Goal: Task Accomplishment & Management: Manage account settings

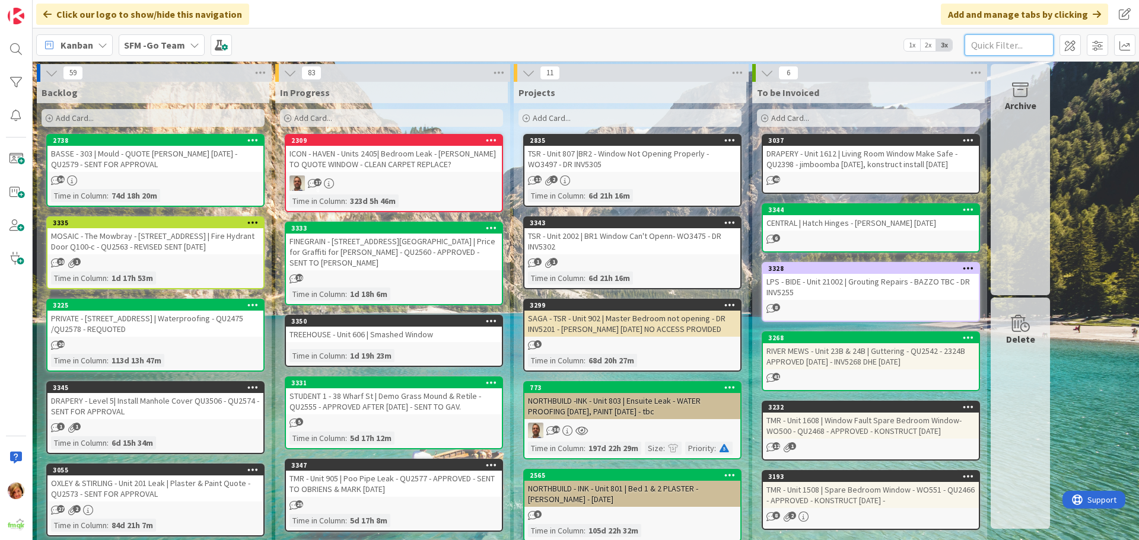
click at [1023, 48] on input "text" at bounding box center [1009, 44] width 89 height 21
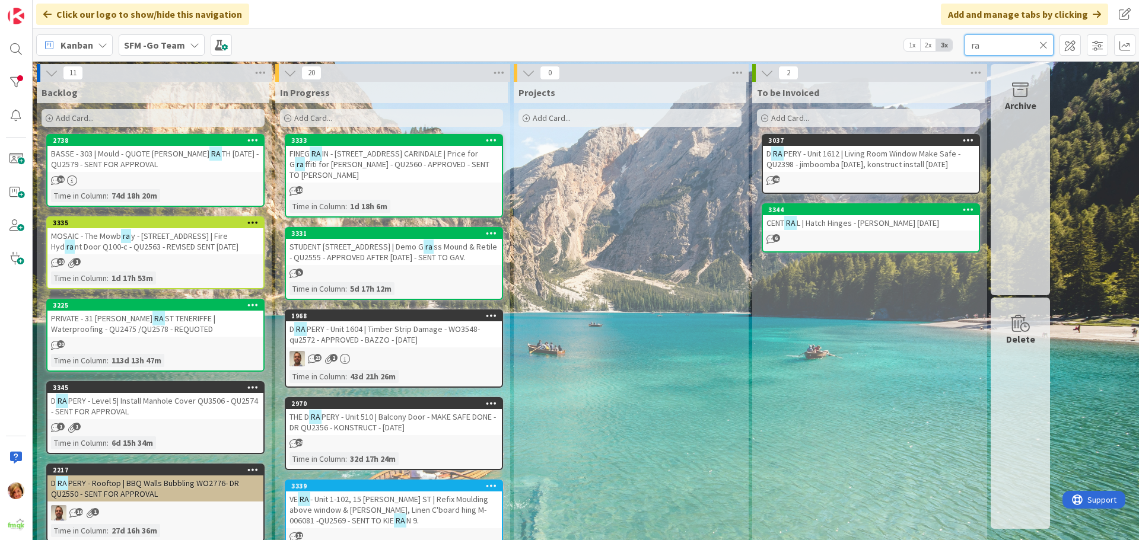
type input "r"
type input "[GEOGRAPHIC_DATA]"
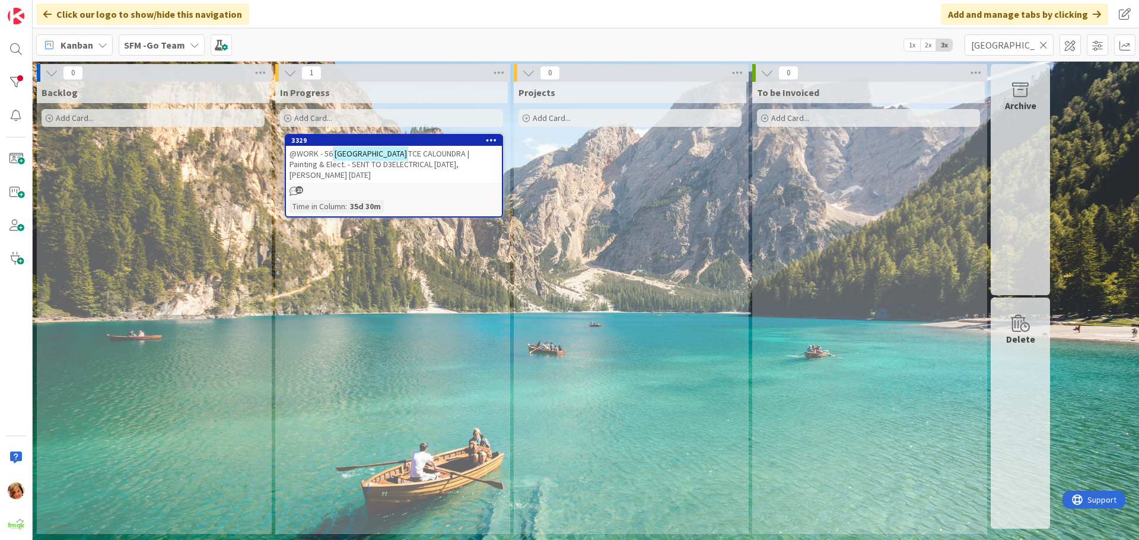
click at [408, 153] on span "TCE CALOUNDRA | Painting & Elect. - SENT TO D3ELECTRICAL [DATE], [PERSON_NAME] …" at bounding box center [380, 164] width 180 height 32
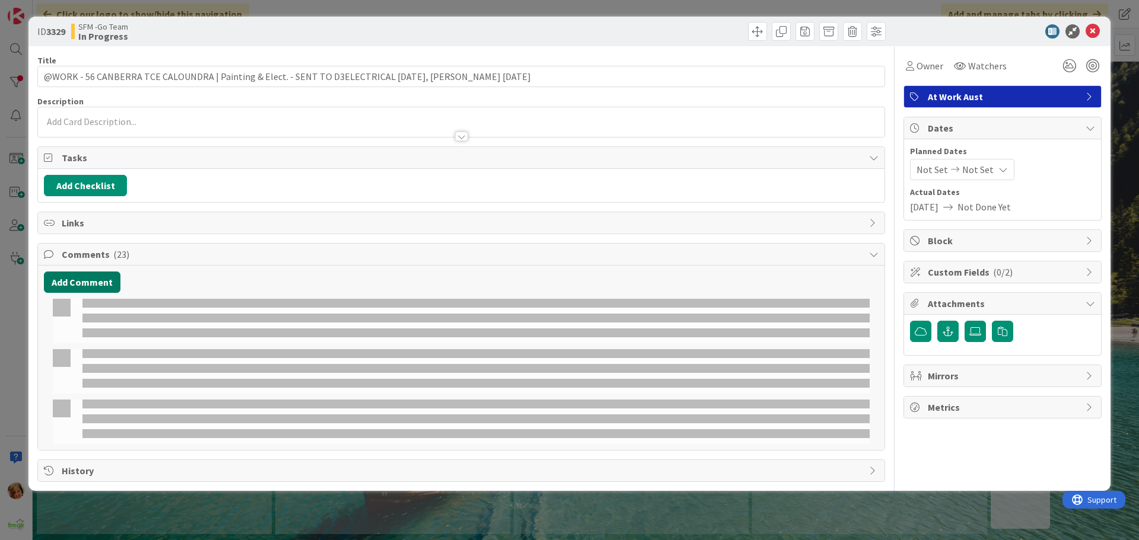
click at [87, 284] on button "Add Comment" at bounding box center [82, 282] width 77 height 21
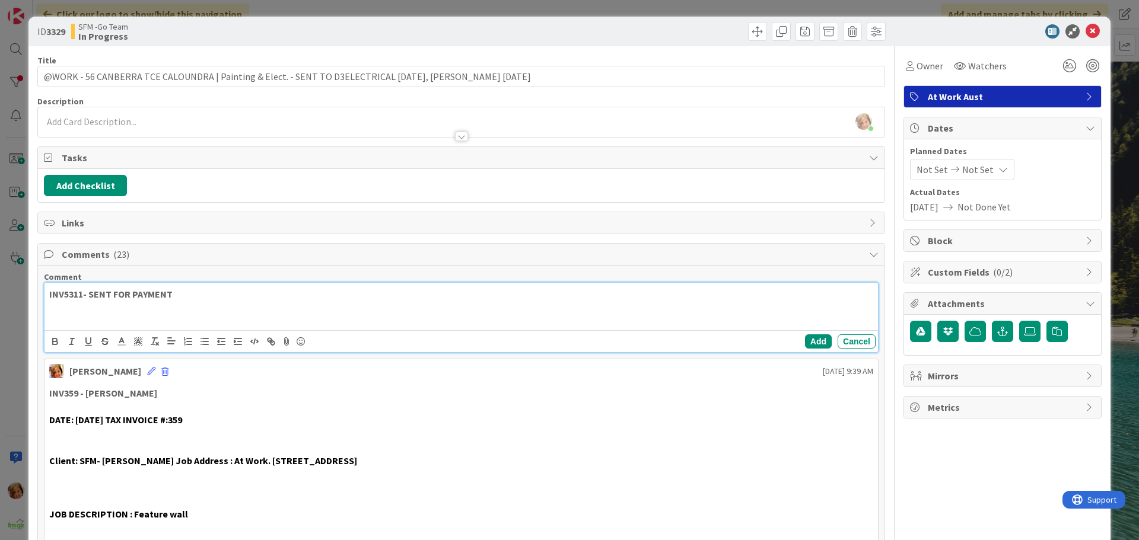
click at [234, 301] on p at bounding box center [461, 308] width 824 height 14
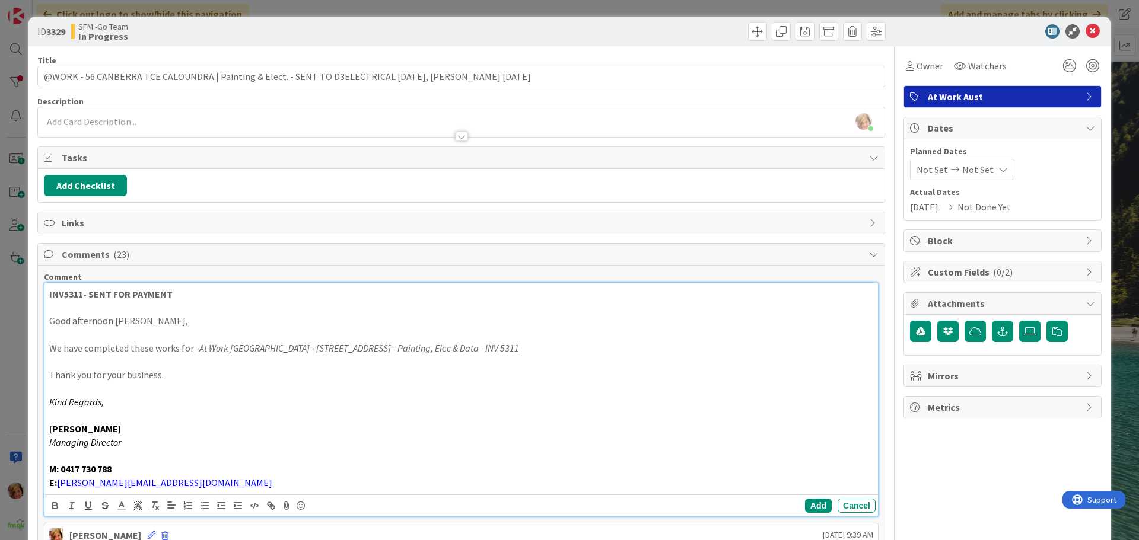
scroll to position [237, 0]
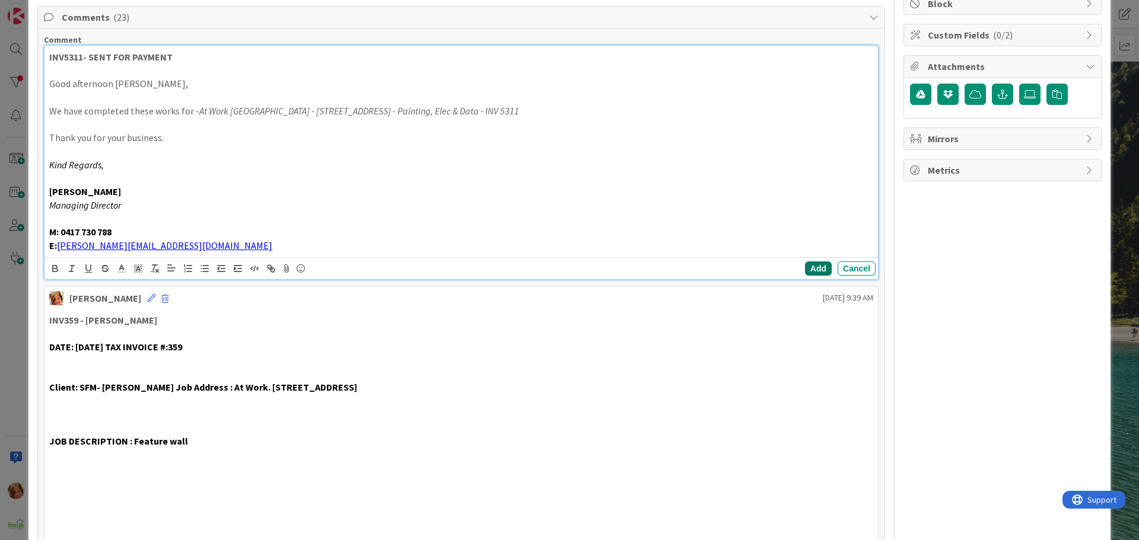
click at [806, 268] on button "Add" at bounding box center [818, 269] width 27 height 14
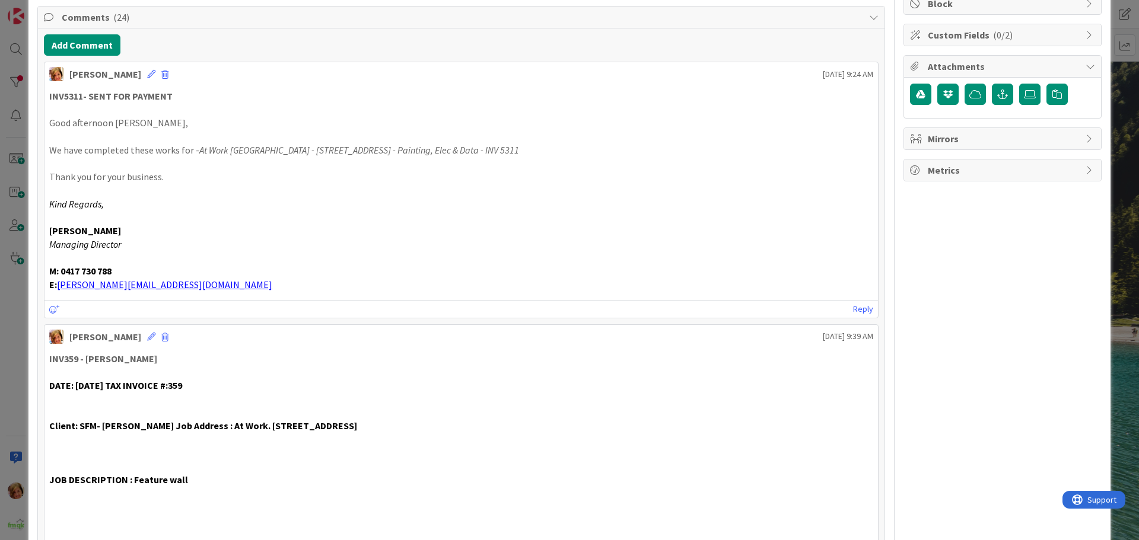
scroll to position [0, 0]
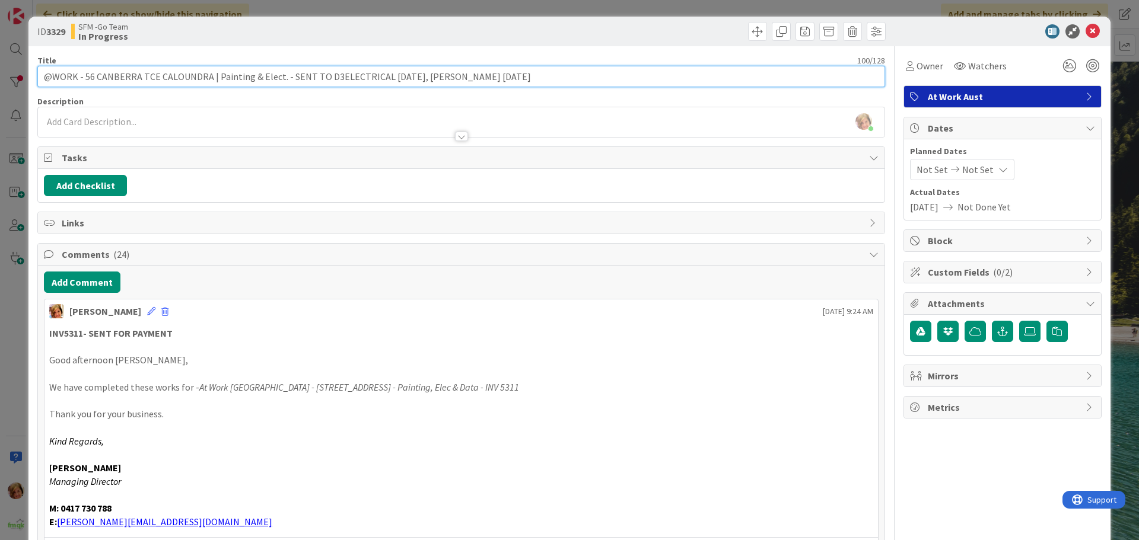
click at [514, 81] on input "@WORK - 56 CANBERRA TCE CALOUNDRA | Painting & Elect. - SENT TO D3ELECTRICAL [D…" at bounding box center [461, 76] width 848 height 21
type input "@WORK - 56 CANBERRA TCE CALOUNDRA | Painting & Elect. - SENT TO D3ELECTRICAL [D…"
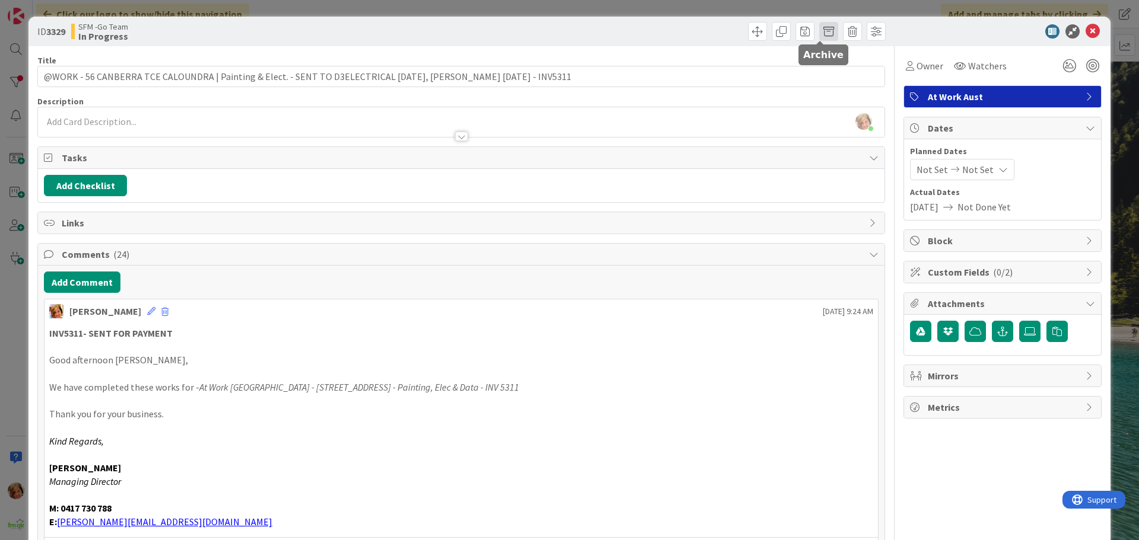
click at [819, 29] on span at bounding box center [828, 31] width 19 height 19
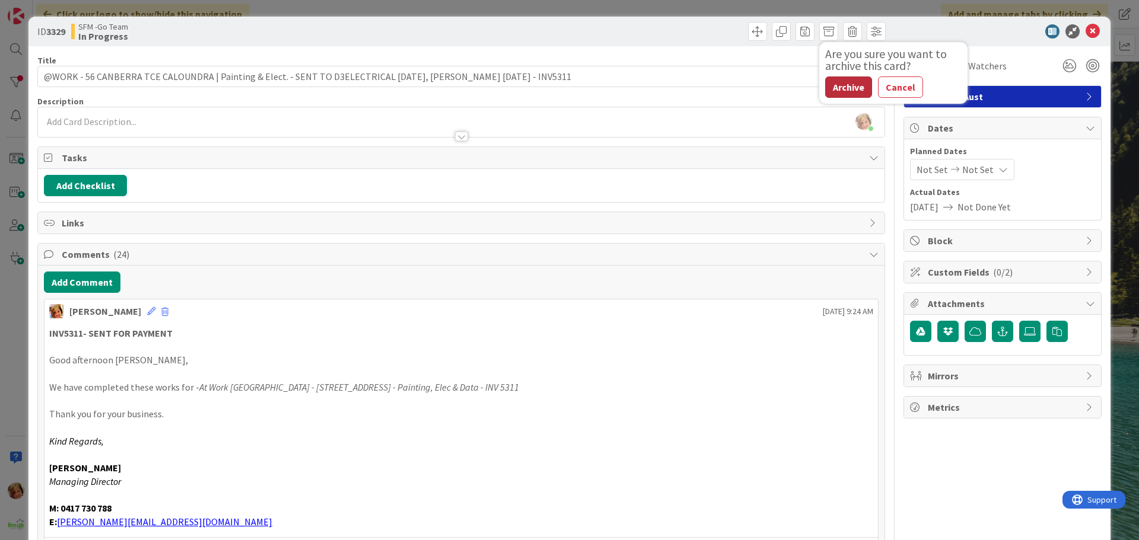
click at [845, 86] on button "Archive" at bounding box center [848, 87] width 47 height 21
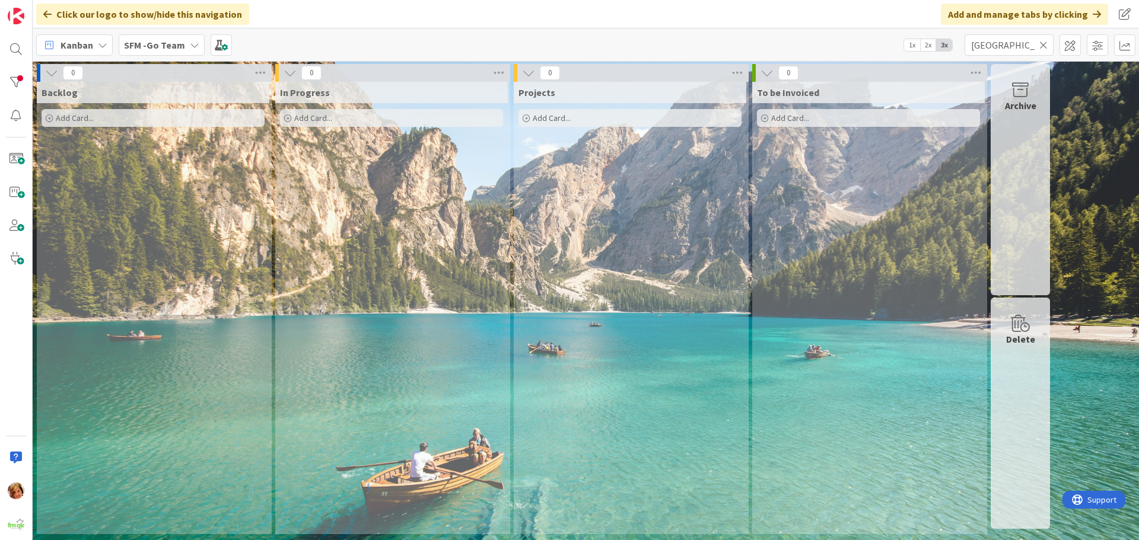
click at [1045, 42] on icon at bounding box center [1043, 45] width 8 height 11
click at [1045, 42] on input "text" at bounding box center [1009, 44] width 89 height 21
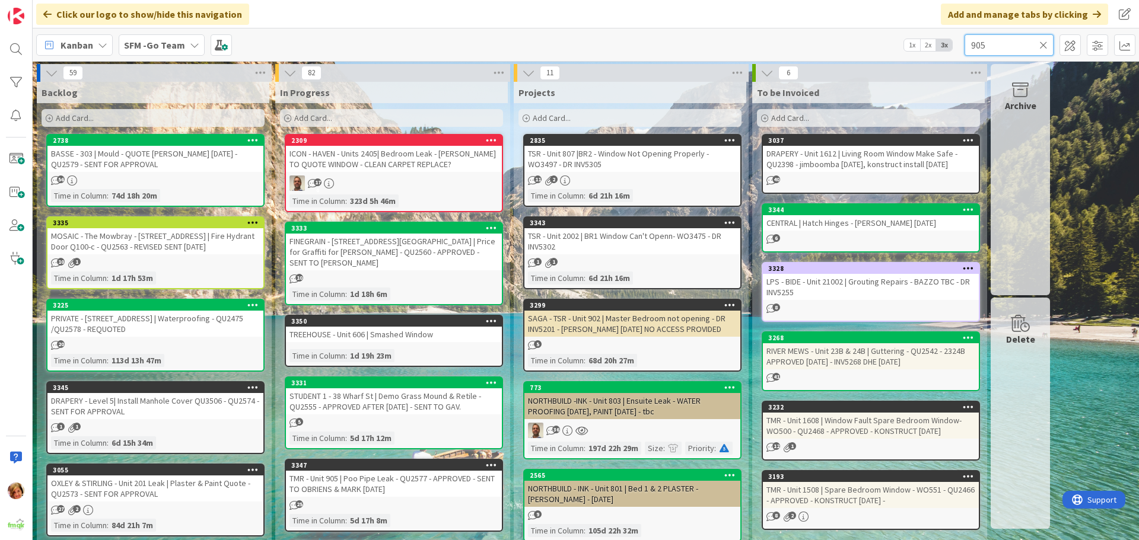
type input "905"
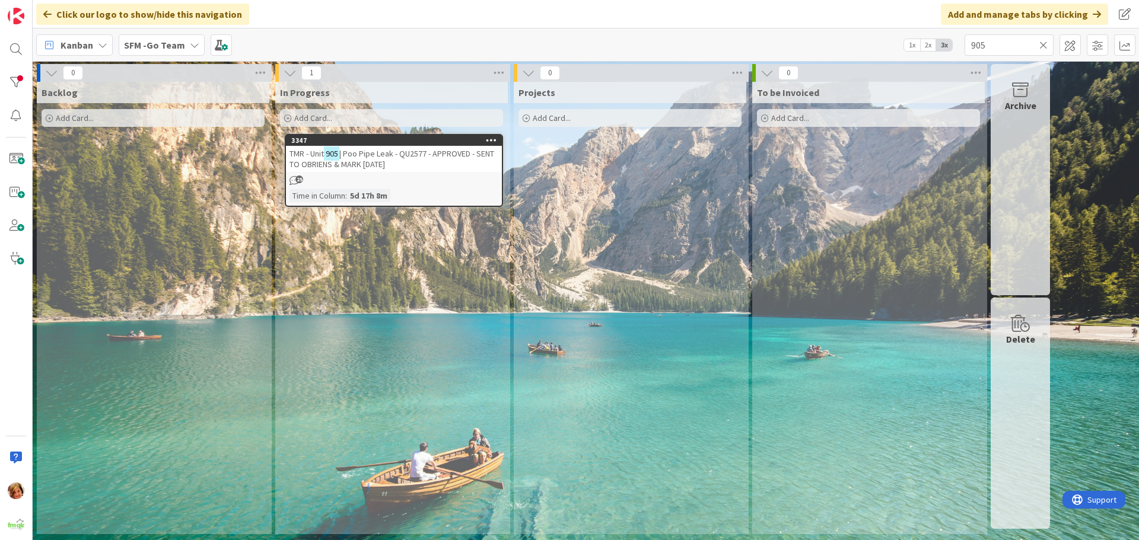
click at [378, 154] on span "| Poo Pipe Leak - QU2577 - APPROVED - SENT TO OBRIENS & MARK [DATE]" at bounding box center [392, 158] width 205 height 21
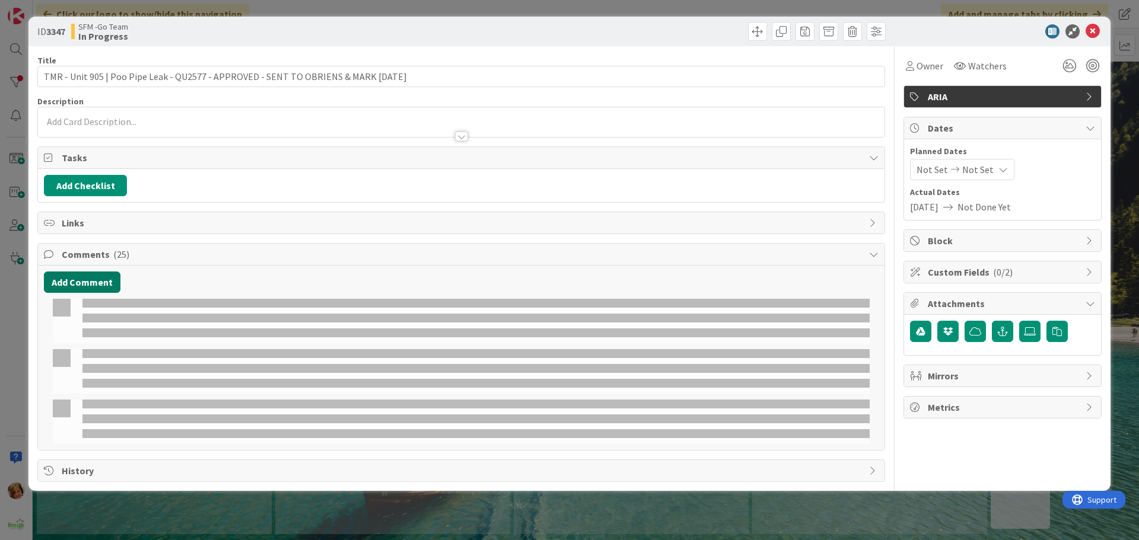
click at [83, 281] on button "Add Comment" at bounding box center [82, 282] width 77 height 21
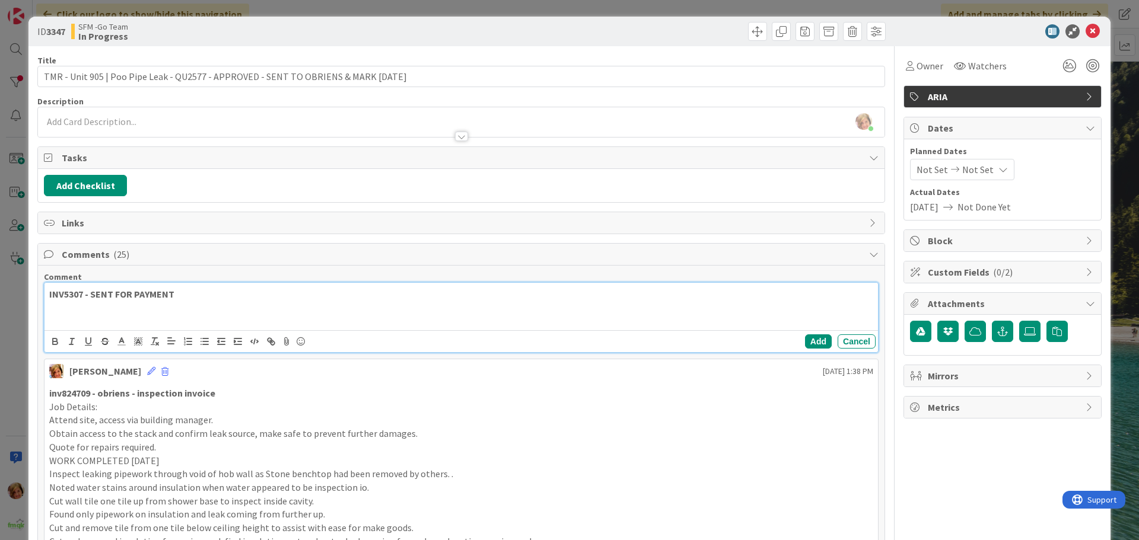
click at [228, 293] on p "INV5307 - SENT FOR PAYMENT" at bounding box center [461, 295] width 824 height 14
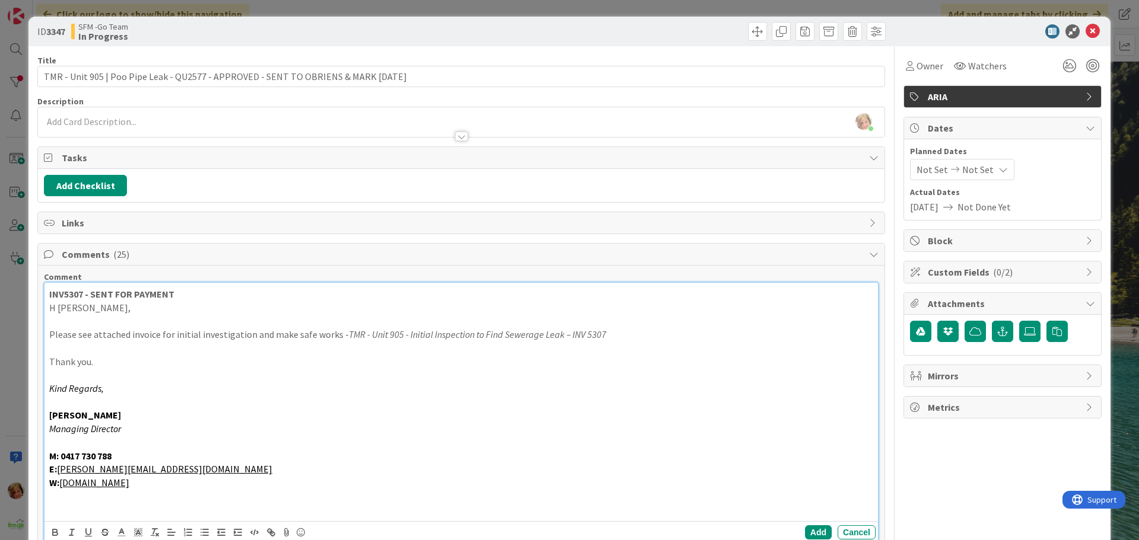
scroll to position [297, 0]
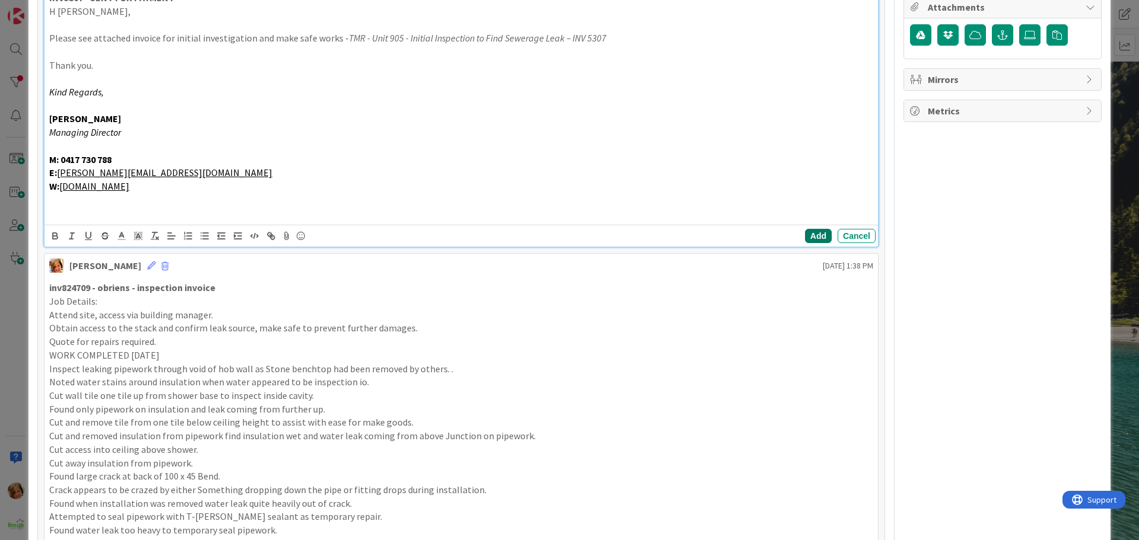
click at [822, 235] on button "Add" at bounding box center [818, 236] width 27 height 14
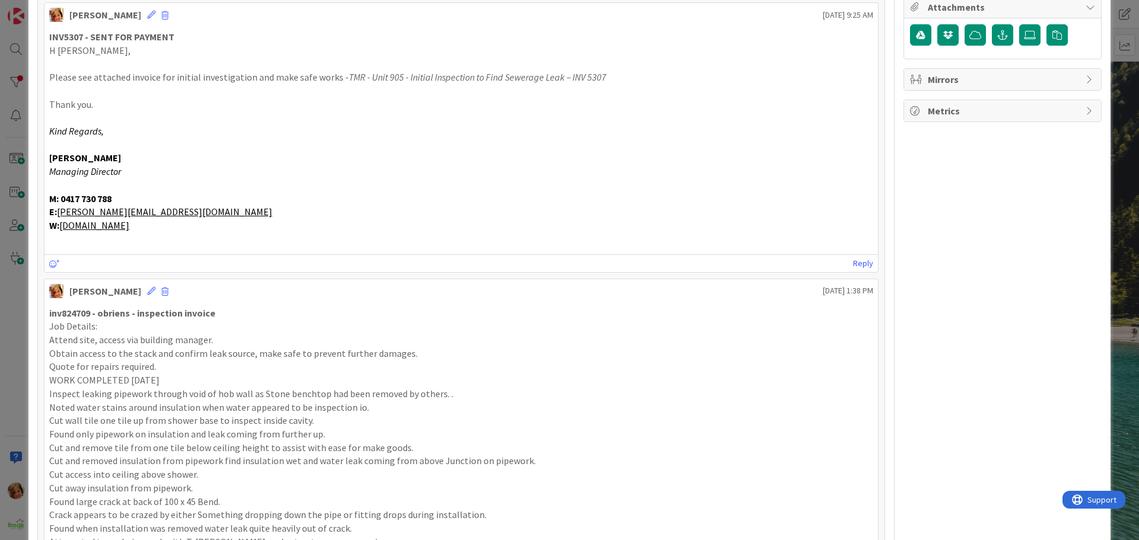
scroll to position [0, 0]
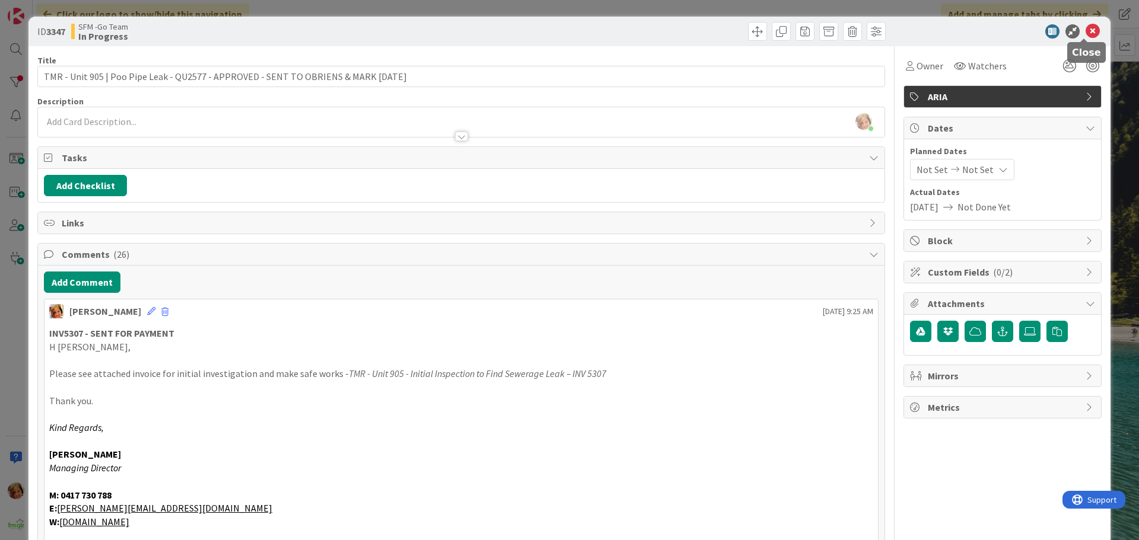
click at [1086, 30] on icon at bounding box center [1093, 31] width 14 height 14
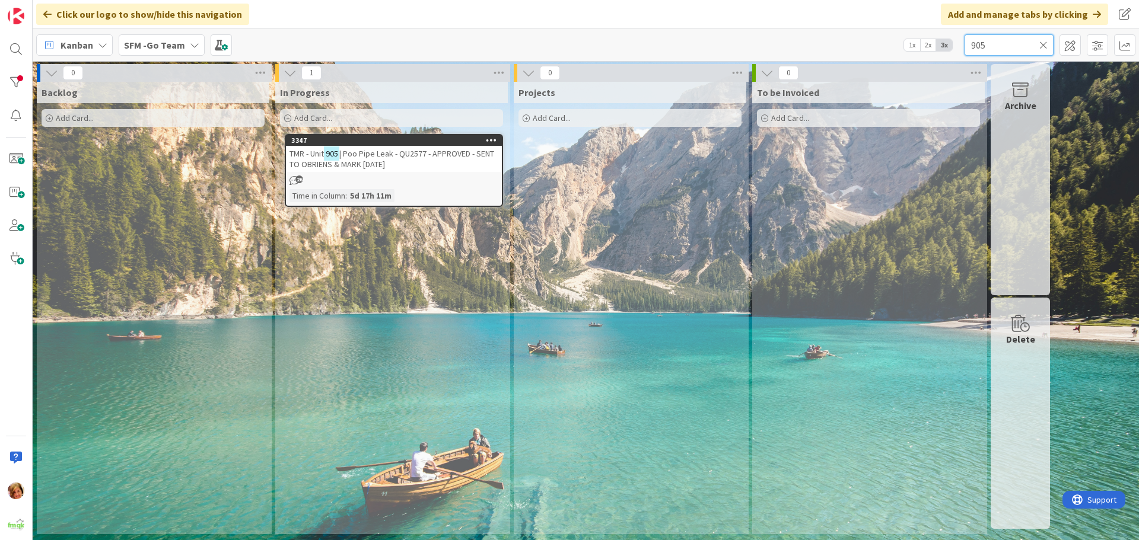
click at [1028, 41] on input "905" at bounding box center [1009, 44] width 89 height 21
type input "9"
type input "[PERSON_NAME]"
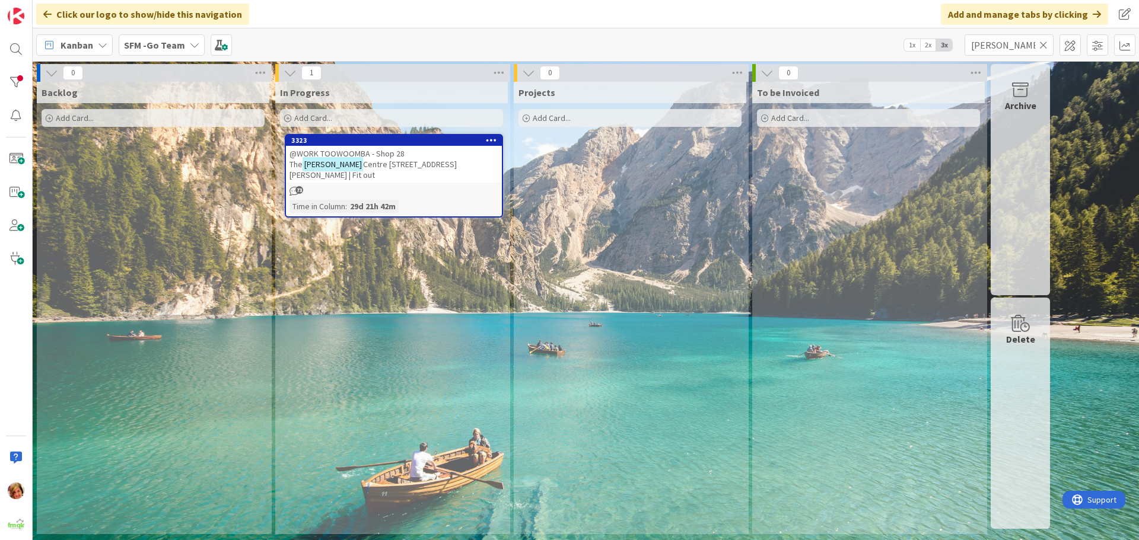
click at [380, 157] on span "@WORK TOOWOOMBA - Shop 28 The" at bounding box center [347, 158] width 115 height 21
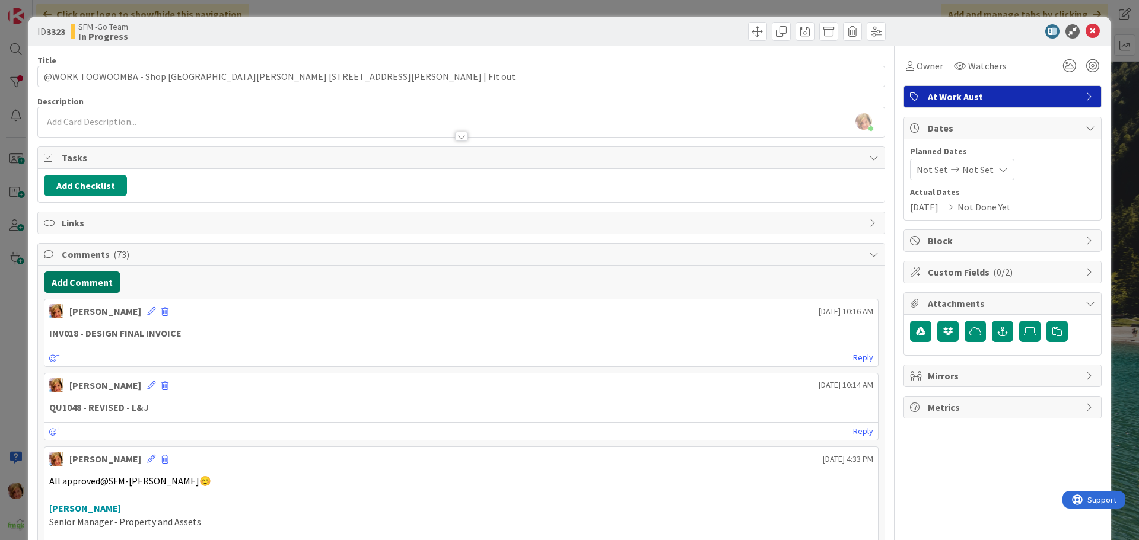
click at [86, 287] on button "Add Comment" at bounding box center [82, 282] width 77 height 21
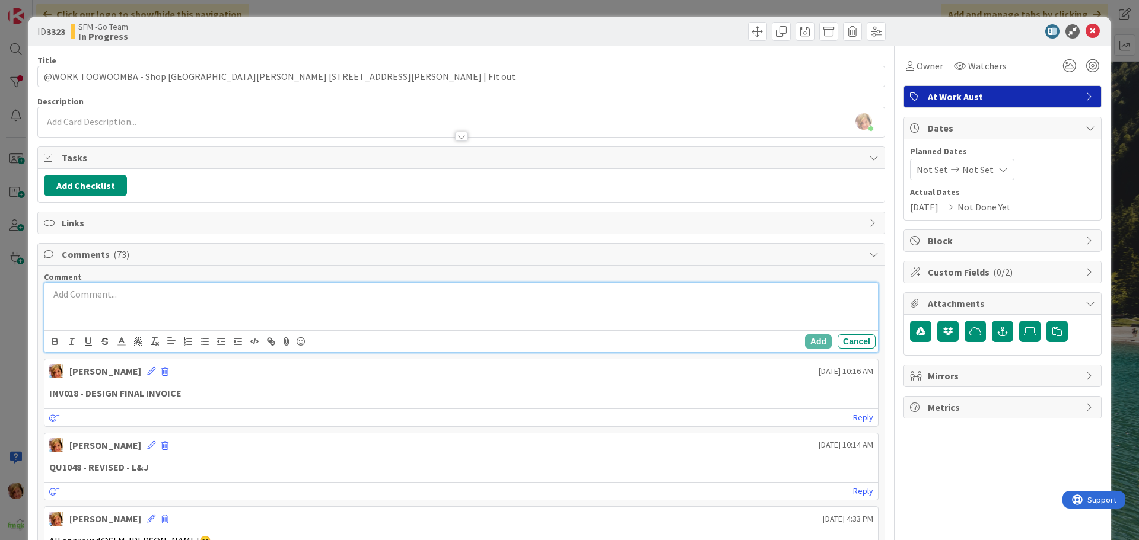
click at [88, 318] on div at bounding box center [461, 306] width 834 height 47
click at [249, 300] on p "OMV21 - DEPOSIT INVOICE FOR [PERSON_NAME]" at bounding box center [461, 295] width 824 height 14
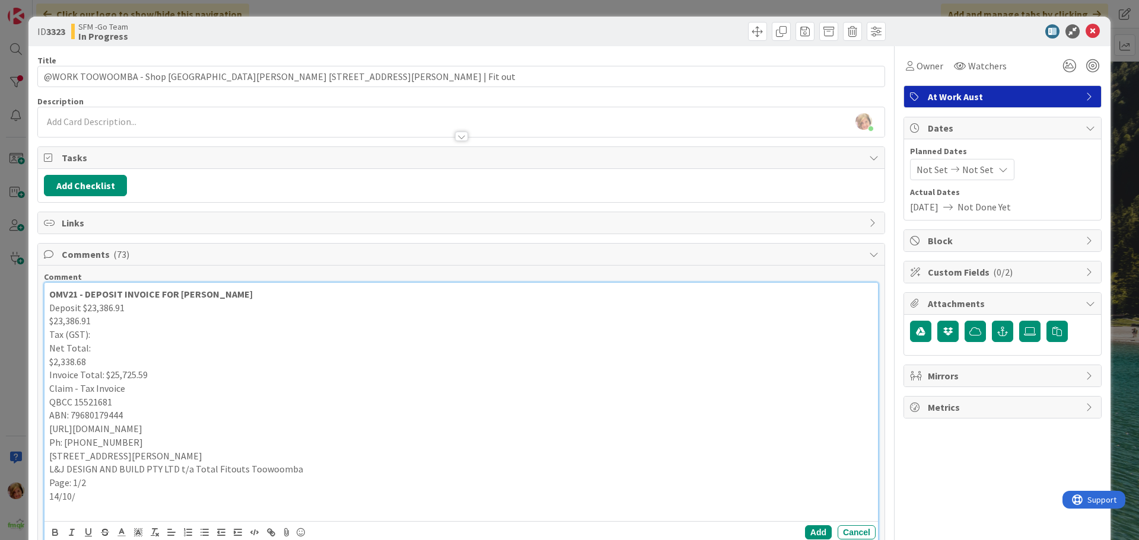
click at [62, 292] on strong "OMV21 - DEPOSIT INVOICE FOR [PERSON_NAME]" at bounding box center [150, 294] width 203 height 12
click at [235, 290] on p "INV21 - DEPOSIT INVOICE FOR [PERSON_NAME]" at bounding box center [461, 295] width 824 height 14
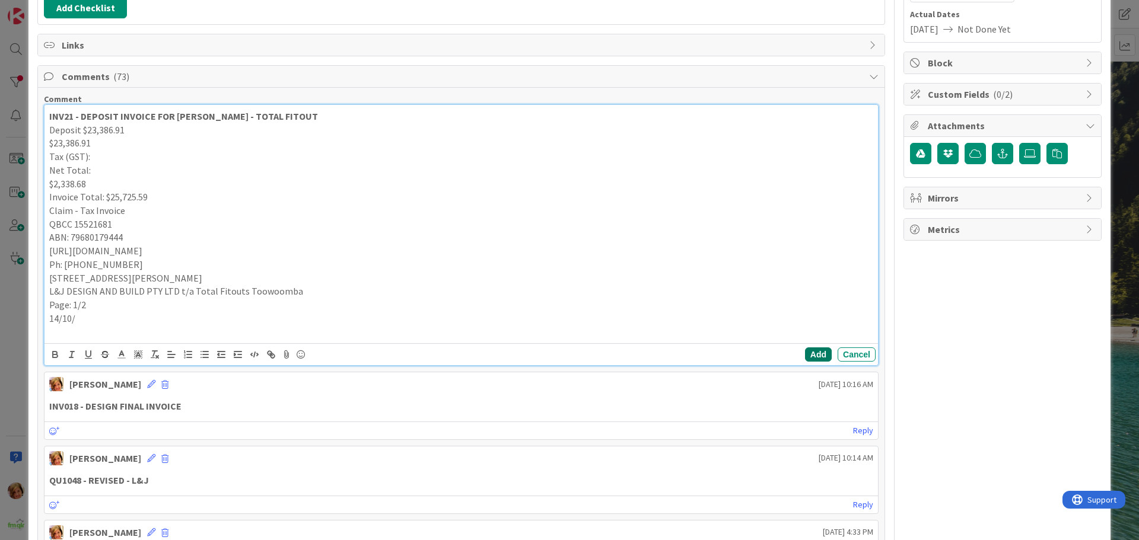
click at [809, 352] on button "Add" at bounding box center [818, 355] width 27 height 14
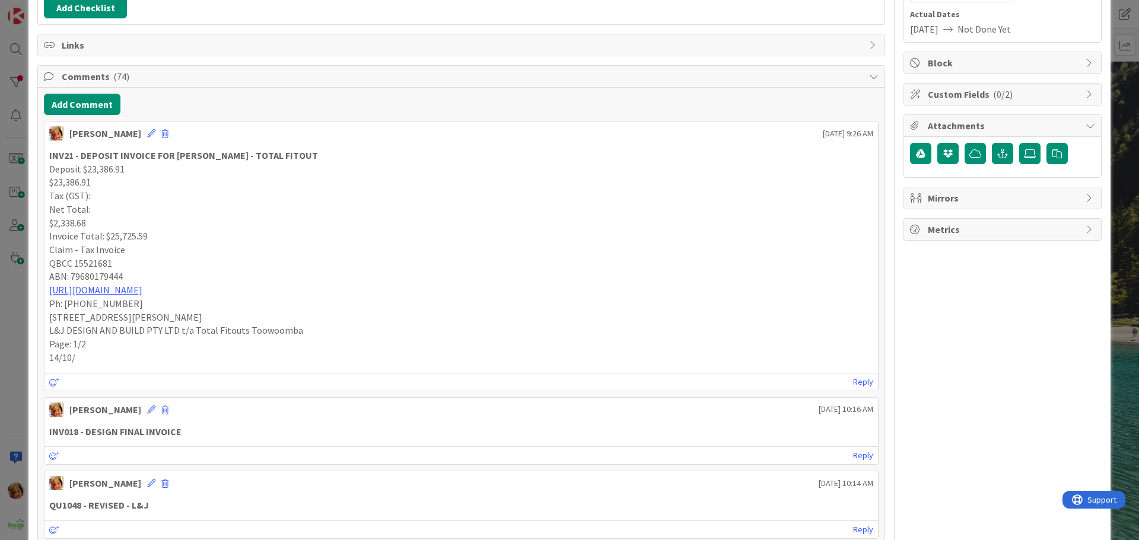
scroll to position [0, 0]
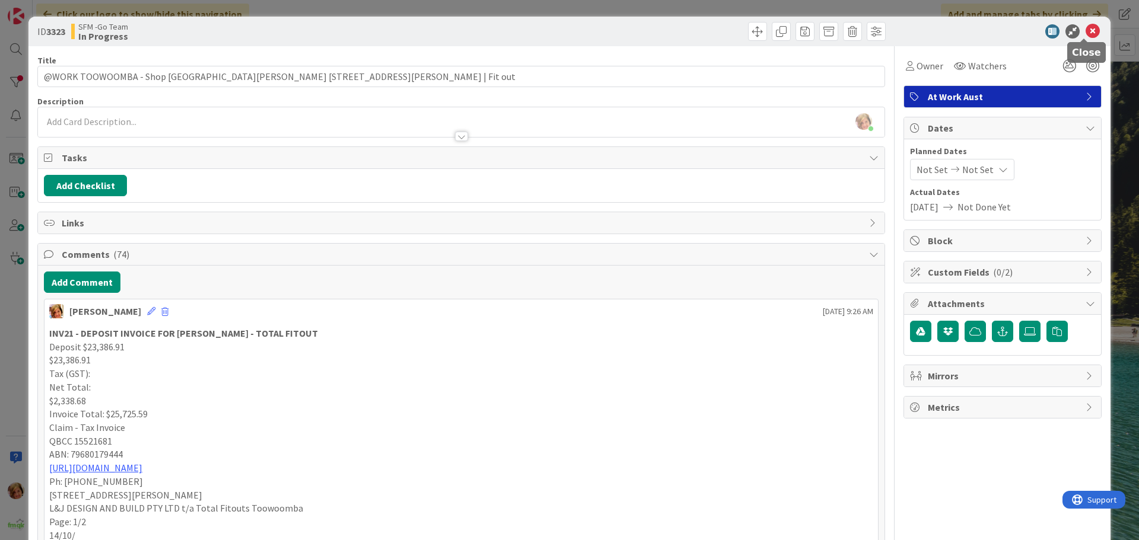
click at [1086, 28] on icon at bounding box center [1093, 31] width 14 height 14
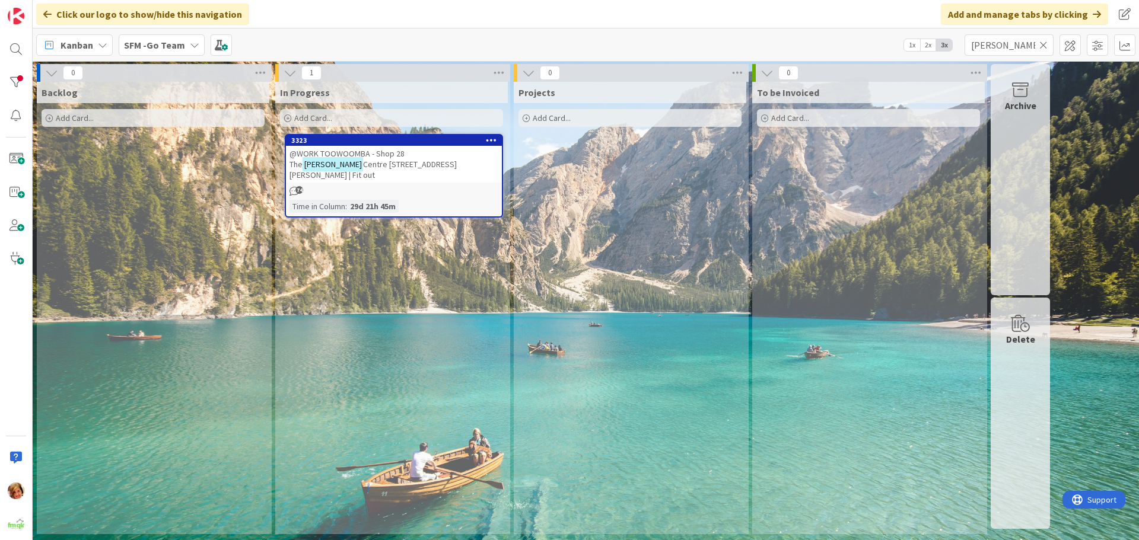
click at [1046, 45] on icon at bounding box center [1043, 45] width 8 height 11
click at [1046, 45] on input "text" at bounding box center [1009, 44] width 89 height 21
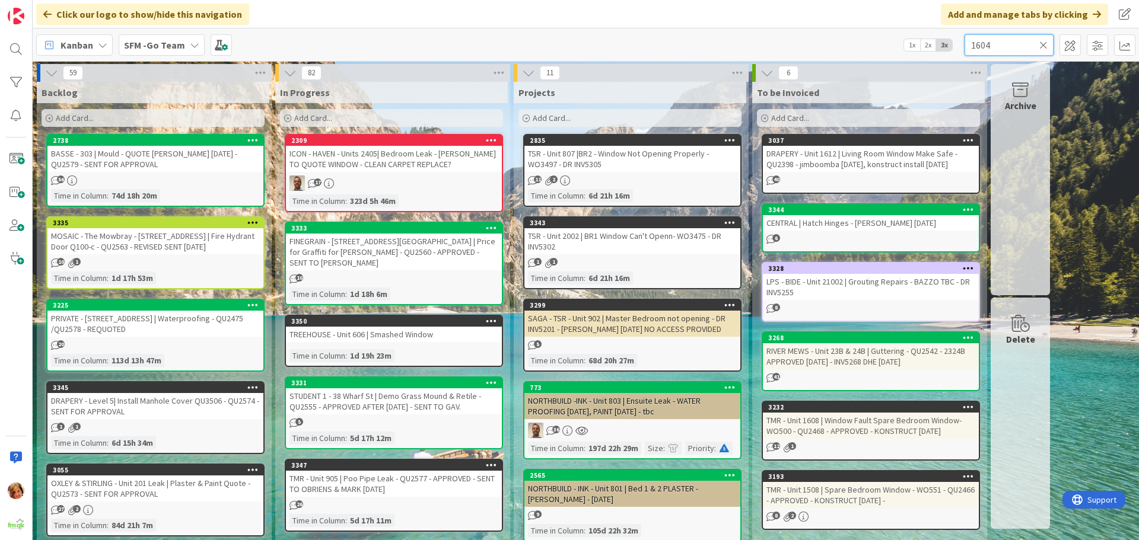
type input "1604"
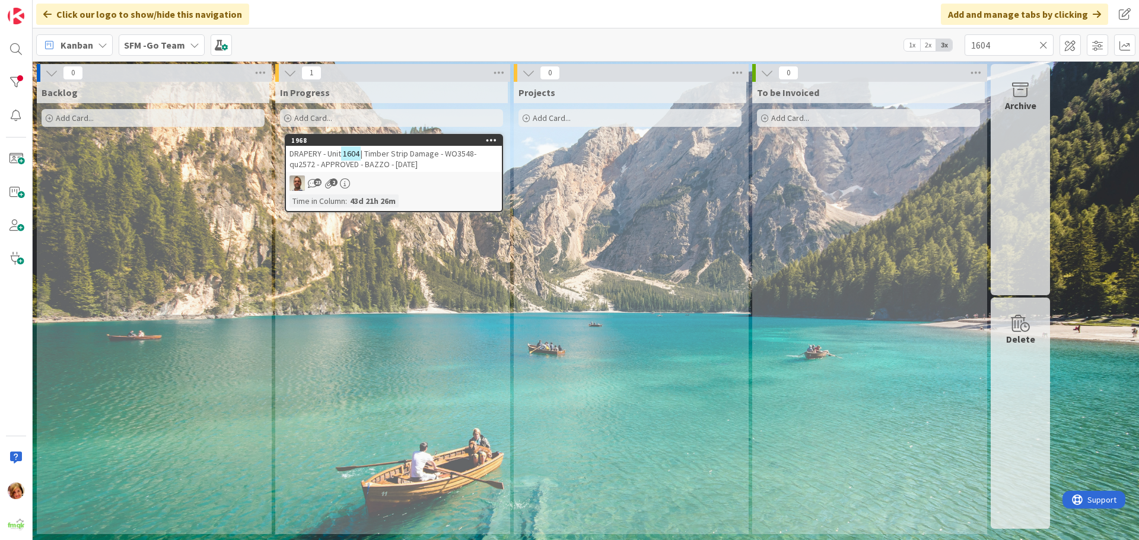
click at [397, 156] on span "| Timber Strip Damage - WO3548- qu2572 - APPROVED - BAZZO - [DATE]" at bounding box center [383, 158] width 187 height 21
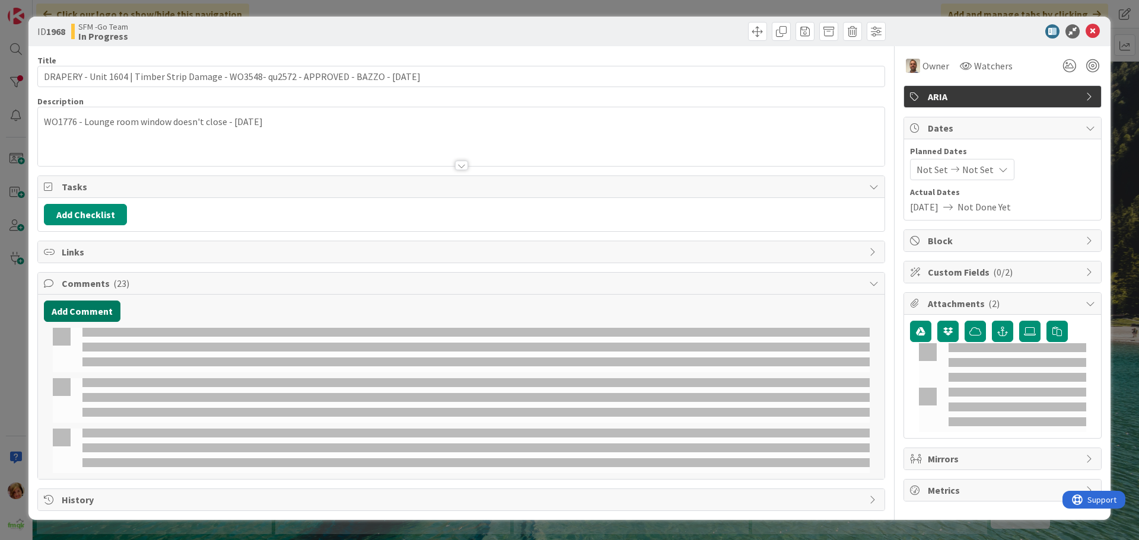
click at [70, 318] on button "Add Comment" at bounding box center [82, 311] width 77 height 21
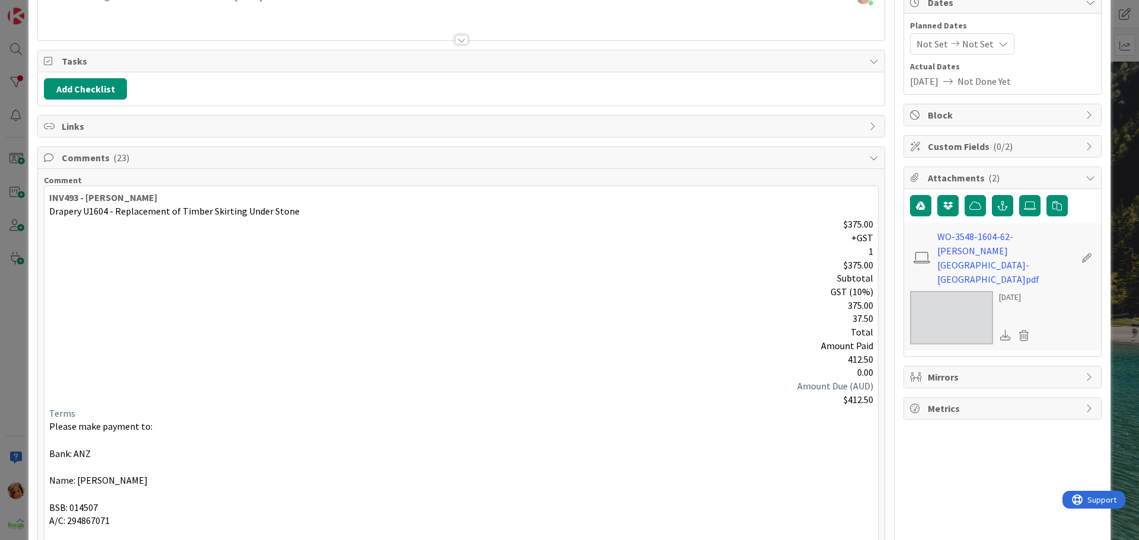
scroll to position [363, 0]
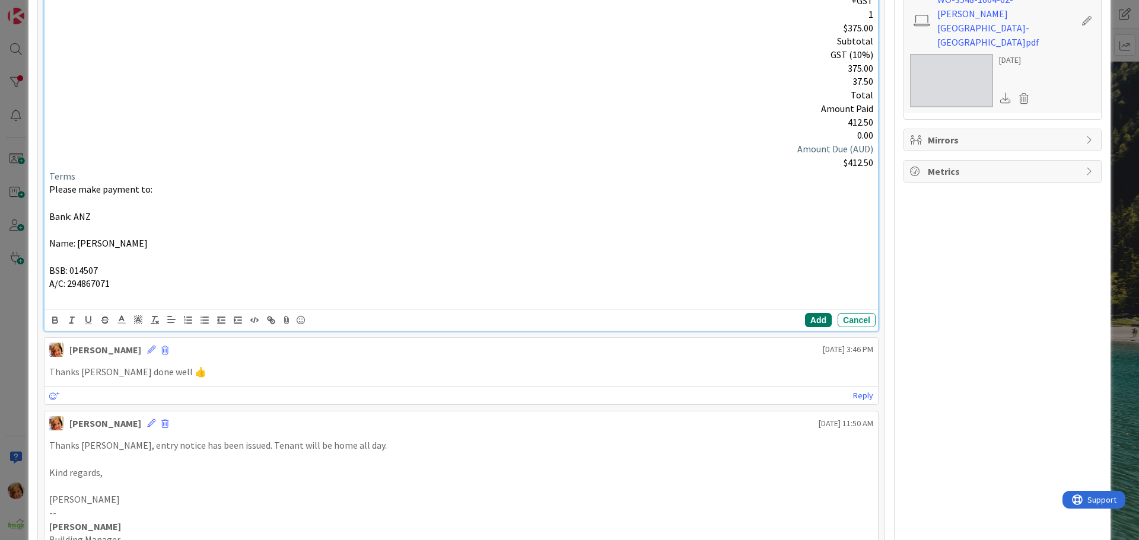
click at [805, 319] on button "Add" at bounding box center [818, 320] width 27 height 14
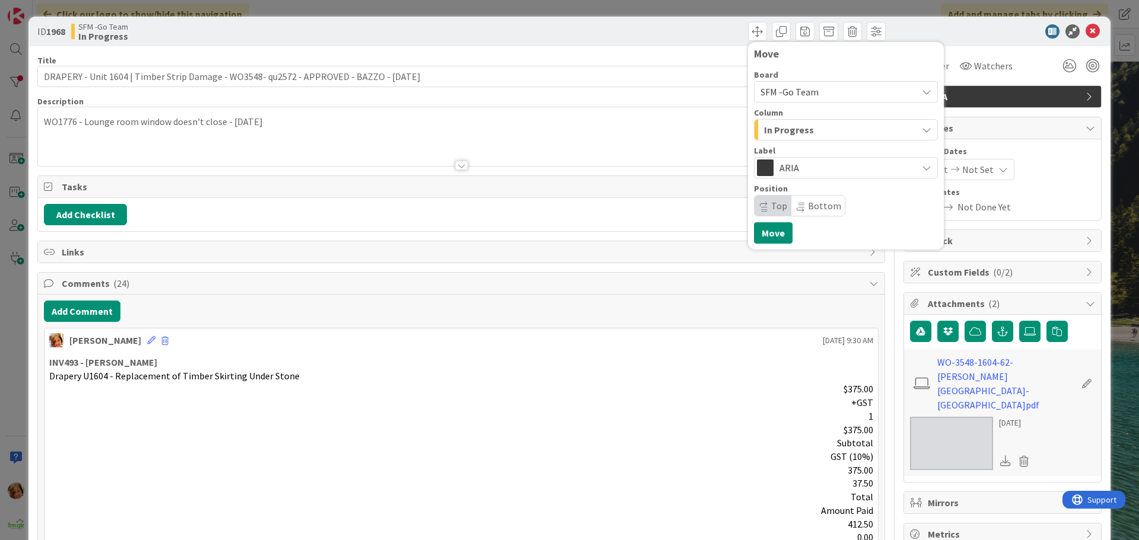
click at [828, 132] on div "In Progress" at bounding box center [839, 129] width 156 height 19
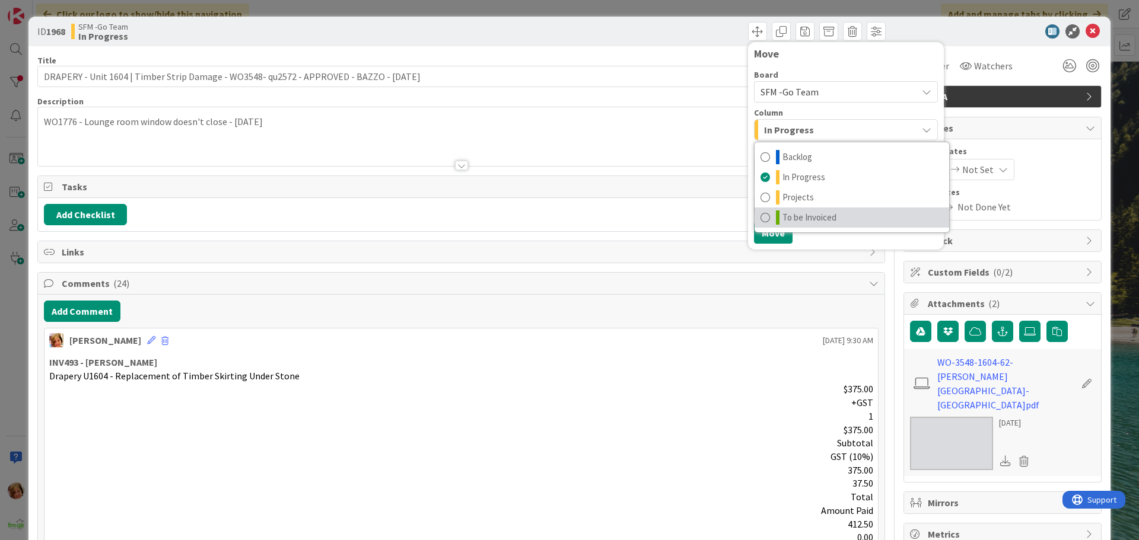
click at [826, 217] on span "To be Invoiced" at bounding box center [810, 218] width 54 height 14
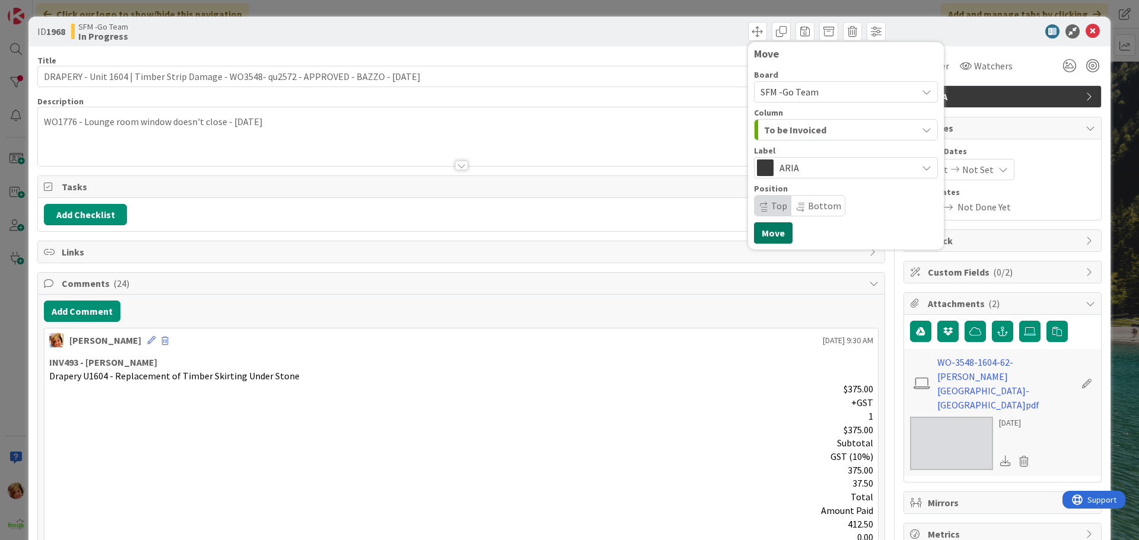
click at [759, 234] on button "Move" at bounding box center [773, 232] width 39 height 21
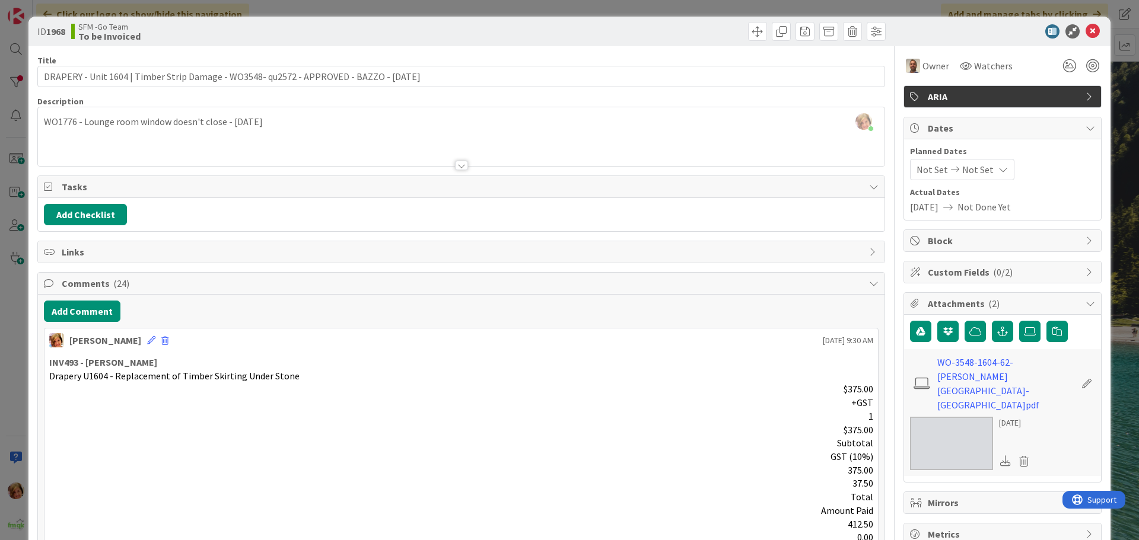
click at [710, 33] on div "Move Move" at bounding box center [675, 31] width 421 height 19
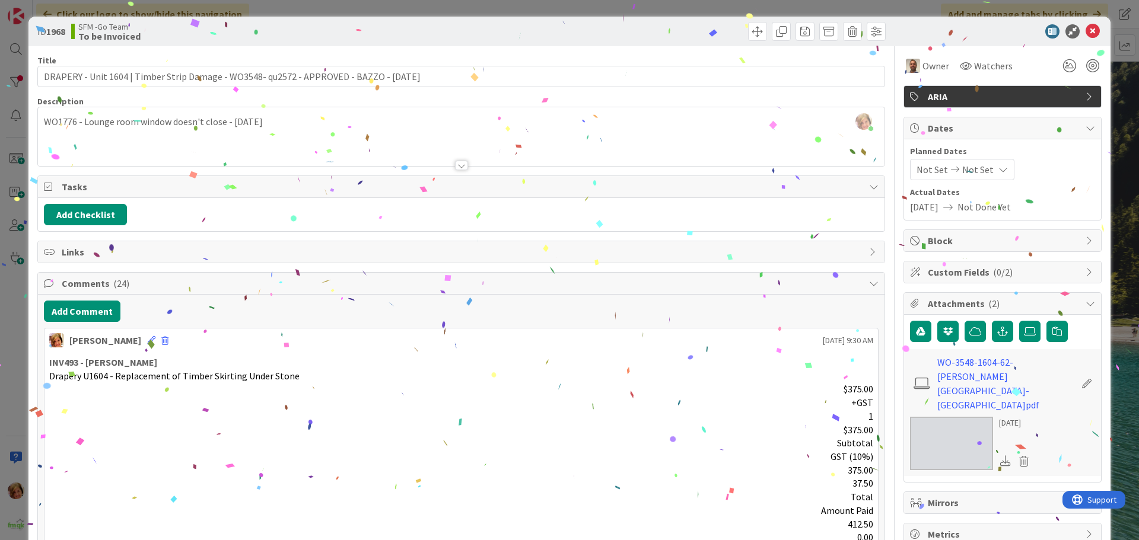
click at [1086, 32] on icon at bounding box center [1093, 31] width 14 height 14
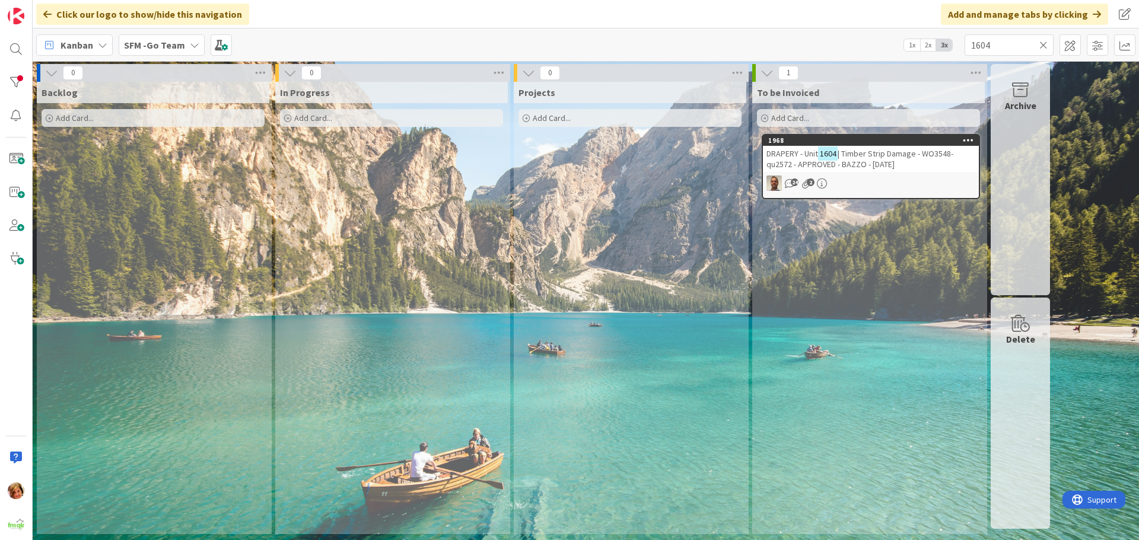
click at [1043, 43] on icon at bounding box center [1043, 45] width 8 height 11
click at [1043, 43] on input "text" at bounding box center [1009, 44] width 89 height 21
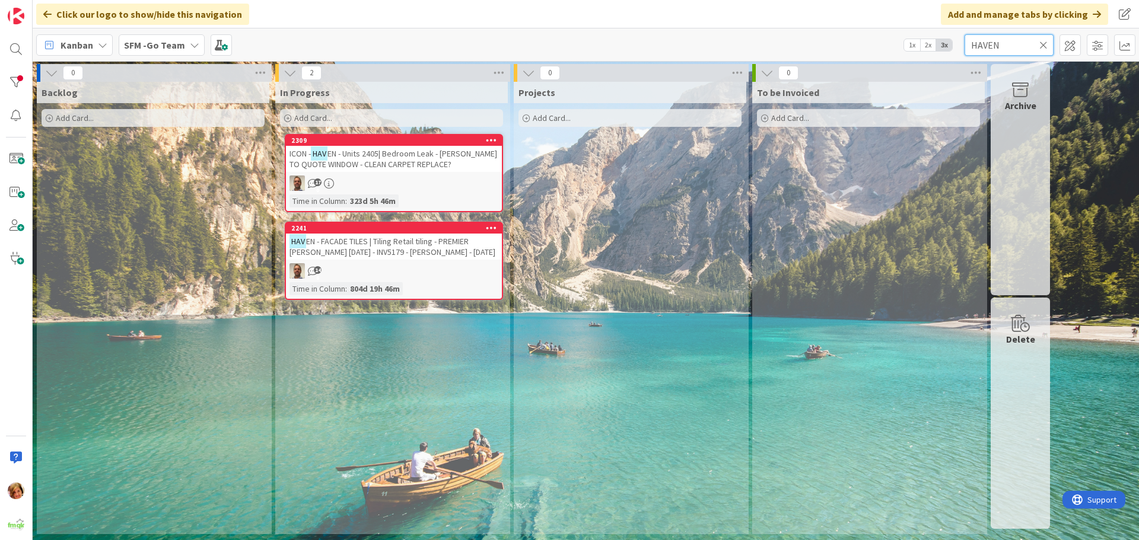
type input "HAVEN"
click at [417, 249] on div "HAVEN - FACADE TILES | Tiling Retail tiling - PREMIER [PERSON_NAME] [DATE] - IN…" at bounding box center [394, 247] width 216 height 26
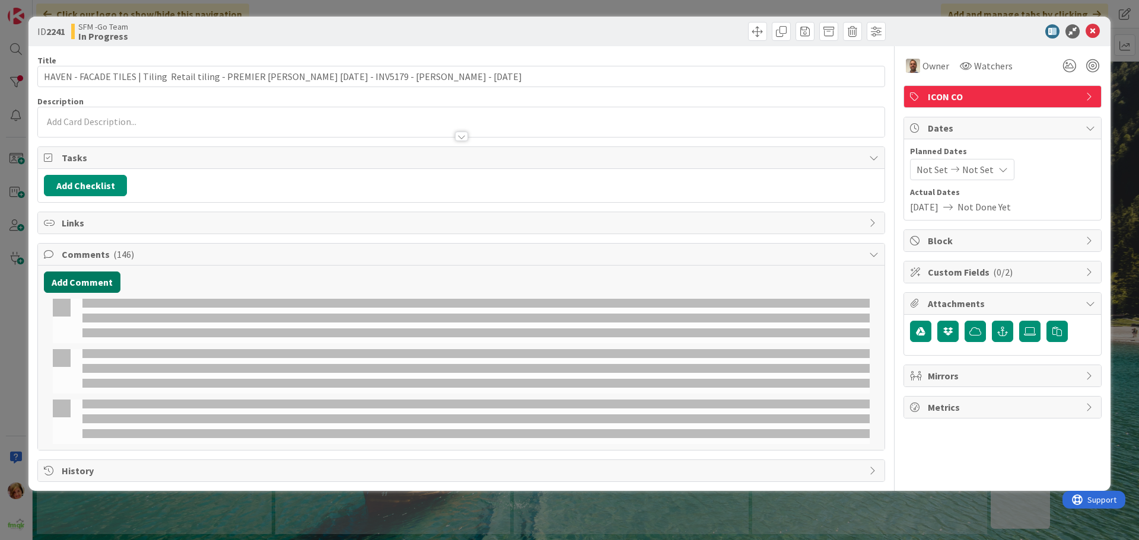
click at [91, 281] on button "Add Comment" at bounding box center [82, 282] width 77 height 21
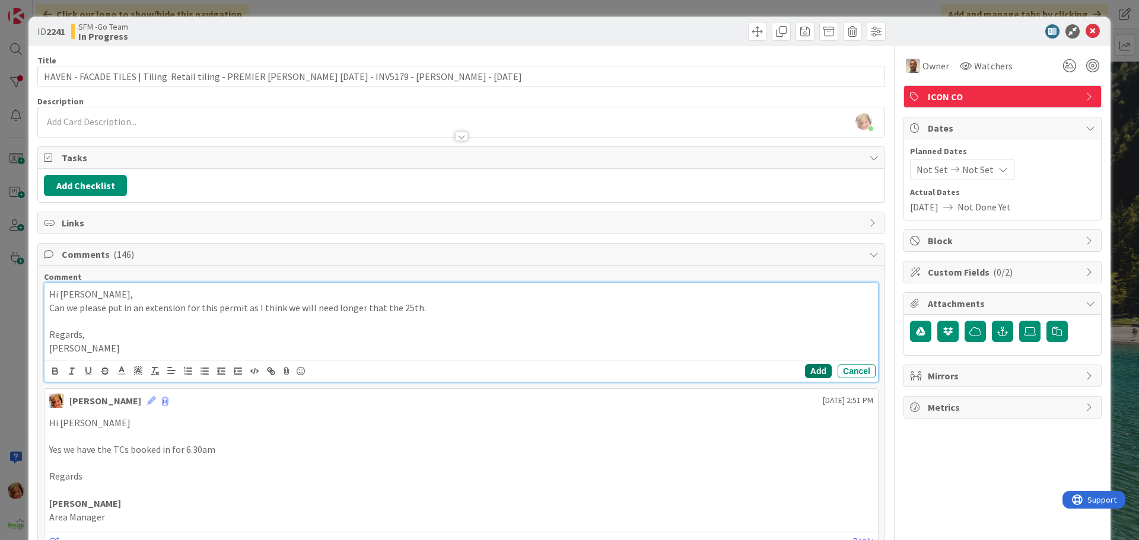
click at [810, 368] on button "Add" at bounding box center [818, 371] width 27 height 14
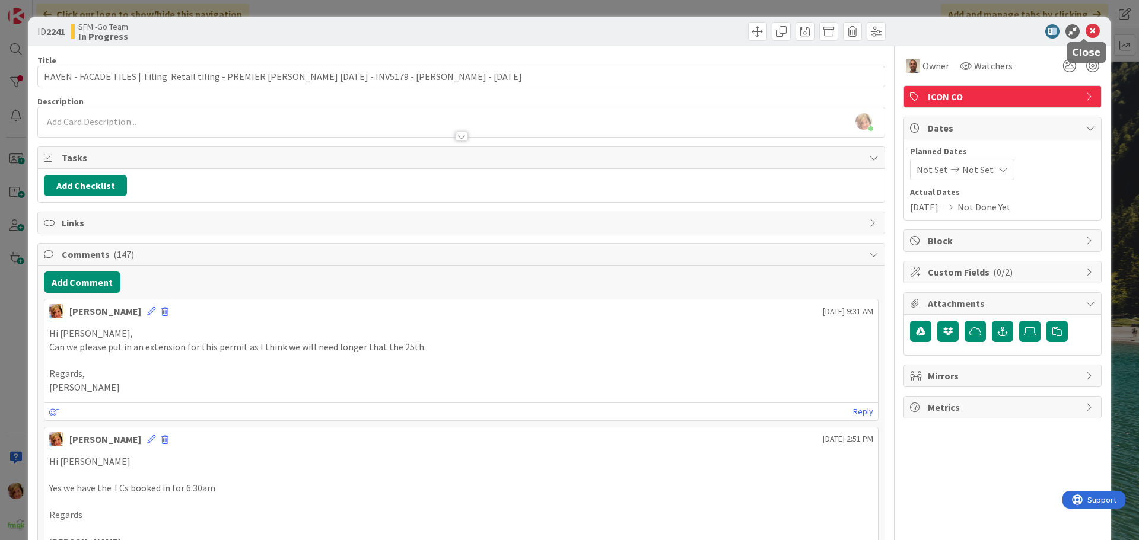
click at [1086, 33] on icon at bounding box center [1093, 31] width 14 height 14
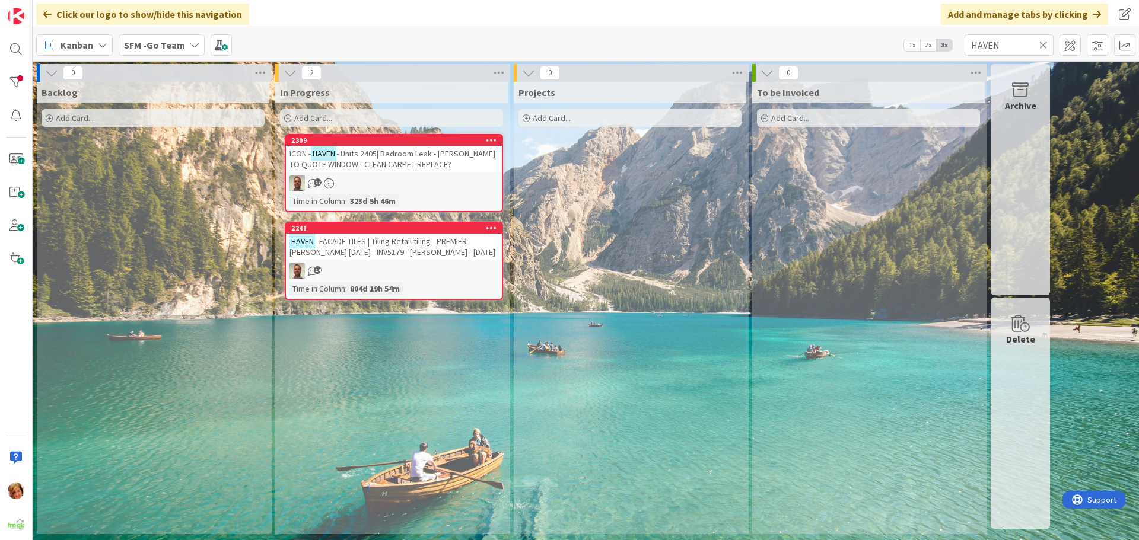
click at [1042, 44] on icon at bounding box center [1043, 45] width 8 height 11
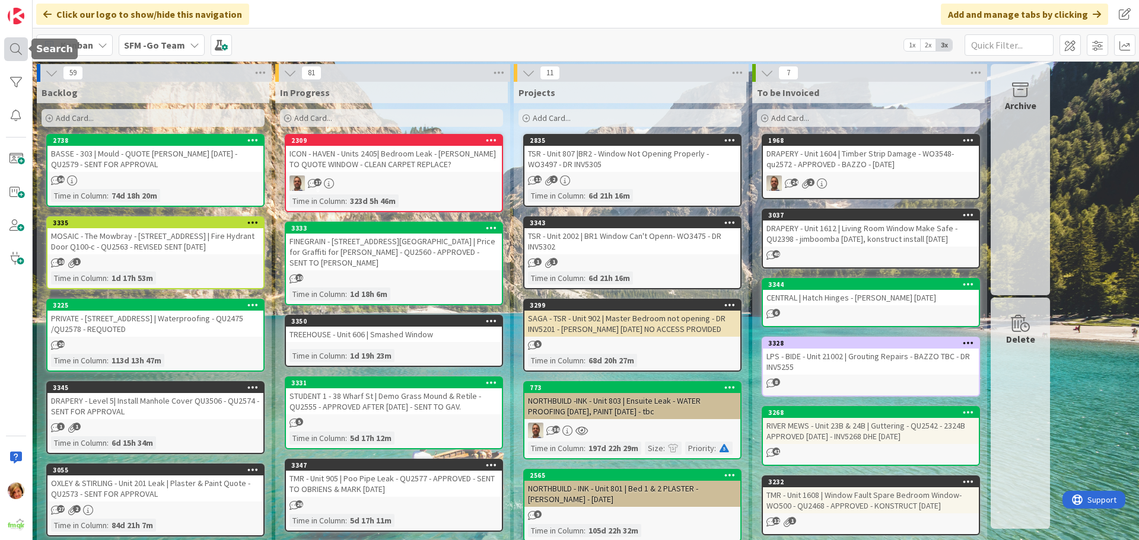
click at [13, 44] on div at bounding box center [16, 49] width 24 height 24
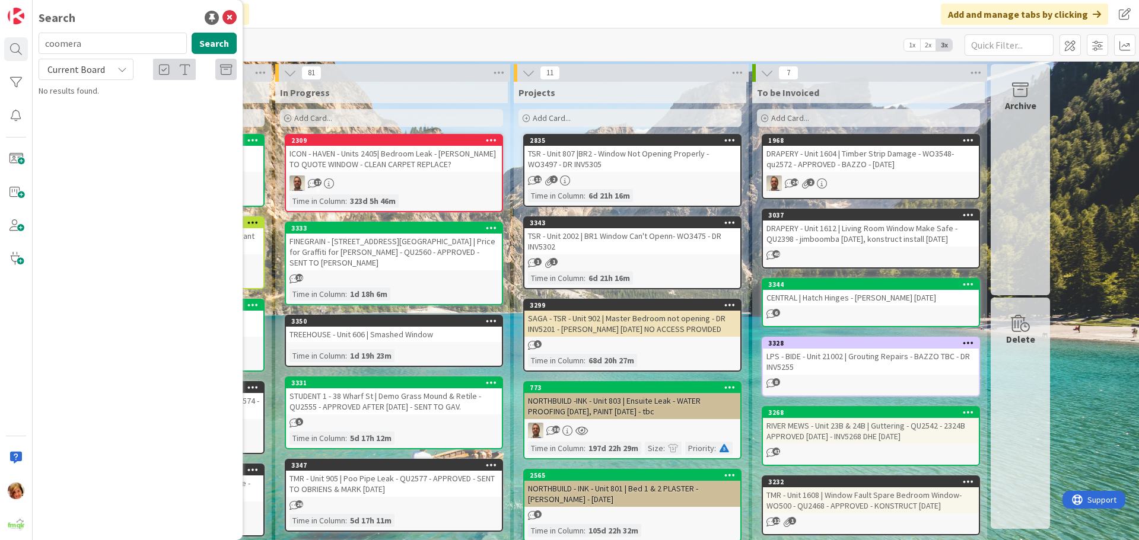
type input "coomera"
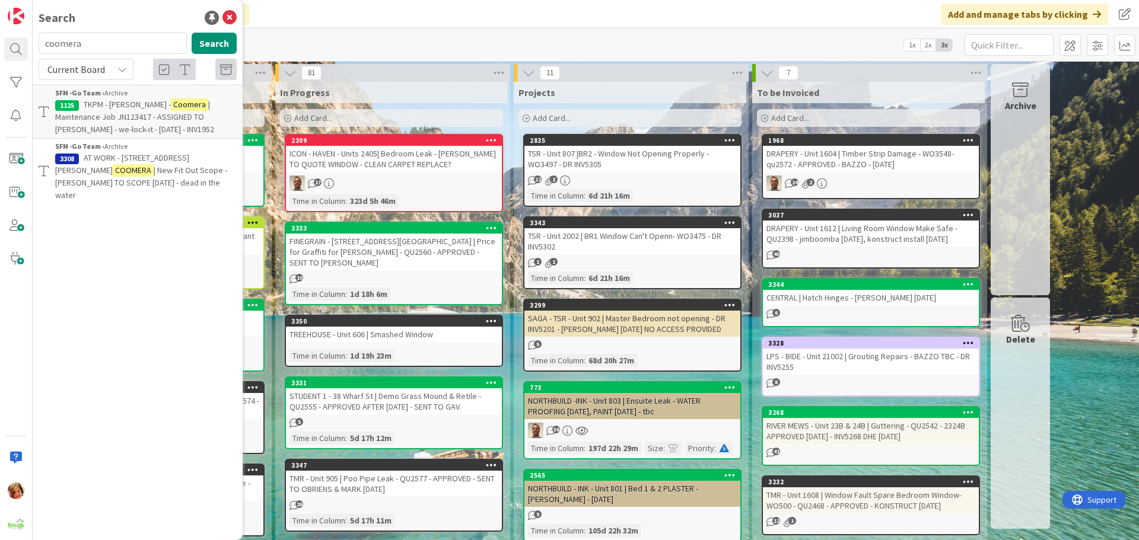
click at [106, 162] on span "AT WORK - [STREET_ADDRESS][PERSON_NAME]" at bounding box center [122, 163] width 134 height 23
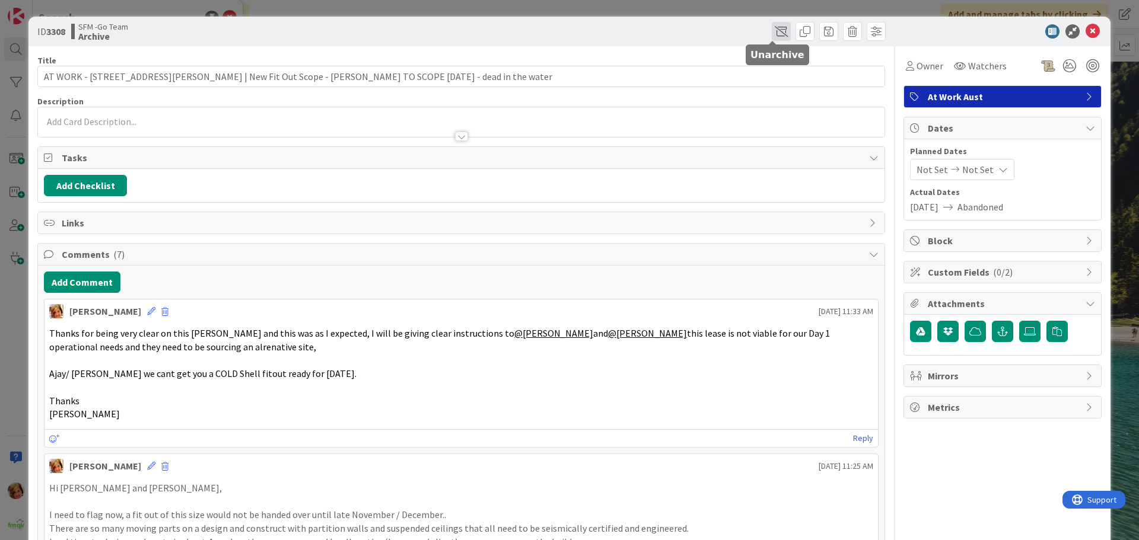
click at [772, 28] on span at bounding box center [781, 31] width 19 height 19
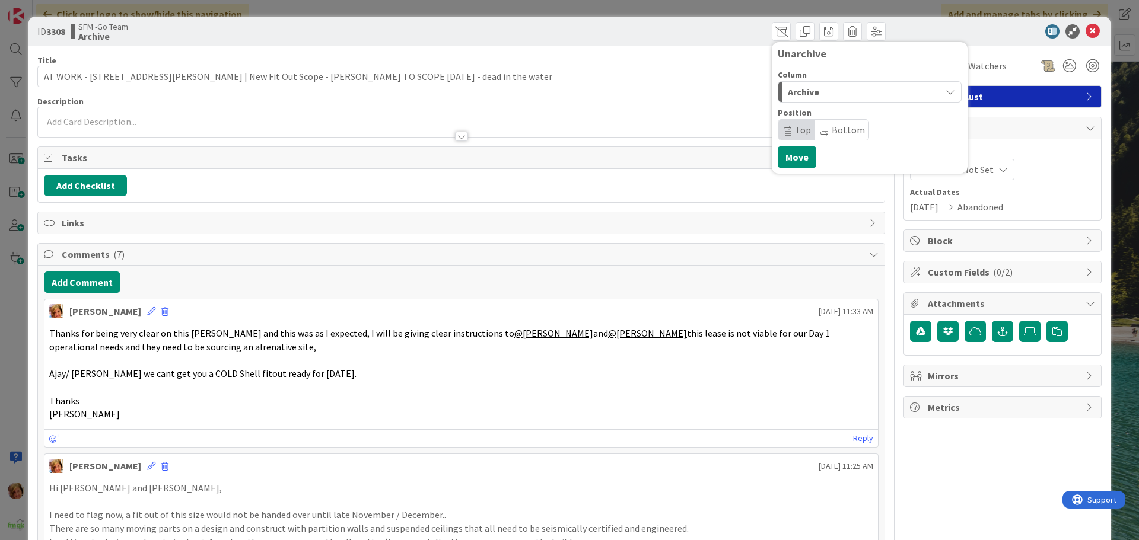
click at [815, 90] on div "Archive" at bounding box center [863, 91] width 156 height 19
click at [810, 136] on span "In Progress" at bounding box center [827, 139] width 43 height 14
click at [787, 159] on button "Move" at bounding box center [797, 157] width 39 height 21
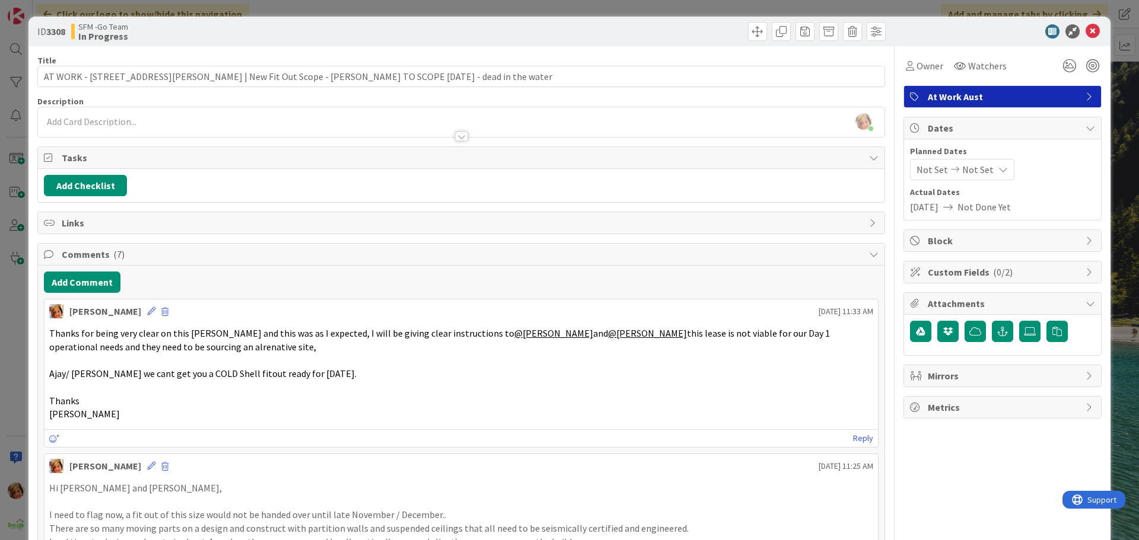
click at [128, 120] on div "[PERSON_NAME] just joined" at bounding box center [461, 122] width 847 height 30
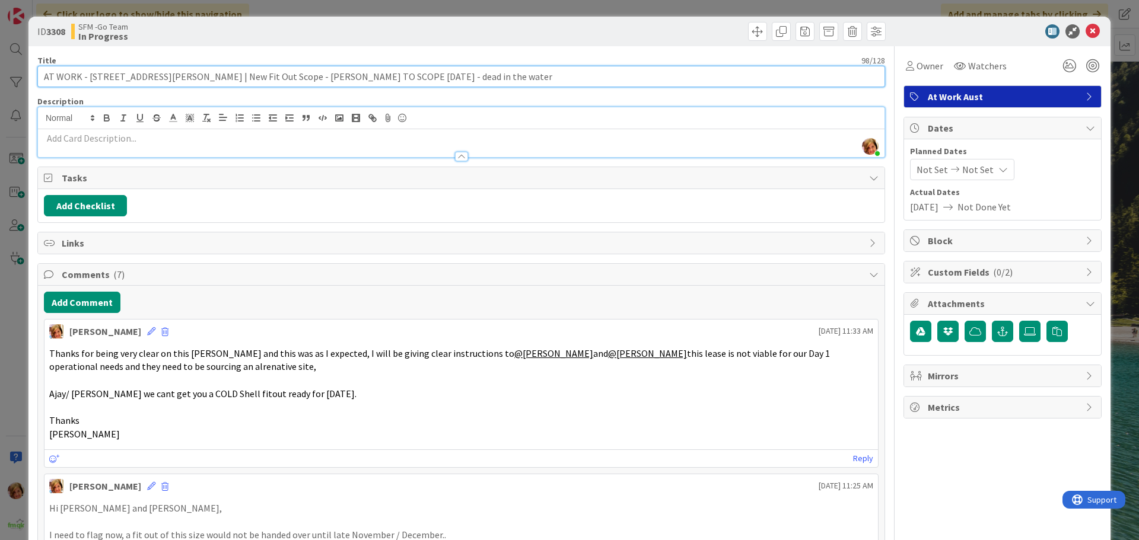
drag, startPoint x: 486, startPoint y: 81, endPoint x: 87, endPoint y: 84, distance: 398.7
click at [87, 84] on input "AT WORK - [STREET_ADDRESS][PERSON_NAME] | New Fit Out Scope - [PERSON_NAME] TO …" at bounding box center [461, 76] width 848 height 21
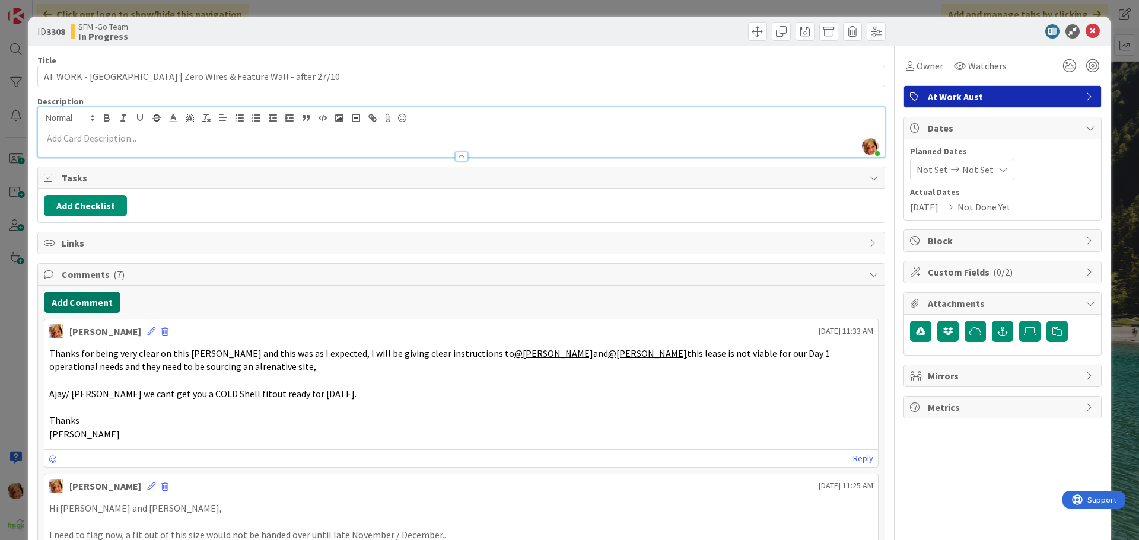
click at [97, 300] on button "Add Comment" at bounding box center [82, 302] width 77 height 21
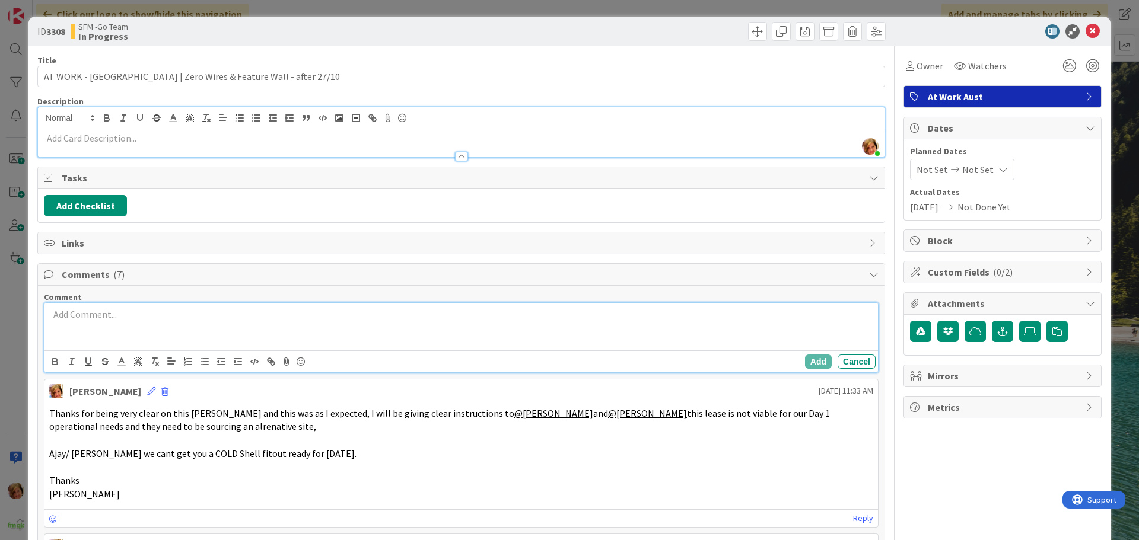
click at [142, 332] on div at bounding box center [461, 326] width 834 height 47
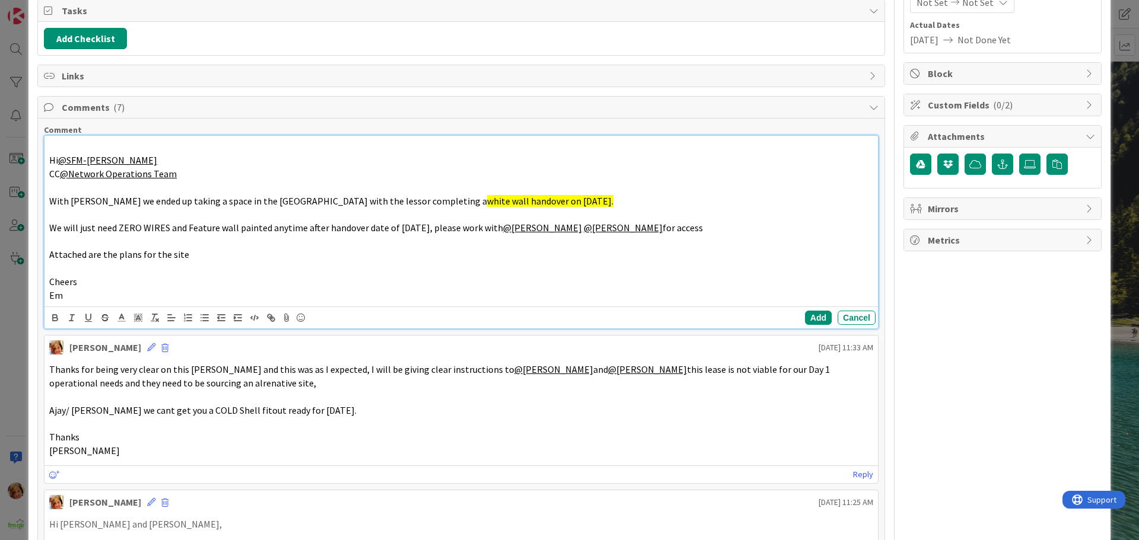
scroll to position [178, 0]
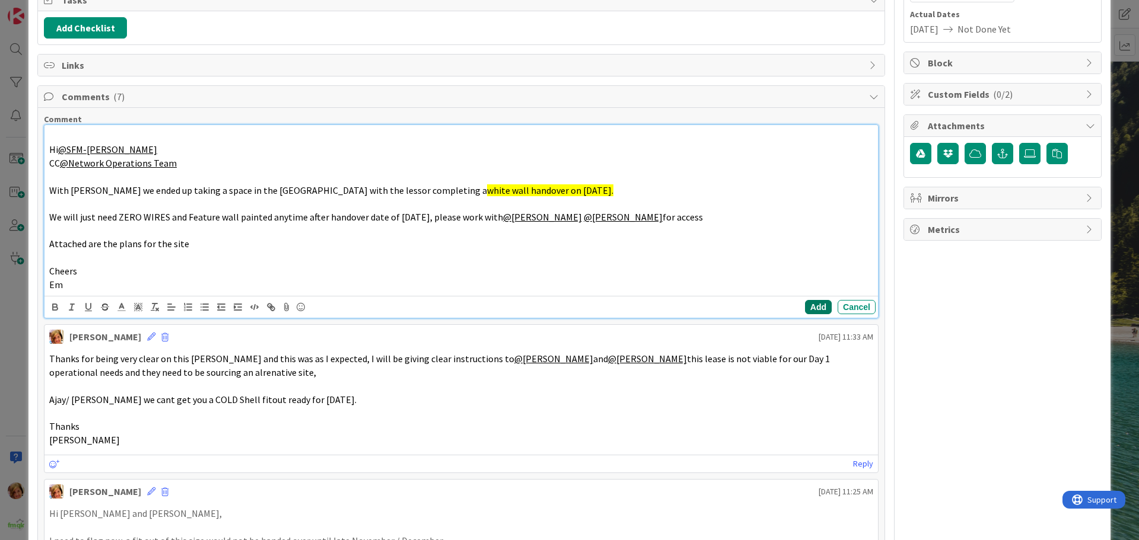
click at [805, 303] on button "Add" at bounding box center [818, 307] width 27 height 14
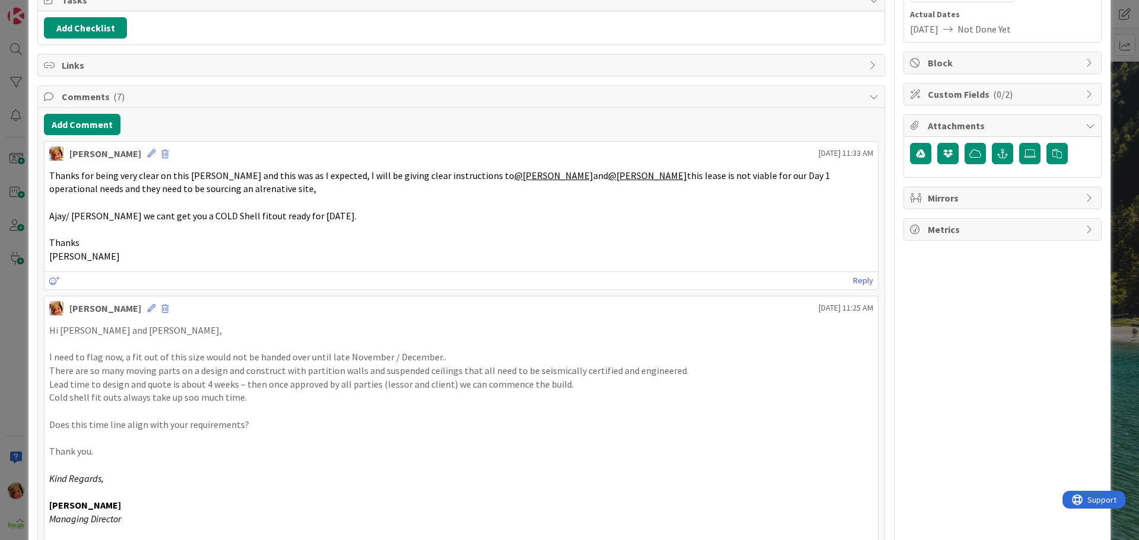
scroll to position [0, 0]
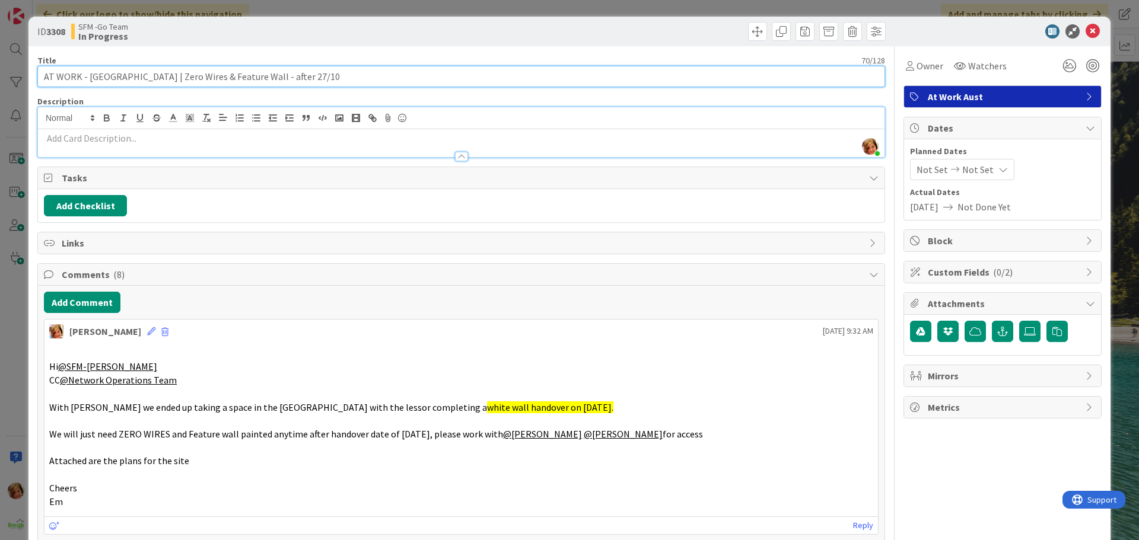
click at [166, 77] on input "AT WORK - [GEOGRAPHIC_DATA] | Zero Wires & Feature Wall - after 27/10" at bounding box center [461, 76] width 848 height 21
type input "AT WORK - [GEOGRAPHIC_DATA] - Sho 1114B | Zero Wires & Feature Wall - after 27/…"
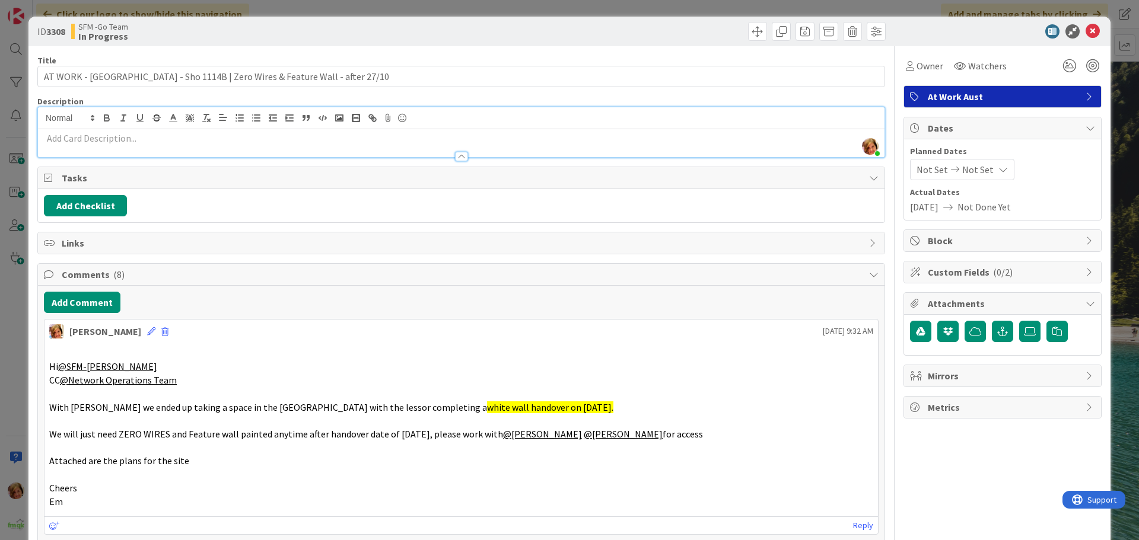
click at [508, 354] on p at bounding box center [461, 354] width 824 height 14
click at [1086, 31] on icon at bounding box center [1093, 31] width 14 height 14
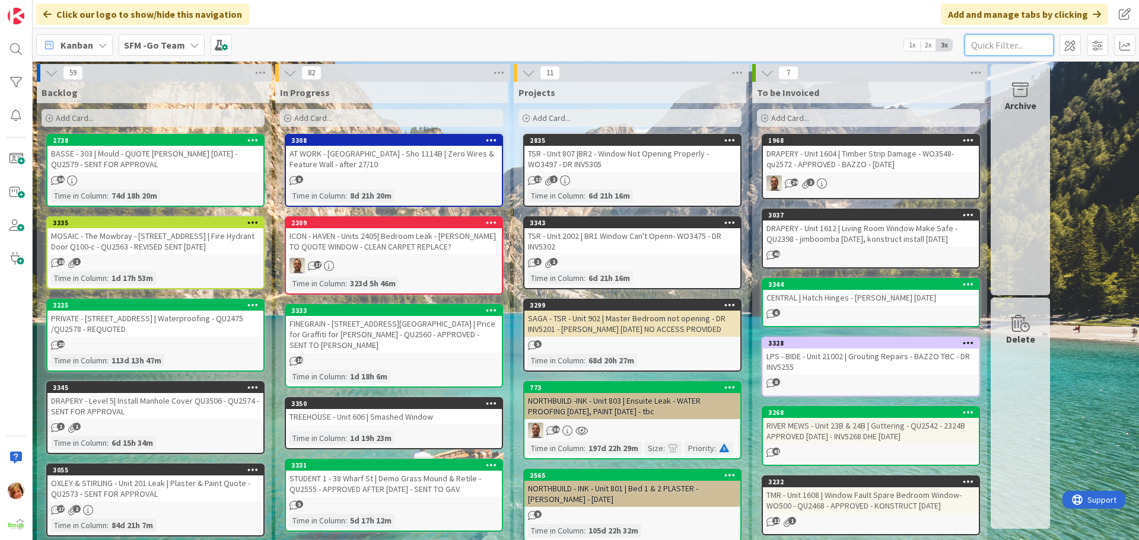
click at [1002, 42] on input "text" at bounding box center [1009, 44] width 89 height 21
type input "1202"
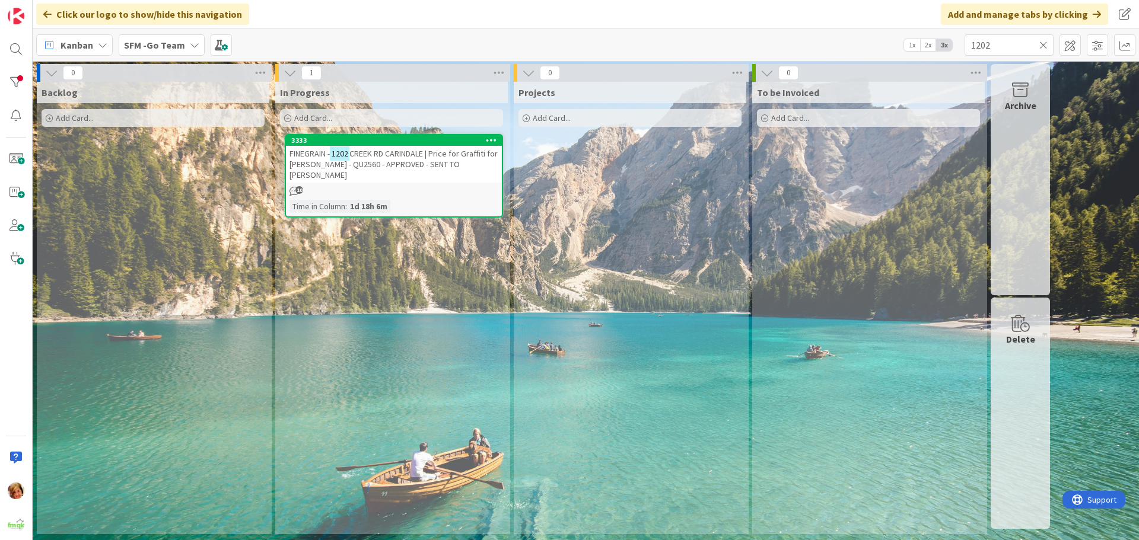
click at [405, 157] on span "CREEK RD CARINDALE | Price for Graffiti for [PERSON_NAME] - QU2560 - APPROVED -…" at bounding box center [394, 164] width 208 height 32
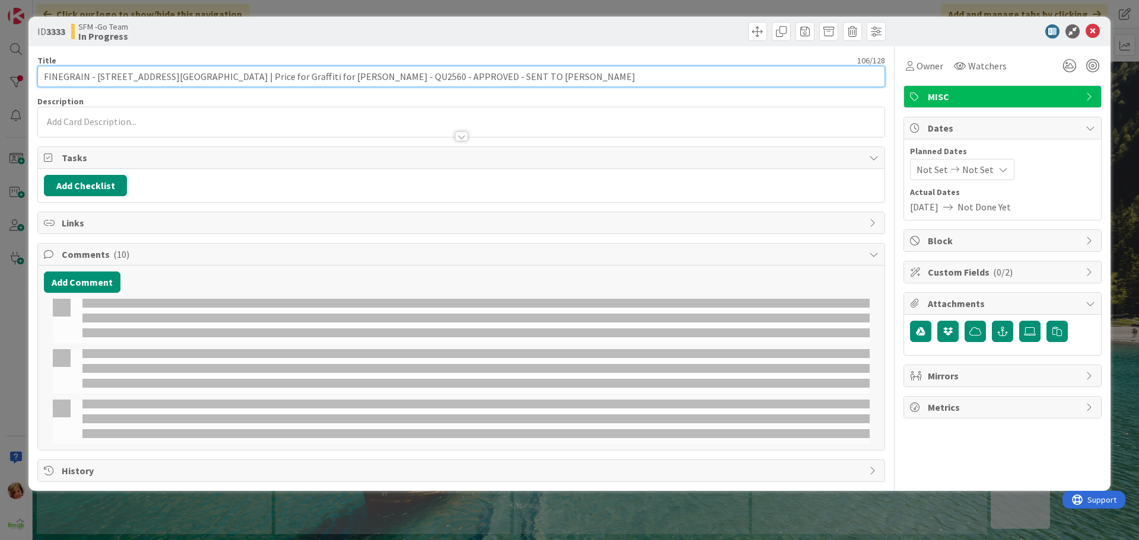
click at [509, 84] on input "FINEGRAIN - [STREET_ADDRESS][GEOGRAPHIC_DATA] | Price for Graffiti for [PERSON_…" at bounding box center [461, 76] width 848 height 21
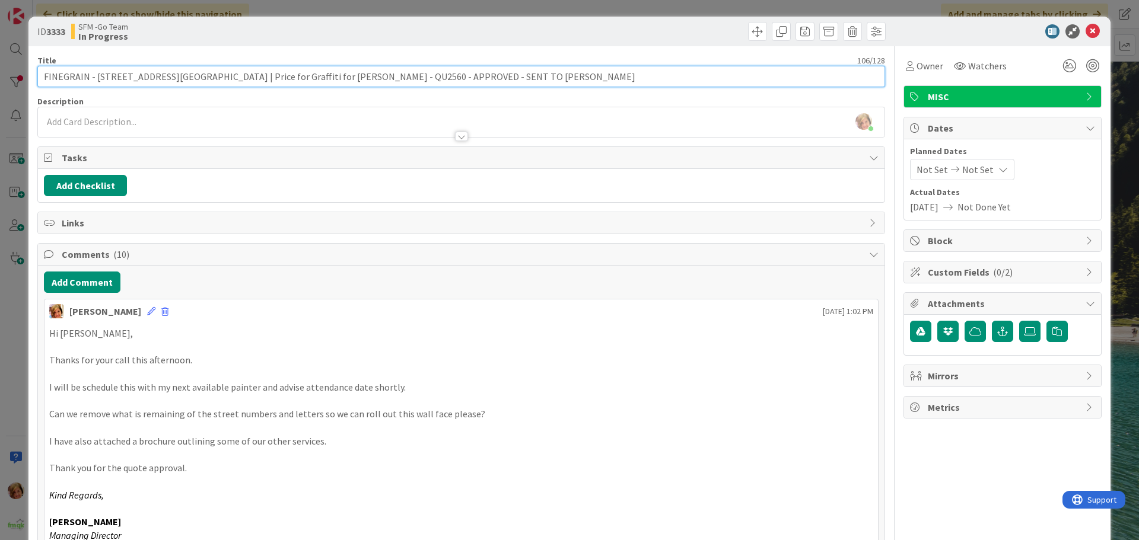
drag, startPoint x: 319, startPoint y: 76, endPoint x: 208, endPoint y: 74, distance: 111.6
click at [208, 74] on input "FINEGRAIN - [STREET_ADDRESS][GEOGRAPHIC_DATA] | Price for Graffiti for [PERSON_…" at bounding box center [461, 76] width 848 height 21
click at [412, 75] on input "FINEGRAIN - [GEOGRAPHIC_DATA] | Graffiti QU2560 - APPROVED - SENT TO [PERSON_NA…" at bounding box center [461, 76] width 848 height 21
type input "FINEGRAIN - [GEOGRAPHIC_DATA] | Graffiti QU2560 - APPROVED - SENT TO [PERSON_NA…"
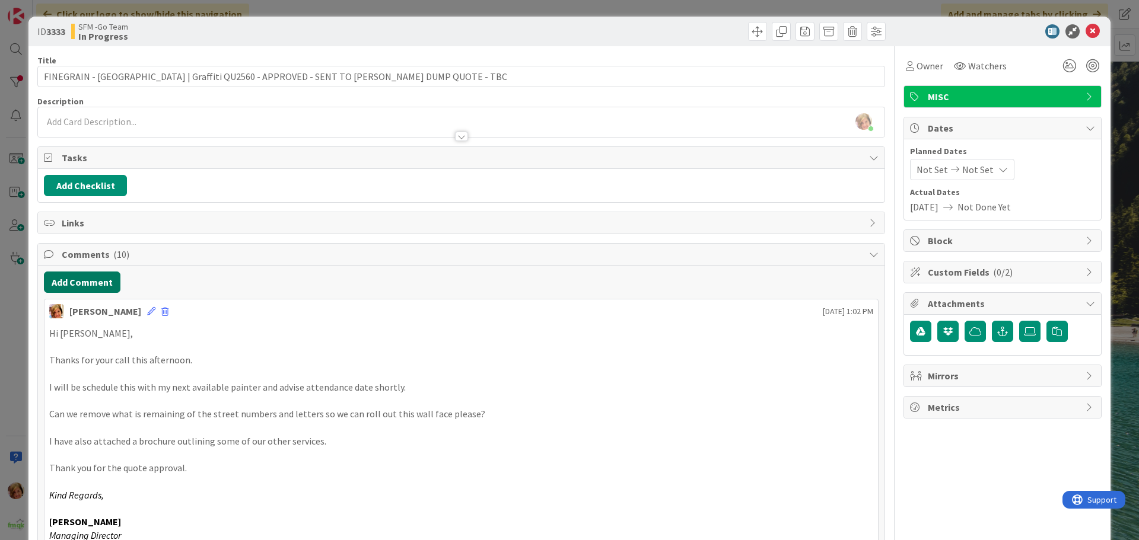
click at [78, 278] on button "Add Comment" at bounding box center [82, 282] width 77 height 21
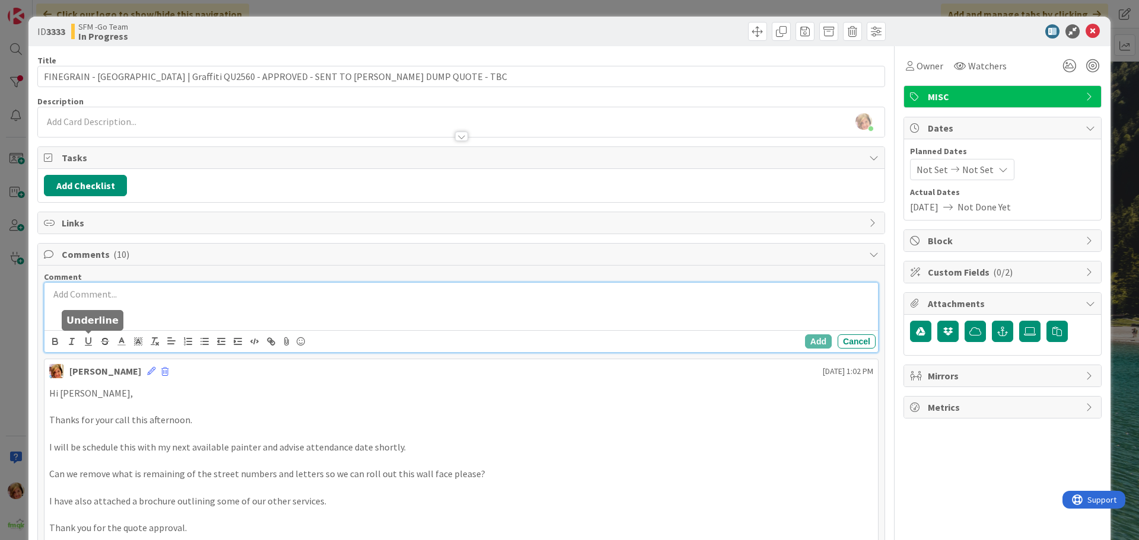
click at [94, 311] on div at bounding box center [461, 306] width 834 height 47
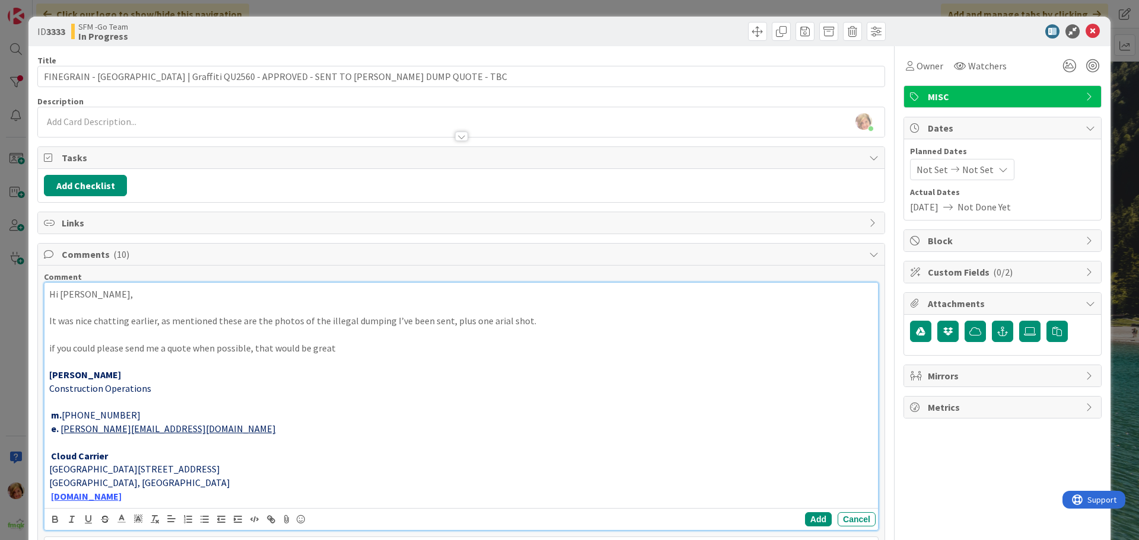
scroll to position [356, 0]
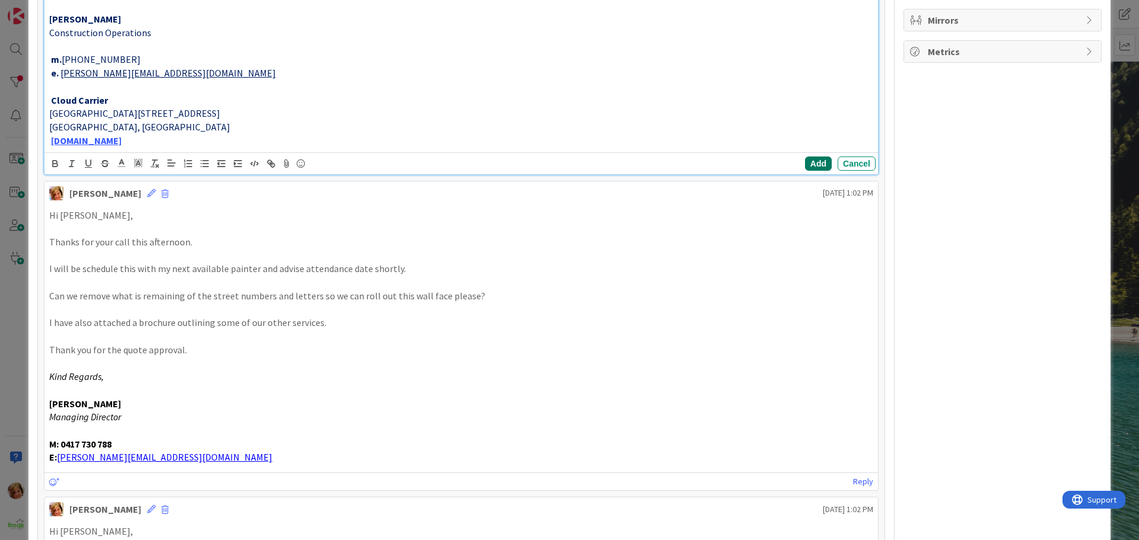
click at [812, 160] on button "Add" at bounding box center [818, 164] width 27 height 14
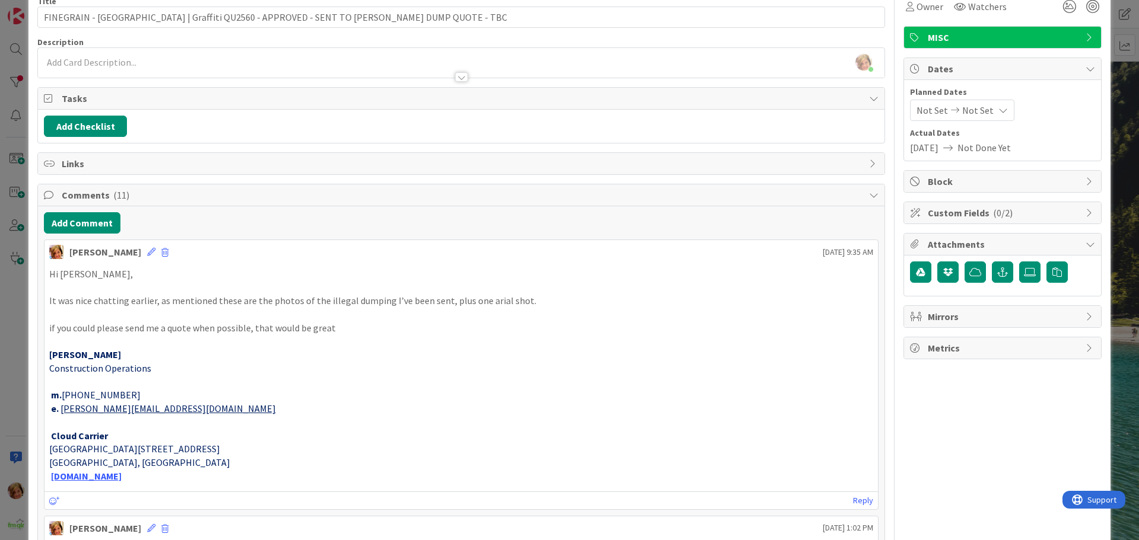
scroll to position [0, 0]
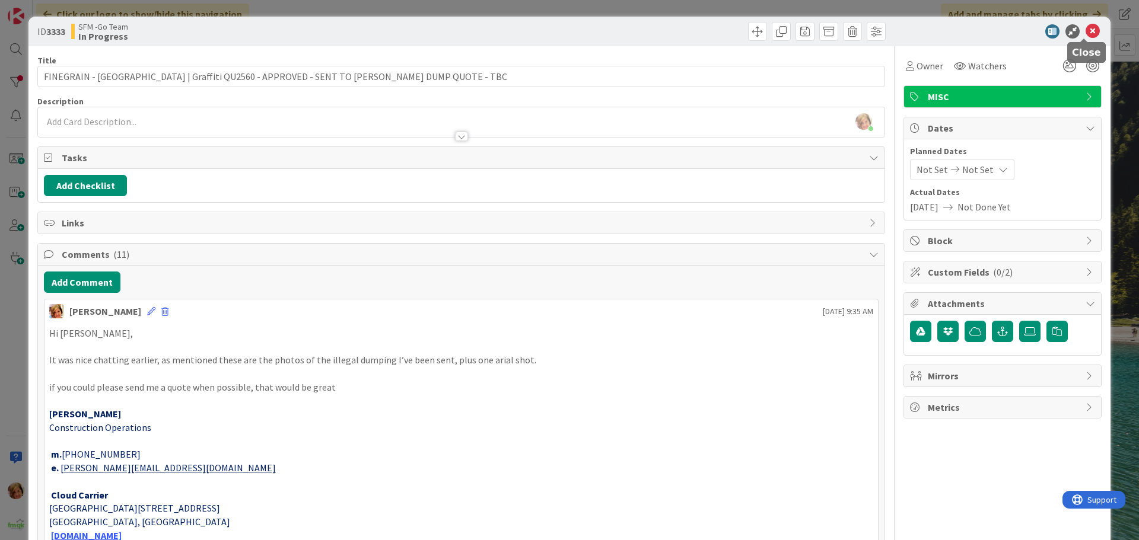
click at [1086, 31] on icon at bounding box center [1093, 31] width 14 height 14
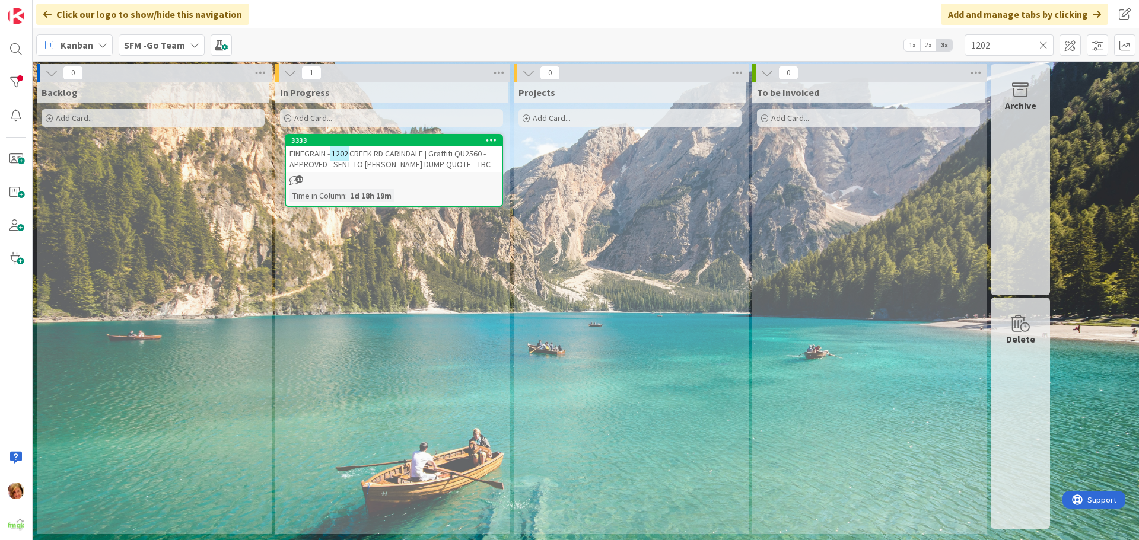
click at [1044, 43] on icon at bounding box center [1043, 45] width 8 height 11
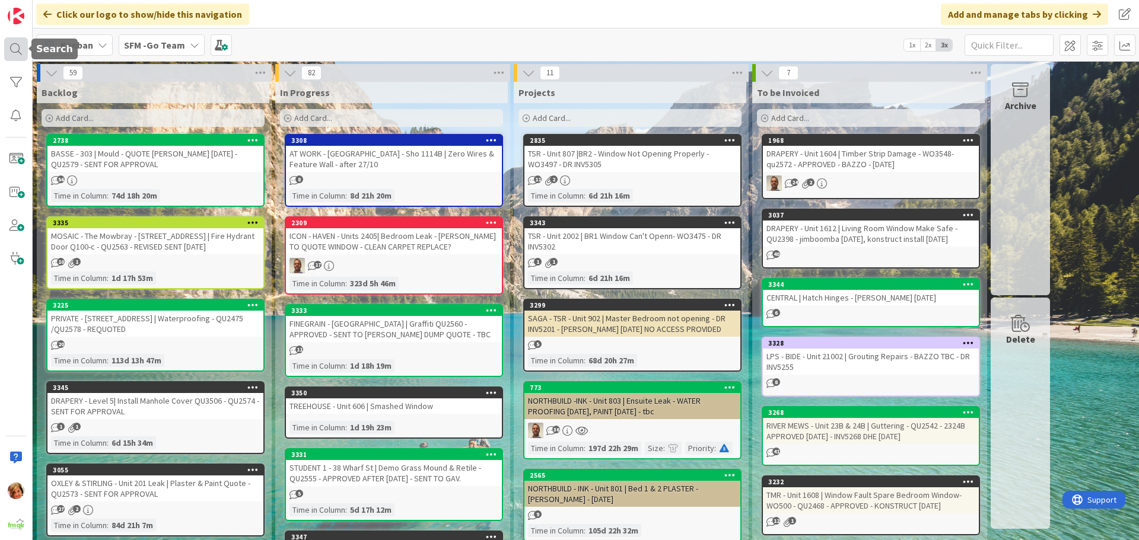
click at [17, 46] on div at bounding box center [16, 49] width 24 height 24
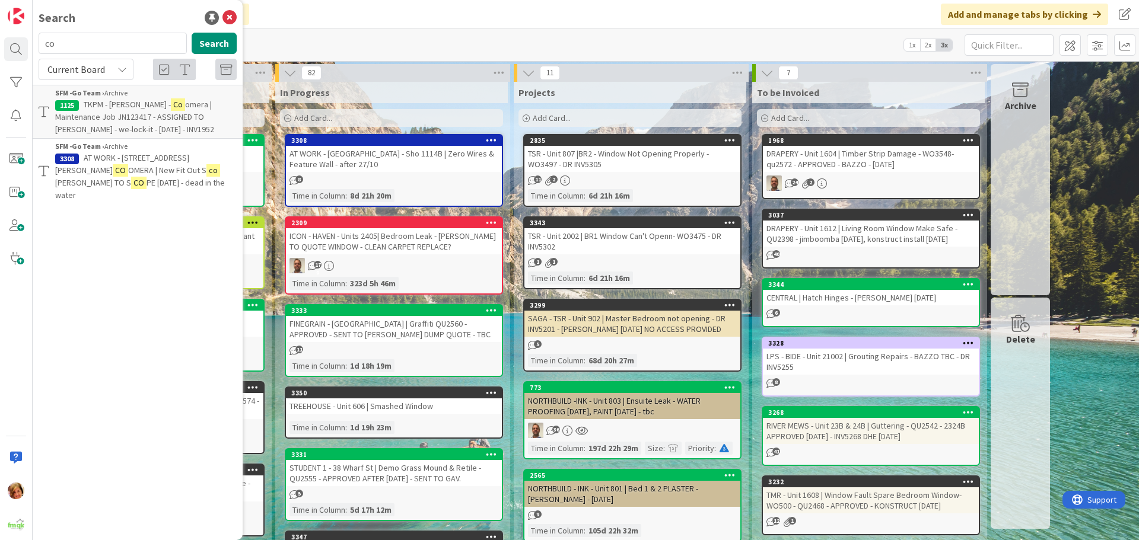
type input "c"
type input "34"
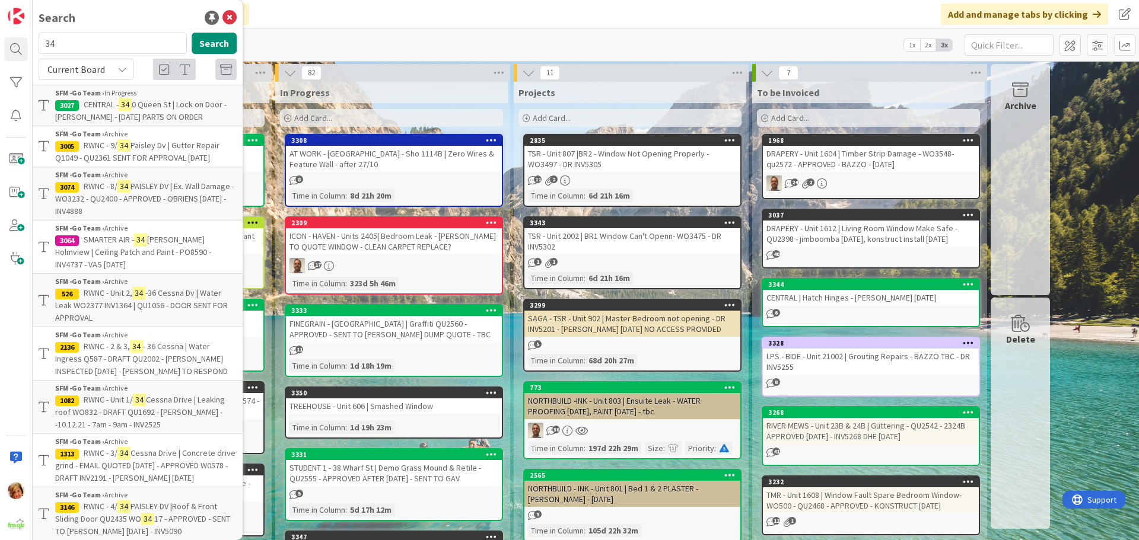
click at [364, 120] on div "Add Card..." at bounding box center [391, 118] width 223 height 18
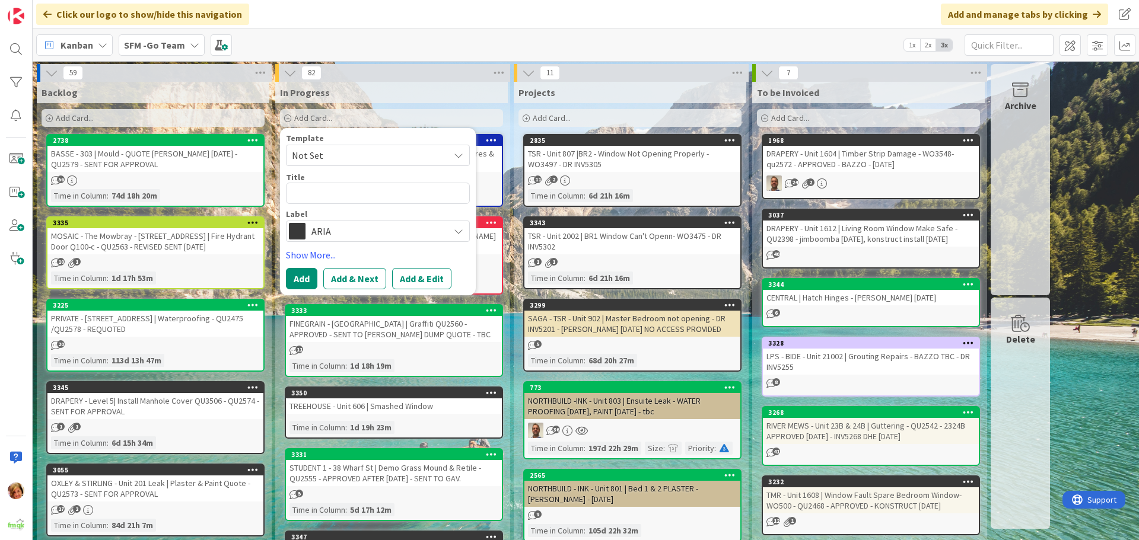
type textarea "x"
type textarea "R"
type textarea "x"
type textarea "RE"
type textarea "x"
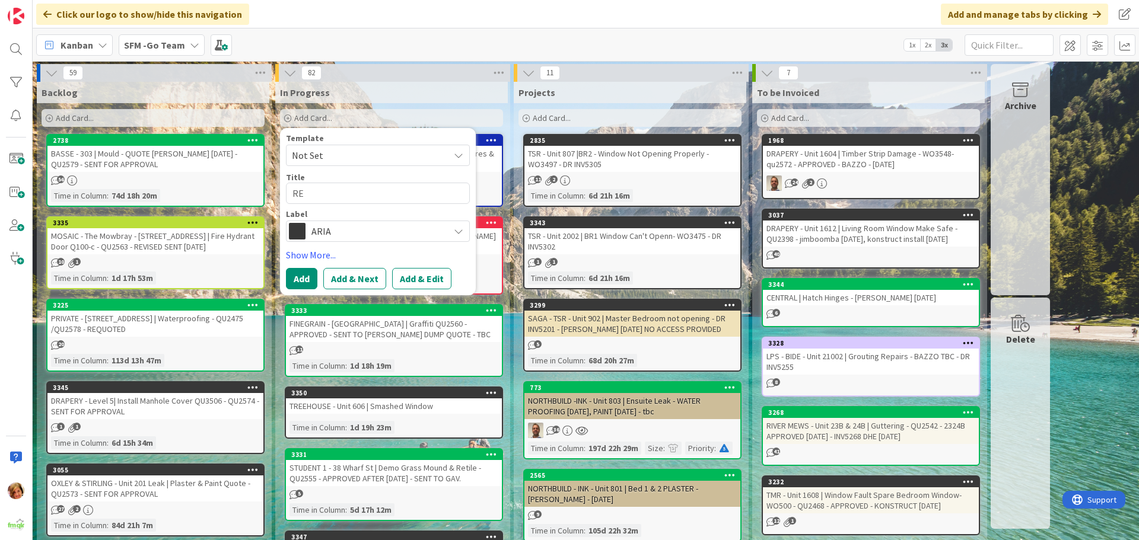
type textarea "R"
type textarea "x"
type textarea "RW"
type textarea "x"
type textarea "RWN"
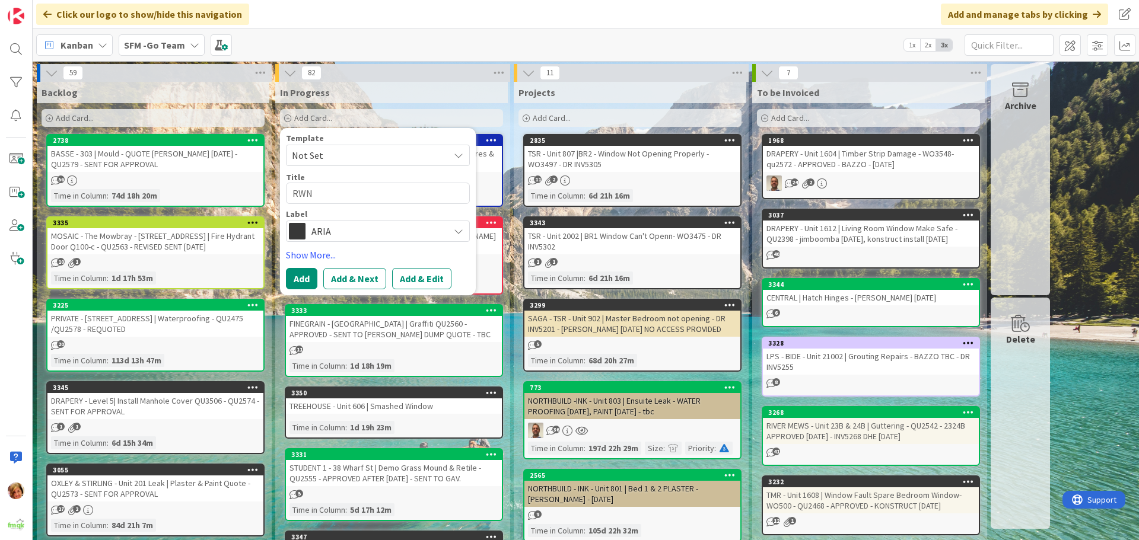
type textarea "x"
type textarea "RWNC"
type textarea "x"
type textarea "RWNC"
type textarea "x"
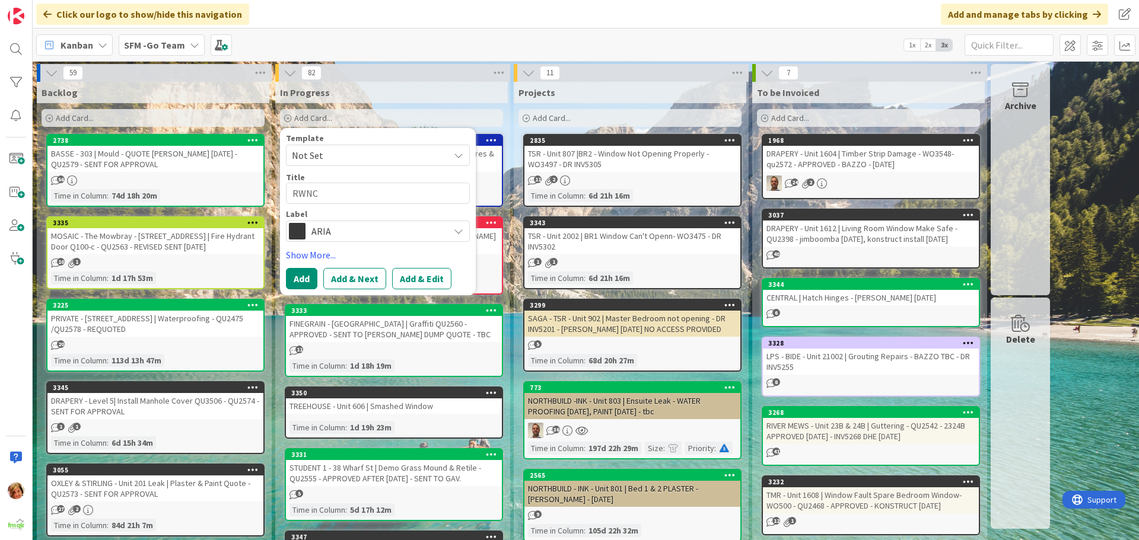
type textarea "RWNC -"
type textarea "x"
type textarea "RWNC -"
type textarea "x"
type textarea "RWNC - 1"
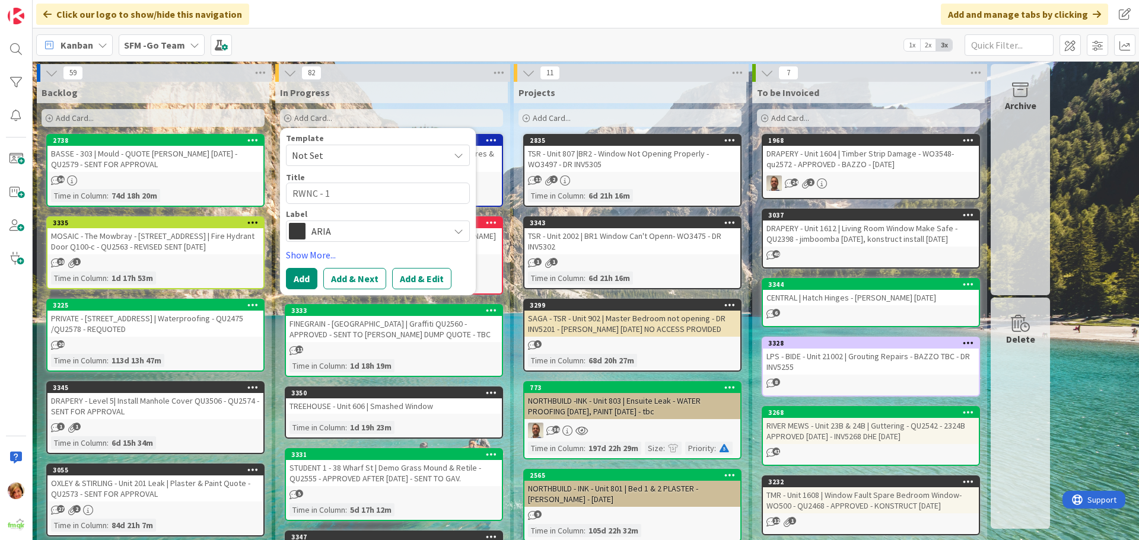
type textarea "x"
type textarea "RWNC - 1/"
type textarea "x"
type textarea "RWNC - 1/3"
type textarea "x"
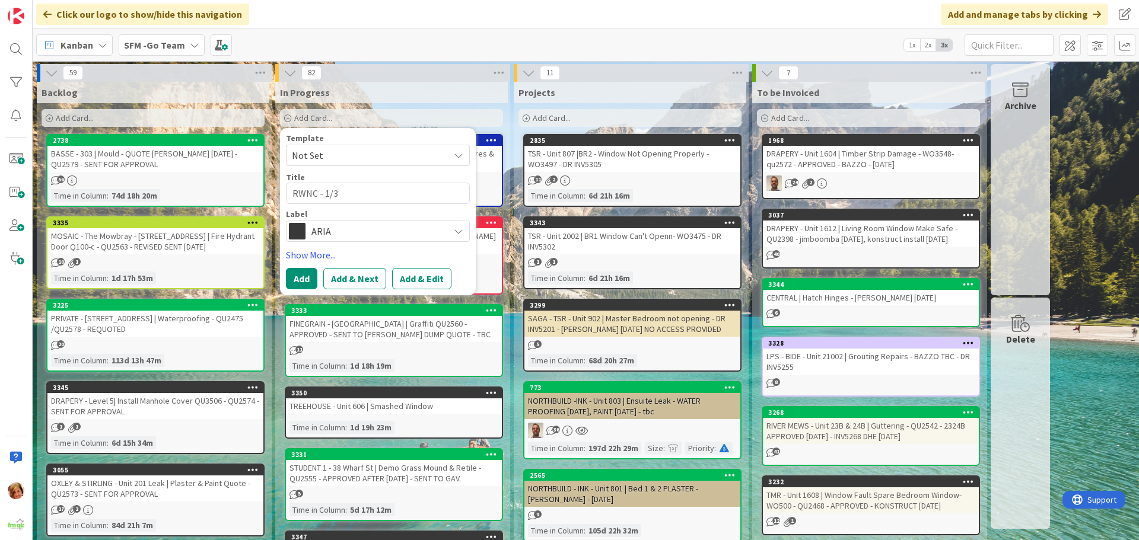
type textarea "RWNC - 1/34"
type textarea "x"
type textarea "RWNC - 1/34"
type textarea "x"
type textarea "RWNC - 1/34 P"
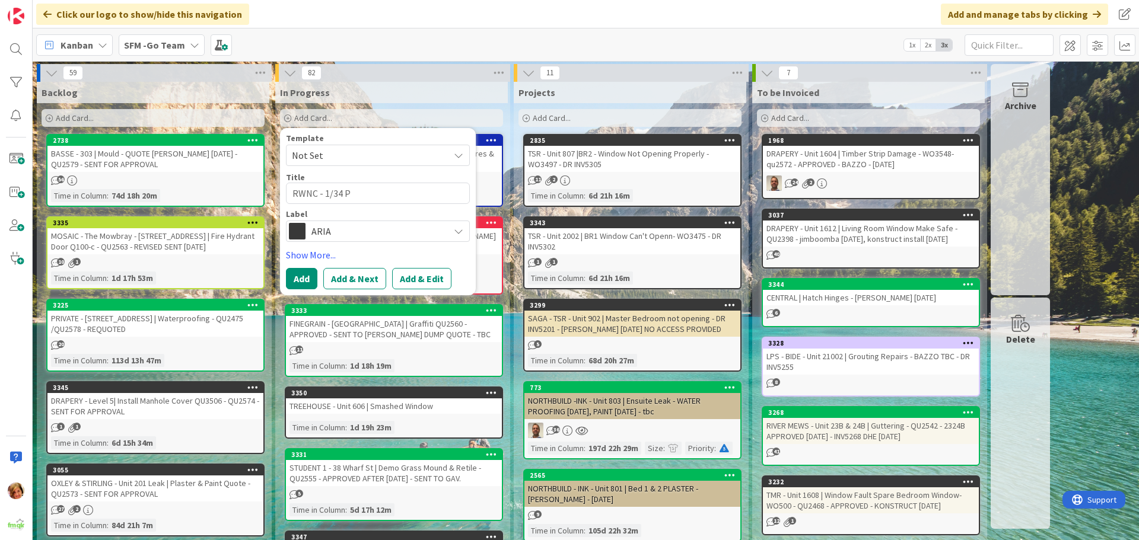
type textarea "x"
type textarea "RWNC - 1/34 Pa"
type textarea "x"
type textarea "RWNC - 1/34 Pai"
type textarea "x"
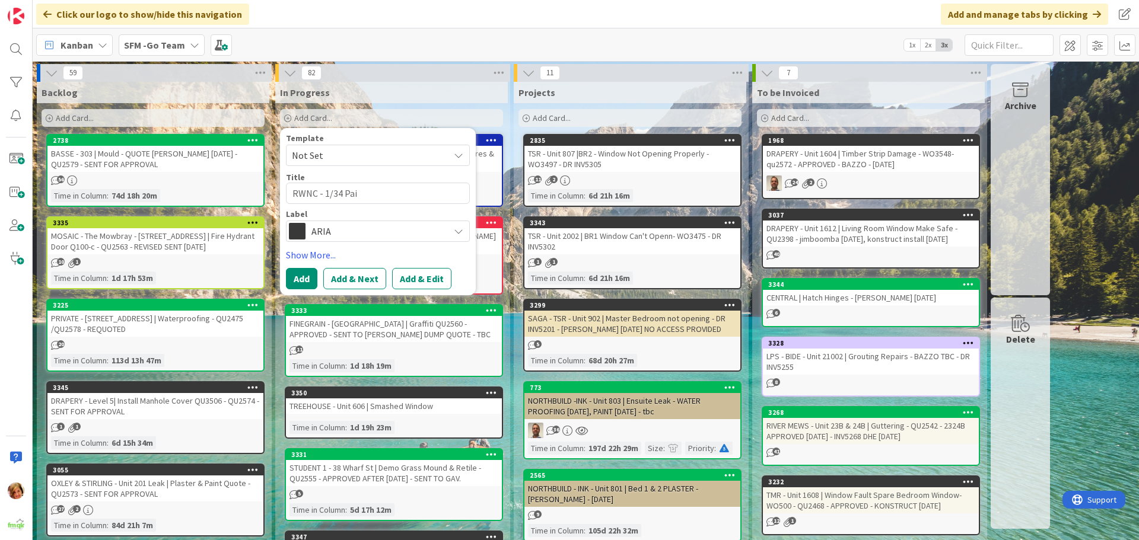
type textarea "RWNC - 1/34 Pais"
type textarea "x"
type textarea "RWNC - 1/34 Paisl"
type textarea "x"
type textarea "RWNC - 1/34 Paisle"
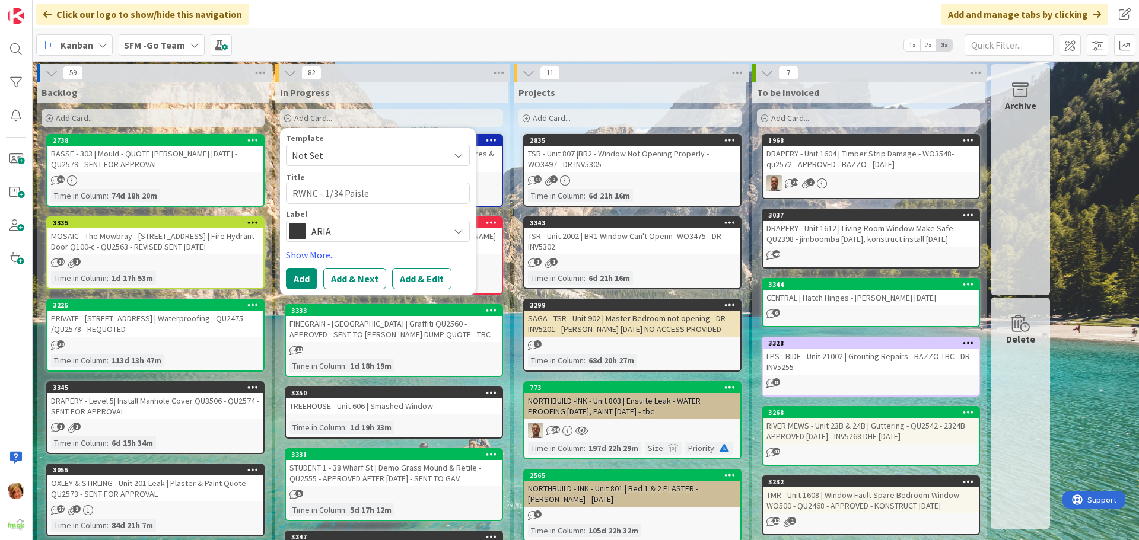
type textarea "x"
type textarea "RWNC - 1/34 Paisley"
type textarea "x"
type textarea "RWNC - 1/34 Paisley D"
type textarea "x"
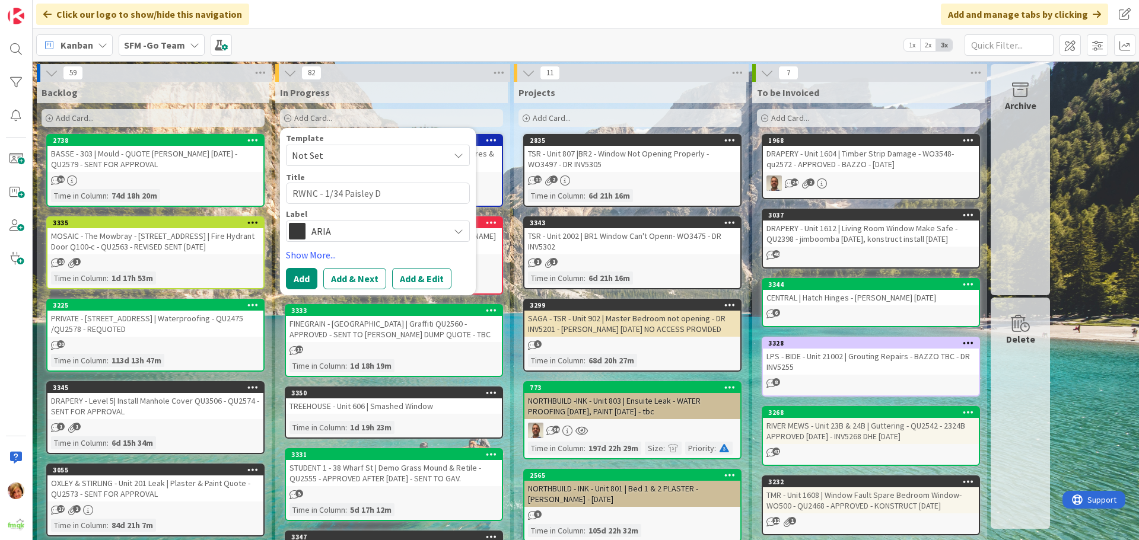
type textarea "RWNC - 1/34 Paisley Dv"
type textarea "x"
type textarea "RWNC - 1/34 Paisley Dv"
type textarea "x"
type textarea "RWNC - 1/34 Paisley Dv L"
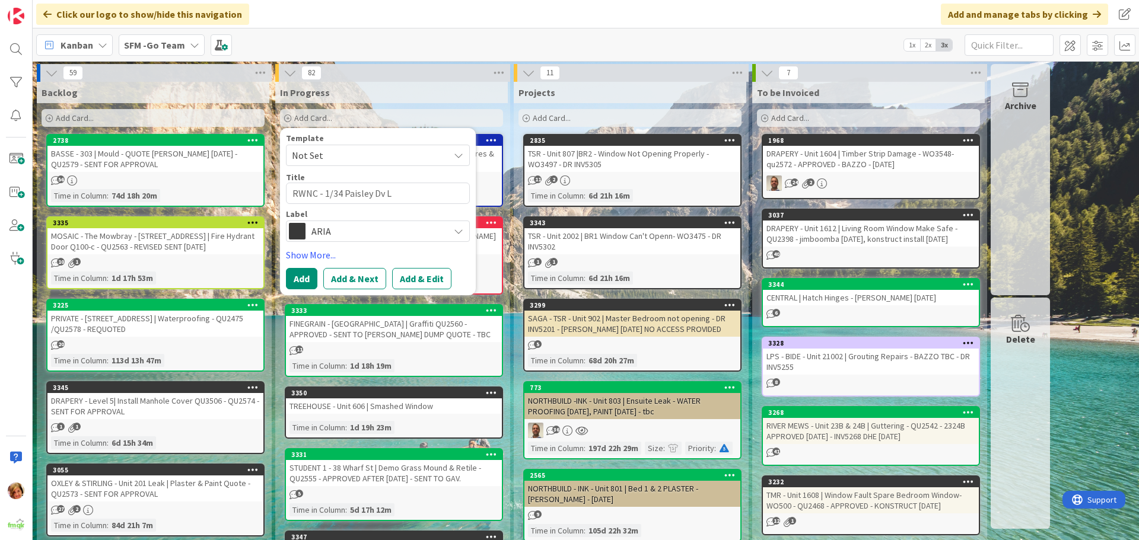
type textarea "x"
type textarea "RWNC - 1/34 Paisley Dv La"
type textarea "x"
type textarea "RWNC - 1/34 Paisley Dv Law"
type textarea "x"
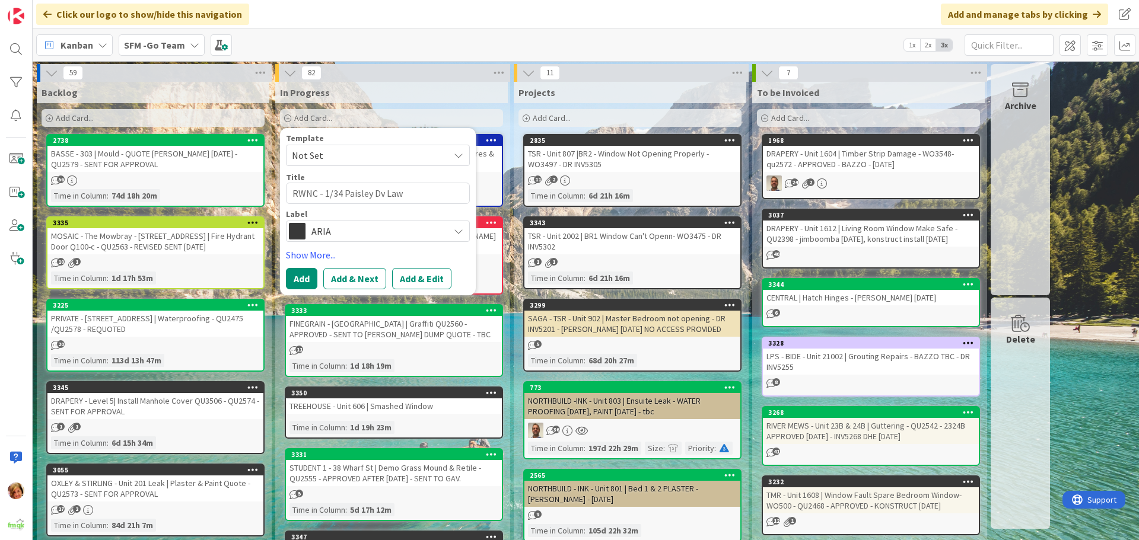
type textarea "RWNC - 1/34 Paisley Dv Lawn"
type textarea "x"
type textarea "RWNC - 1/34 Paisley Dv Lawnt"
type textarea "x"
type textarea "RWNC - 1/34 Paisley Dv Lawnto"
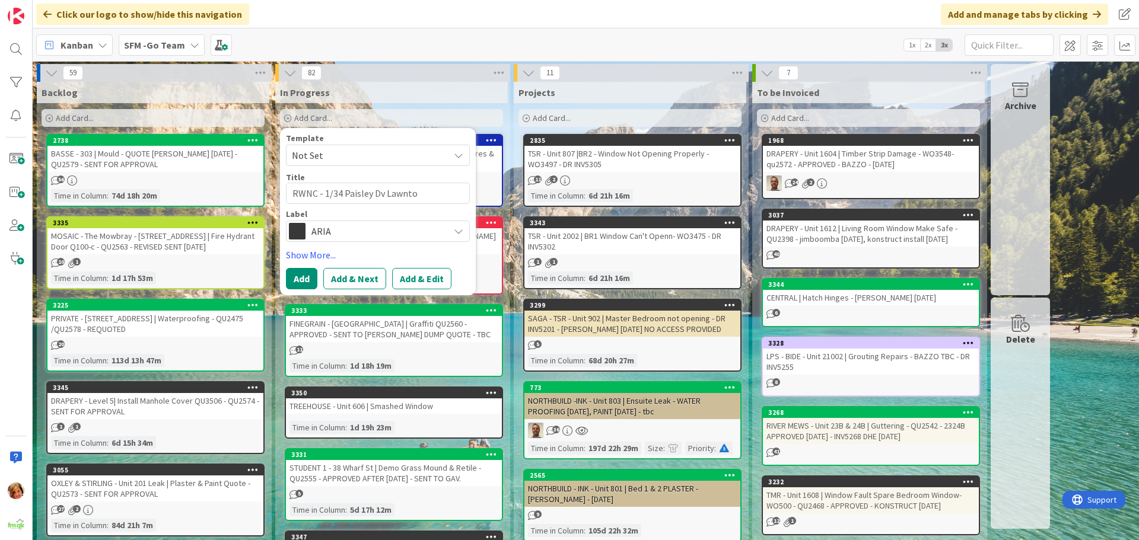
type textarea "x"
type textarea "RWNC - 1/34 Paisley Dv Lawnton"
type textarea "x"
type textarea "RWNC - 1/34 Paisley Dv Lawnton"
type textarea "x"
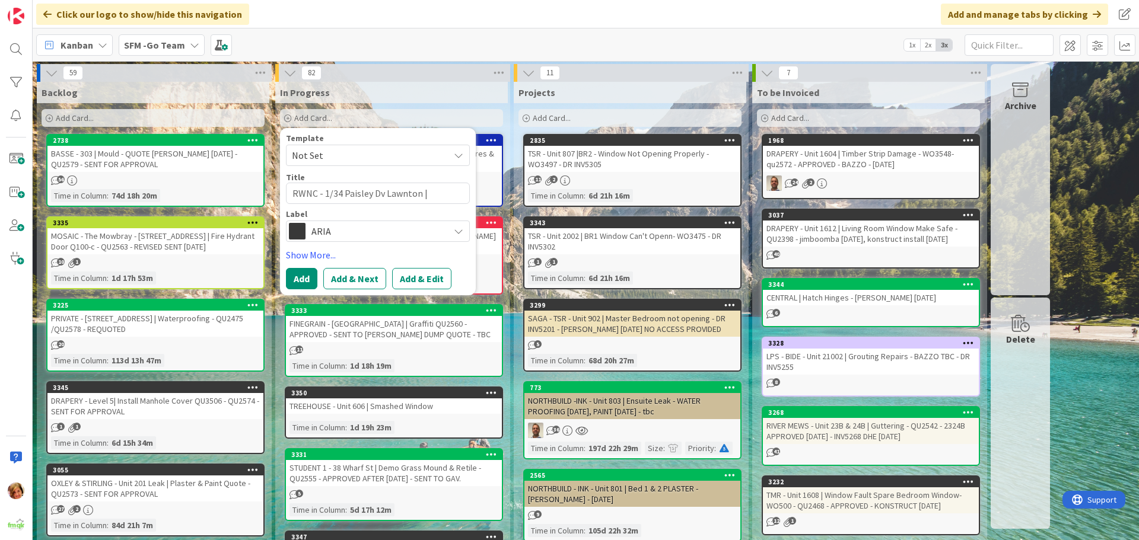
type textarea "RWNC - 1/34 Paisley Dv Lawnton |"
type textarea "x"
type textarea "RWNC - 1/34 Paisley Dv Lawnton | r"
type textarea "x"
type textarea "RWNC - 1/34 Paisley Dv Lawnton | rE"
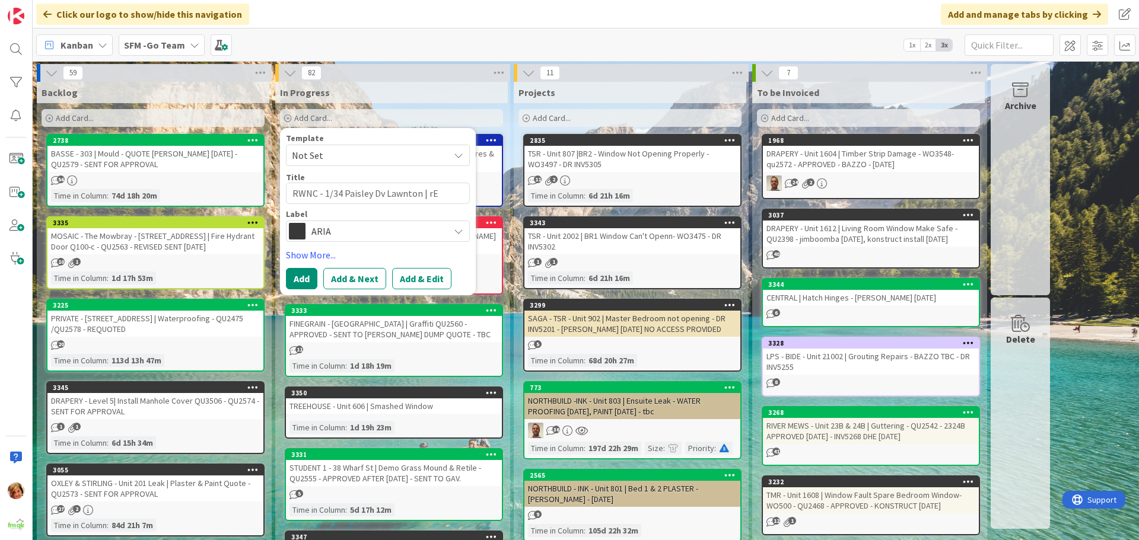
type textarea "x"
type textarea "RWNC - 1/34 Paisley Dv Lawnton | rEA"
type textarea "x"
type textarea "RWNC - 1/34 Paisley Dv Lawnton | rEAT"
type textarea "x"
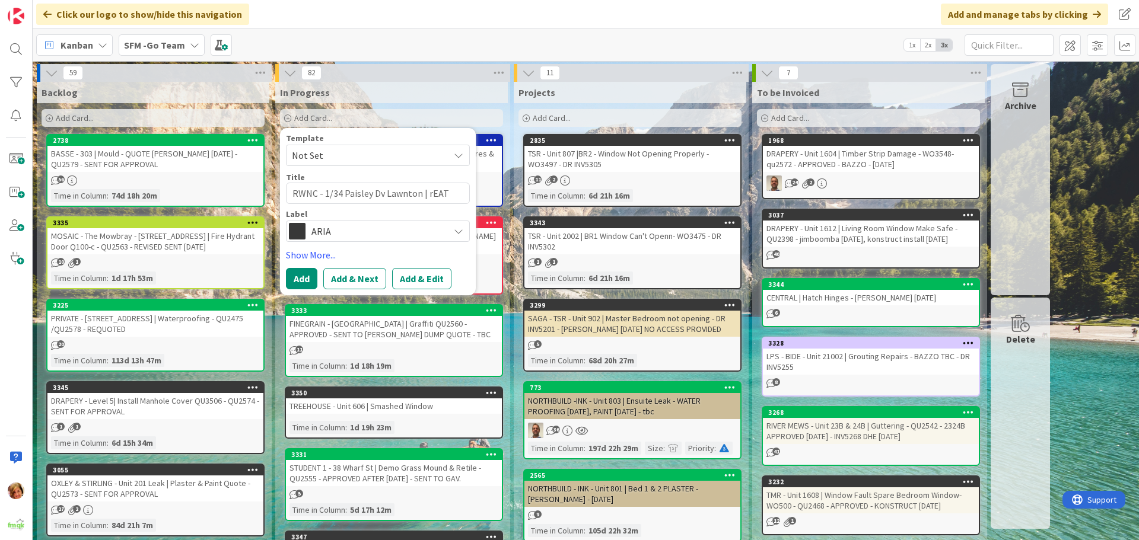
type textarea "RWNC - 1/34 Paisley Dv Lawnton | rEA"
type textarea "x"
type textarea "RWNC - 1/34 Paisley Dv Lawnton | rE"
type textarea "x"
type textarea "RWNC - 1/34 Paisley Dv Lawnton | r"
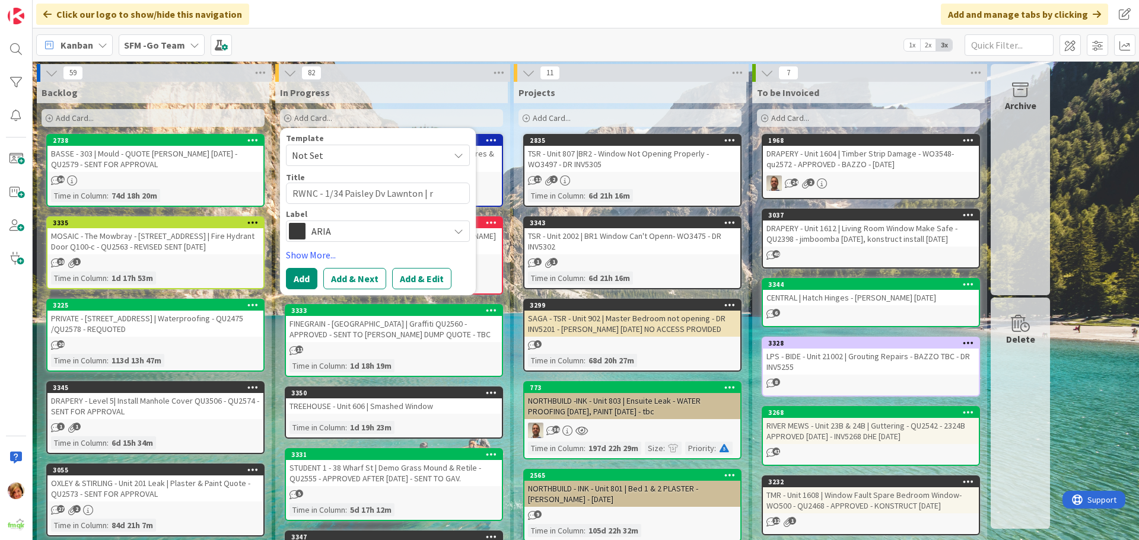
type textarea "x"
type textarea "RWNC - 1/34 Paisley Dv Lawnton |"
type textarea "x"
type textarea "RWNC - 1/34 Paisley Dv Lawnton | R"
type textarea "x"
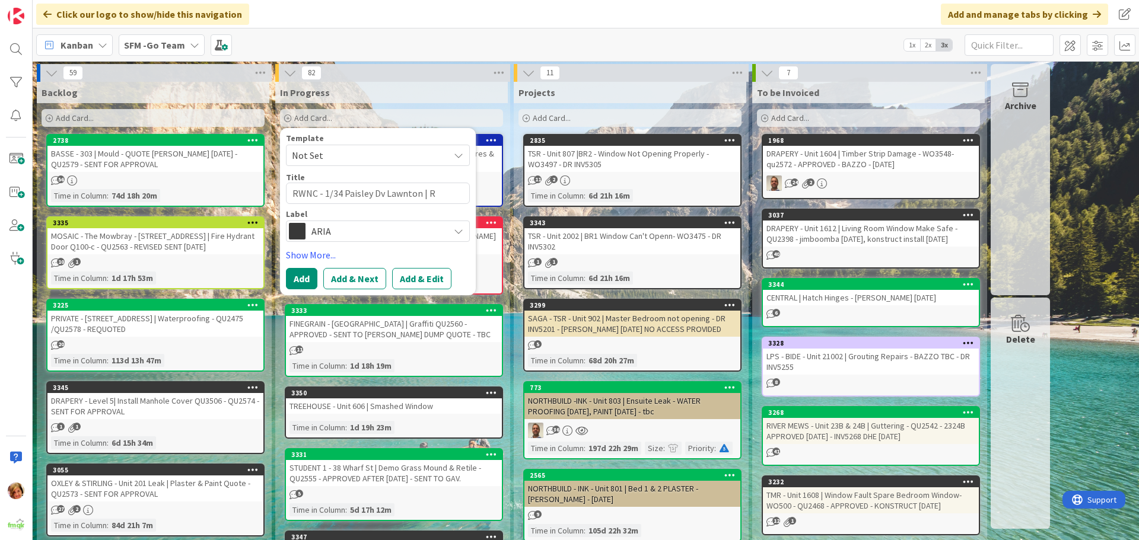
type textarea "RWNC - 1/34 Paisley Dv Lawnton | Re"
type textarea "x"
type textarea "RWNC - 1/34 Paisley Dv Lawnton | Re-"
type textarea "x"
type textarea "RWNC - 1/34 Paisley Dv Lawnton | Re-a"
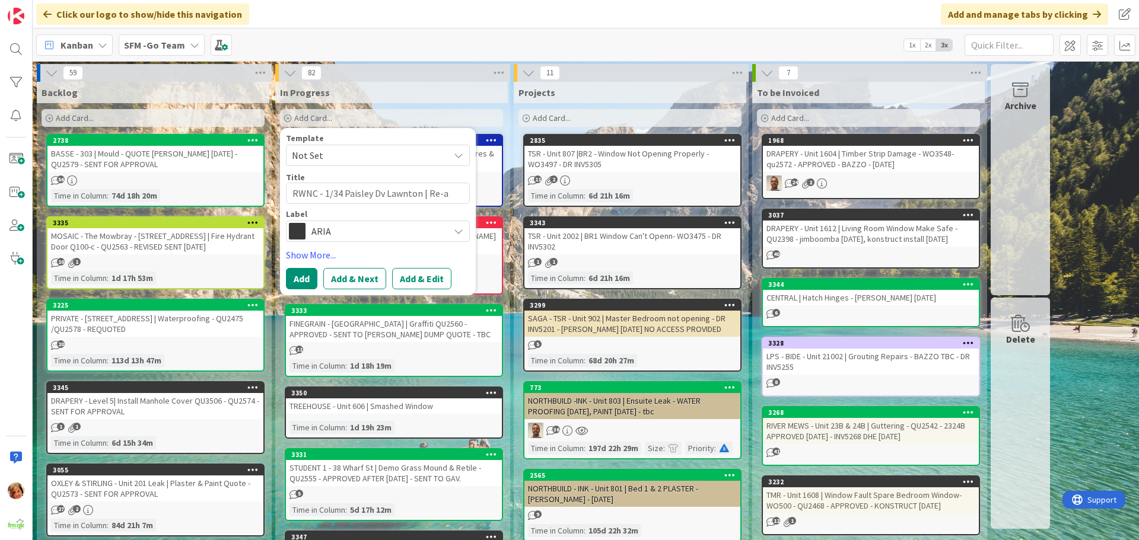
type textarea "x"
type textarea "RWNC - 1/34 Paisley Dv Lawnton | Re-at"
type textarea "x"
type textarea "RWNC - 1/34 Paisley Dv Lawnton | Re-att"
type textarea "x"
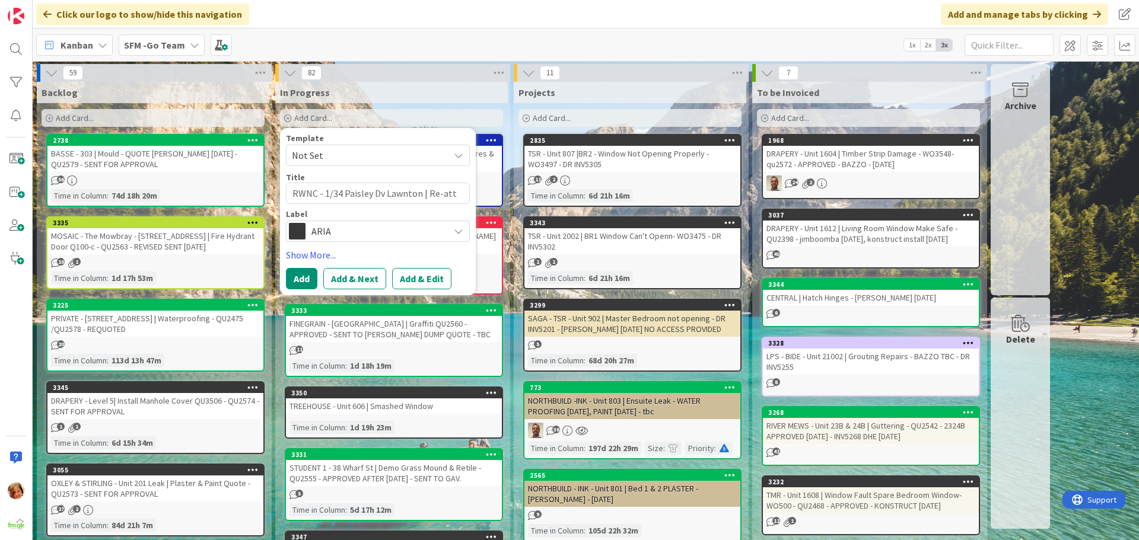
type textarea "RWNC - 1/34 Paisley Dv Lawnton | Re-atta"
type textarea "x"
type textarea "RWNC - 1/34 Paisley Dv Lawnton | Re-attac"
type textarea "x"
type textarea "RWNC - 1/34 Paisley Dv Lawnton | Re-attach"
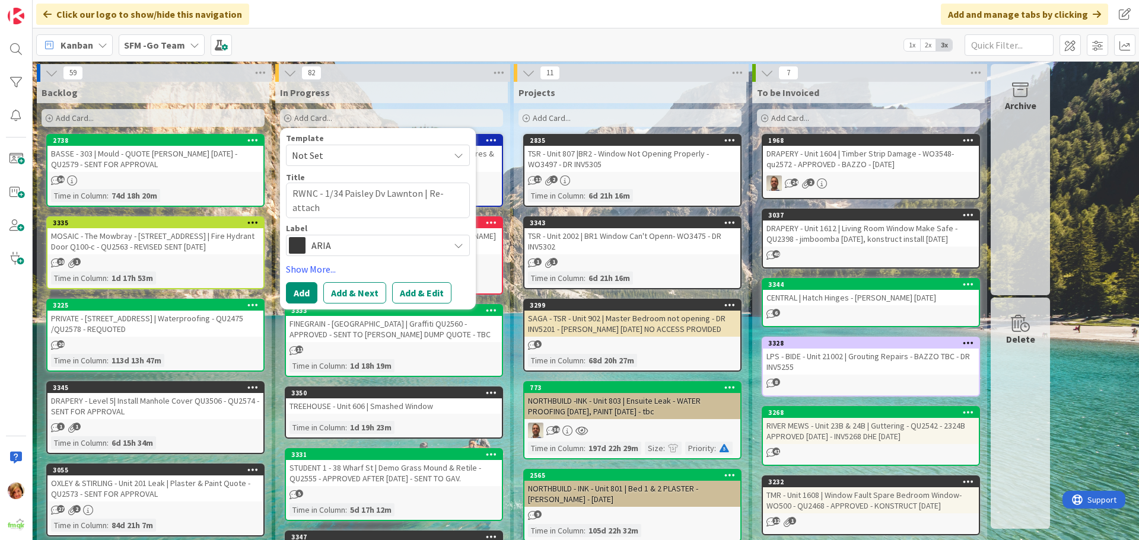
type textarea "x"
type textarea "RWNC - 1/34 Paisley Dv Lawnton | Re-attach"
type textarea "x"
type textarea "RWNC - 1/34 Paisley Dv Lawnton | Re-attach M"
type textarea "x"
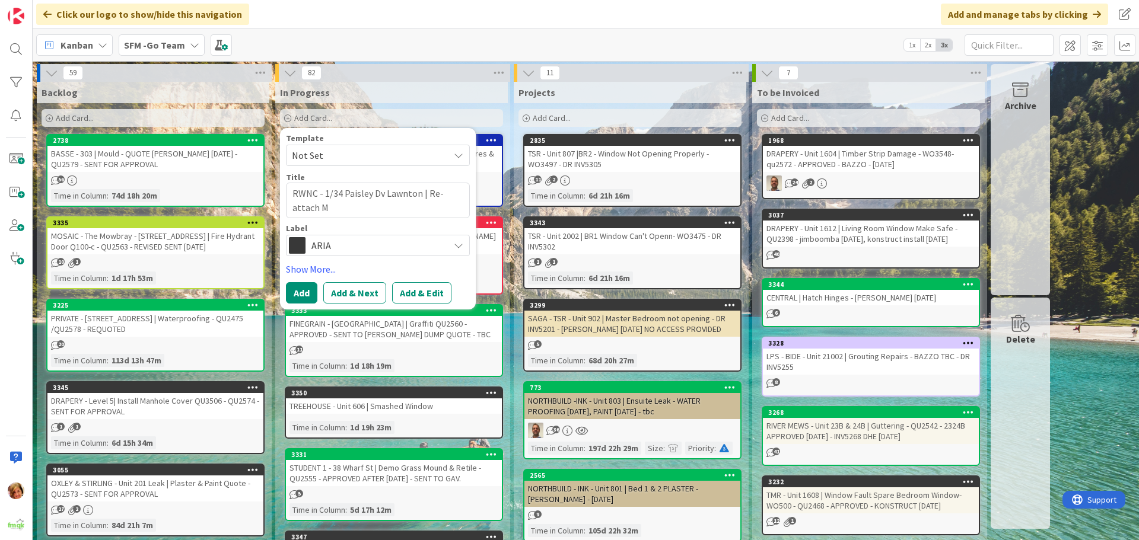
type textarea "RWNC - 1/34 Paisley Dv Lawnton | Re-attach Me"
type textarea "x"
type textarea "RWNC - 1/34 Paisley Dv Lawnton | Re-attach Met"
type textarea "x"
type textarea "RWNC - 1/34 Paisley Dv Lawnton | Re-attach Meta"
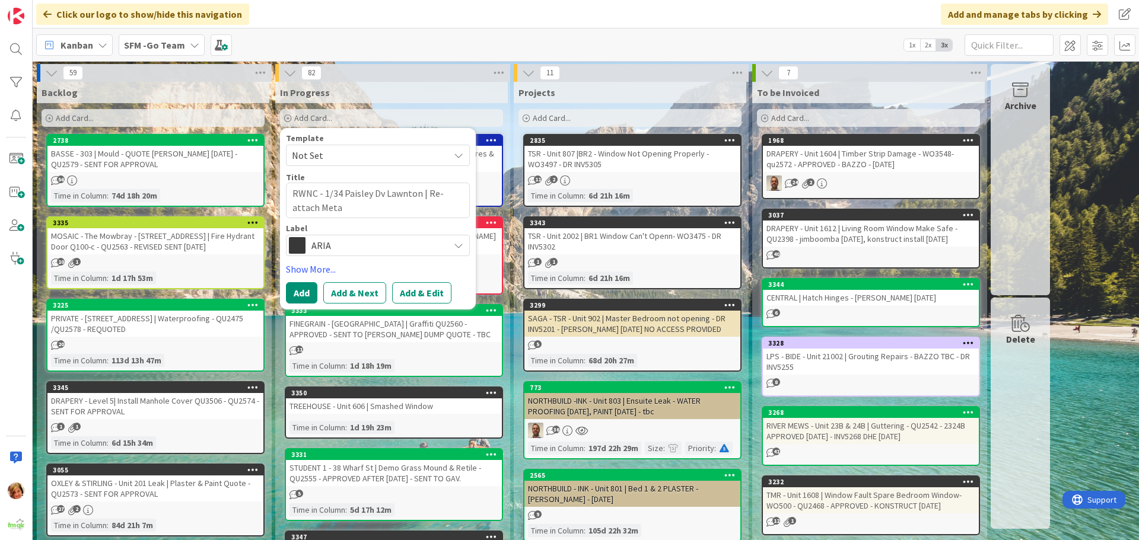
type textarea "x"
type textarea "RWNC - 1/34 Paisley Dv Lawnton | Re-attach Metal"
type textarea "x"
type textarea "RWNC - 1/34 Paisley Dv Lawnton | Re-attach Metal"
type textarea "x"
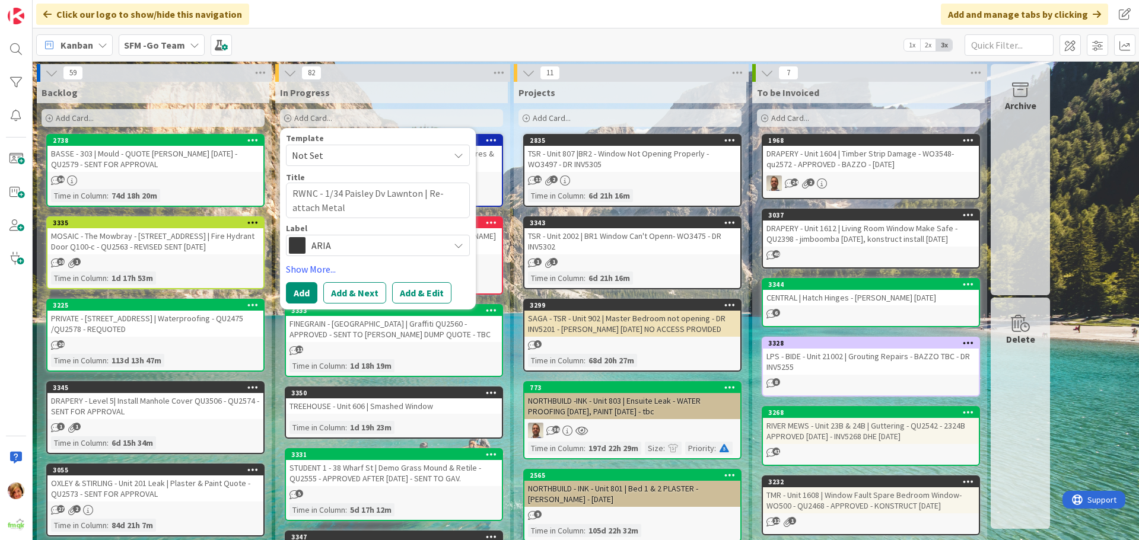
type textarea "RWNC - 1/34 Paisley Dv Lawnton | Re-attach Metal C"
type textarea "x"
type textarea "RWNC - 1/34 Paisley Dv Lawnton | Re-attach Metal Ca"
type textarea "x"
type textarea "RWNC - 1/34 Paisley Dv Lawnton | Re-attach Metal Cap"
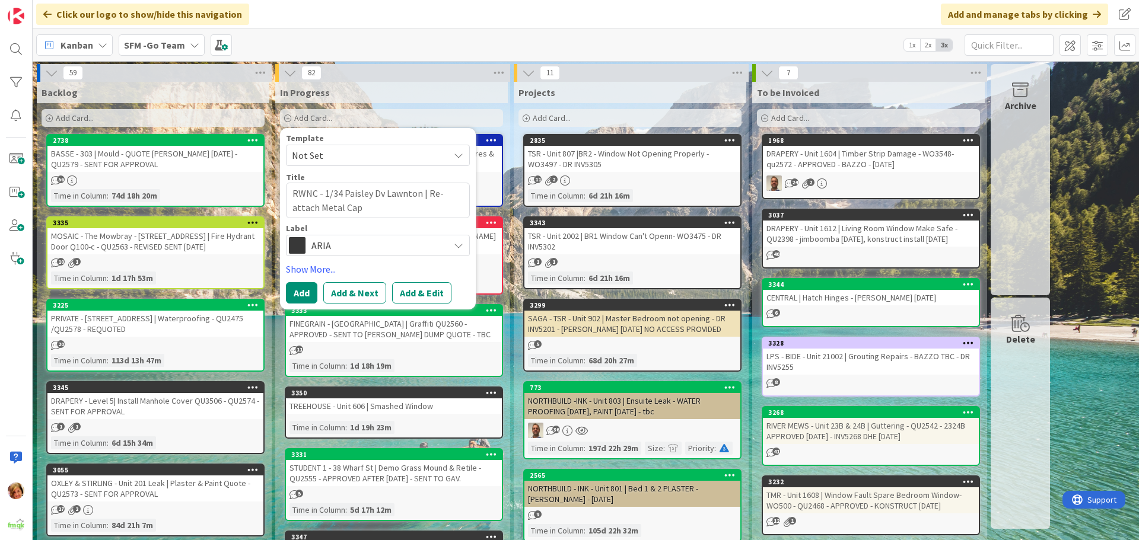
type textarea "x"
type textarea "RWNC - 1/34 Paisley Dv Lawnton | Re-attach Metal [PERSON_NAME]"
type textarea "x"
type textarea "RWNC - 1/34 Paisley Dv Lawnton | Re-attach Metal Cappi"
type textarea "x"
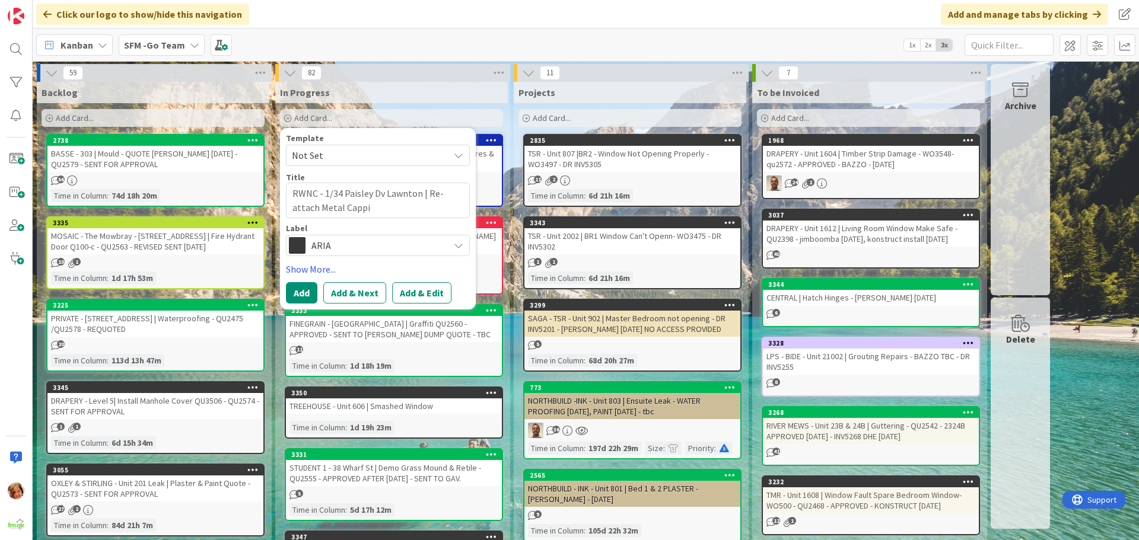
type textarea "RWNC - 1/34 Paisley Dv Lawnton | Re-attach Metal Cappin"
type textarea "x"
type textarea "RWNC - 1/34 Paisley Dv Lawnton | Re-attach Metal Capping"
type textarea "x"
type textarea "RWNC - 1/34 Paisley Dv Lawnton | Re-attach Metal Capping"
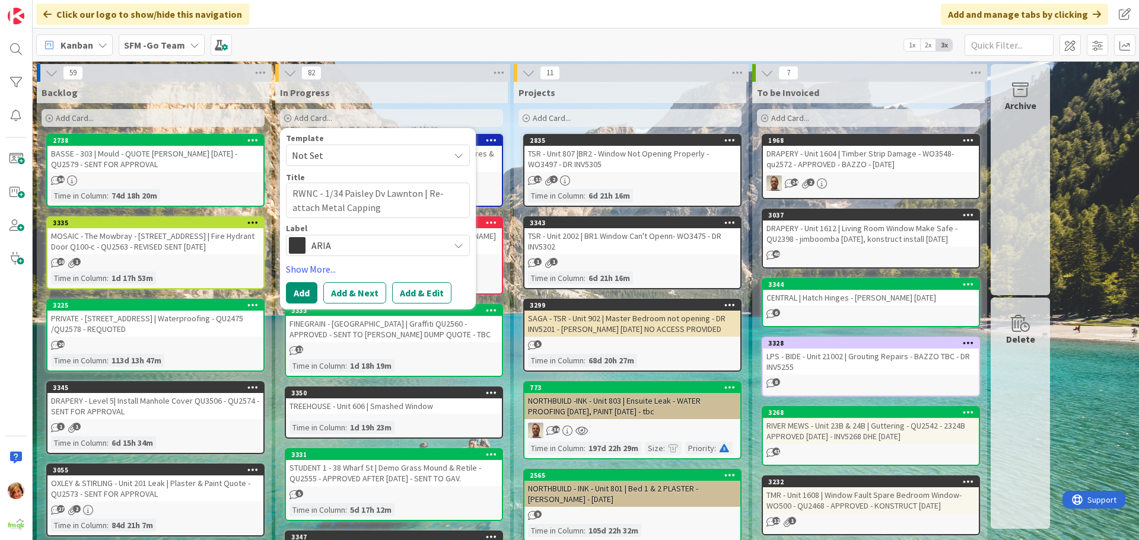
type textarea "x"
type textarea "RWNC - 1/34 Paisley Dv Lawnton | Re-attach Metal Capping W"
type textarea "x"
type textarea "RWNC - 1/34 Paisley Dv Lawnton | Re-attach Metal Capping WO"
type textarea "x"
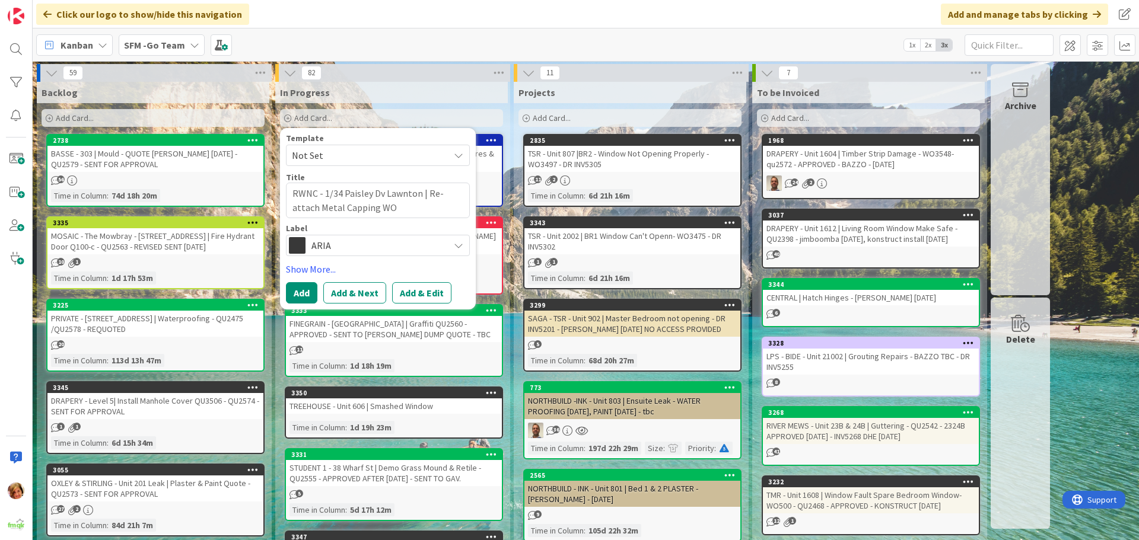
type textarea "RWNC - 1/34 Paisley Dv Lawnton | Re-attach Metal Capping WO3"
type textarea "x"
type textarea "RWNC - 1/34 Paisley Dv Lawnton | Re-attach Metal Capping WO39"
type textarea "x"
type textarea "RWNC - 1/34 Paisley Dv Lawnton | Re-attach Metal Capping WO390"
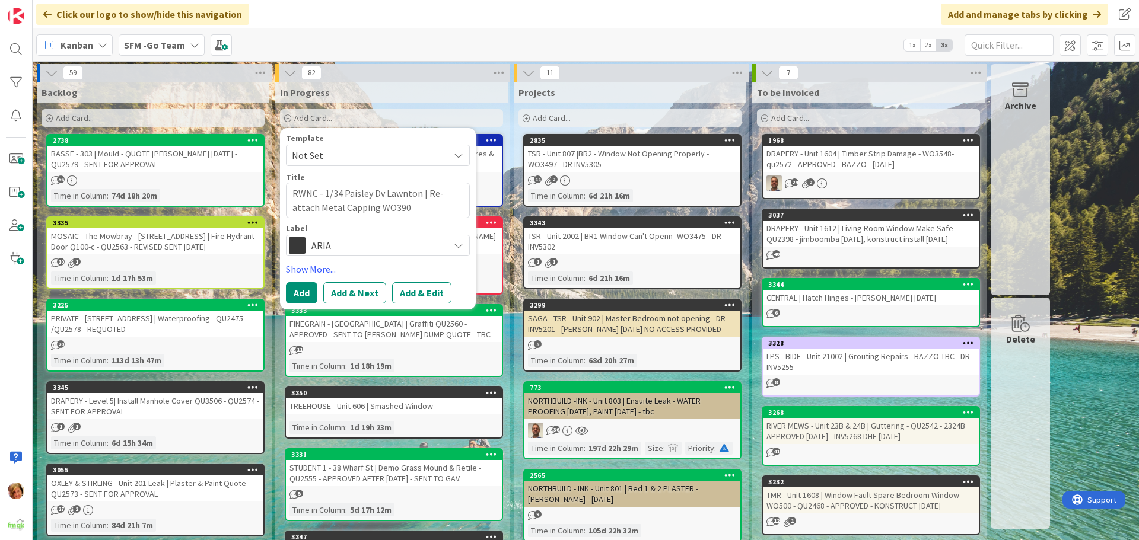
type textarea "x"
type textarea "RWNC - 1/34 Paisley Dv Lawnton | Re-attach Metal Capping WO3904"
click at [352, 246] on span "ARIA" at bounding box center [377, 245] width 132 height 17
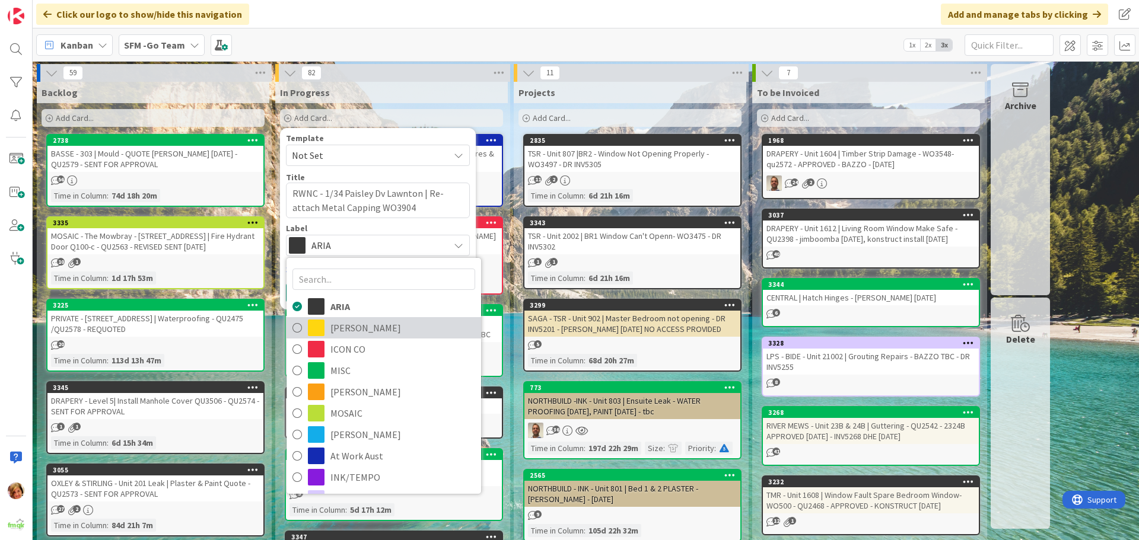
click at [346, 332] on span "[PERSON_NAME]" at bounding box center [402, 328] width 145 height 18
type textarea "x"
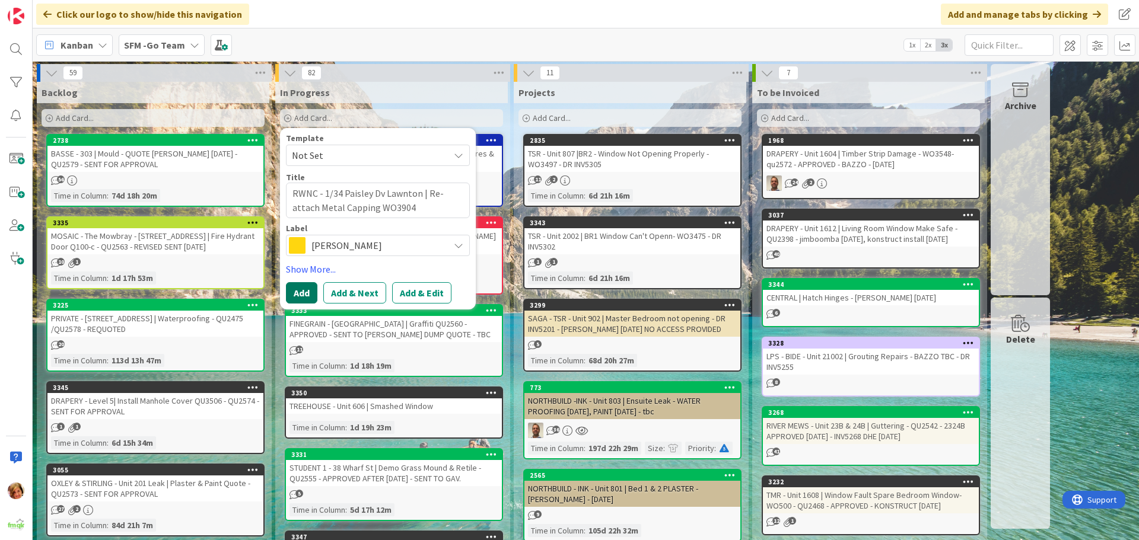
click at [298, 295] on button "Add" at bounding box center [301, 292] width 31 height 21
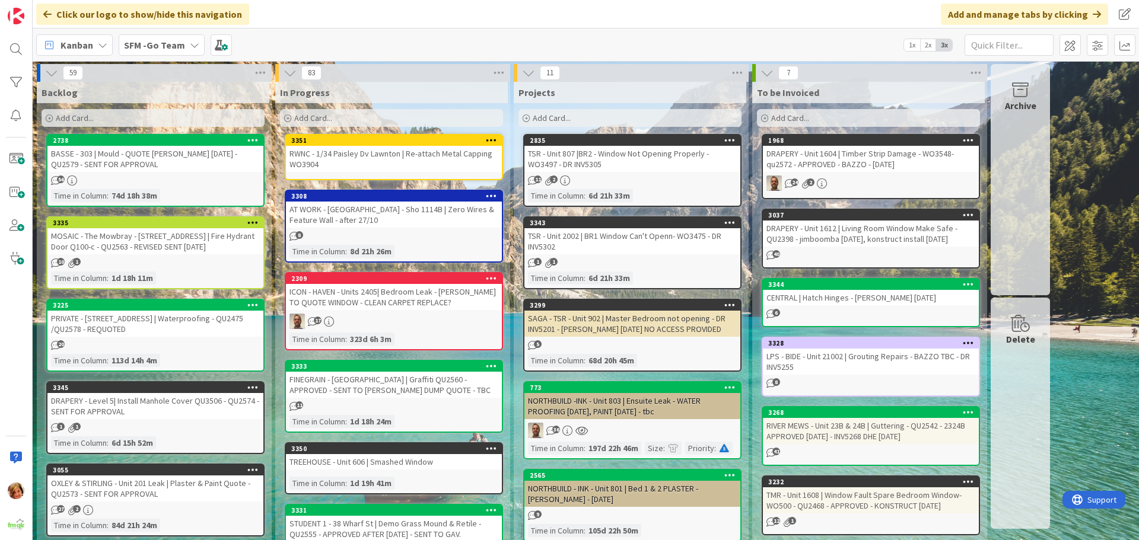
click at [362, 149] on div "RWNC - 1/34 Paisley Dv Lawnton | Re-attach Metal Capping WO3904" at bounding box center [394, 159] width 216 height 26
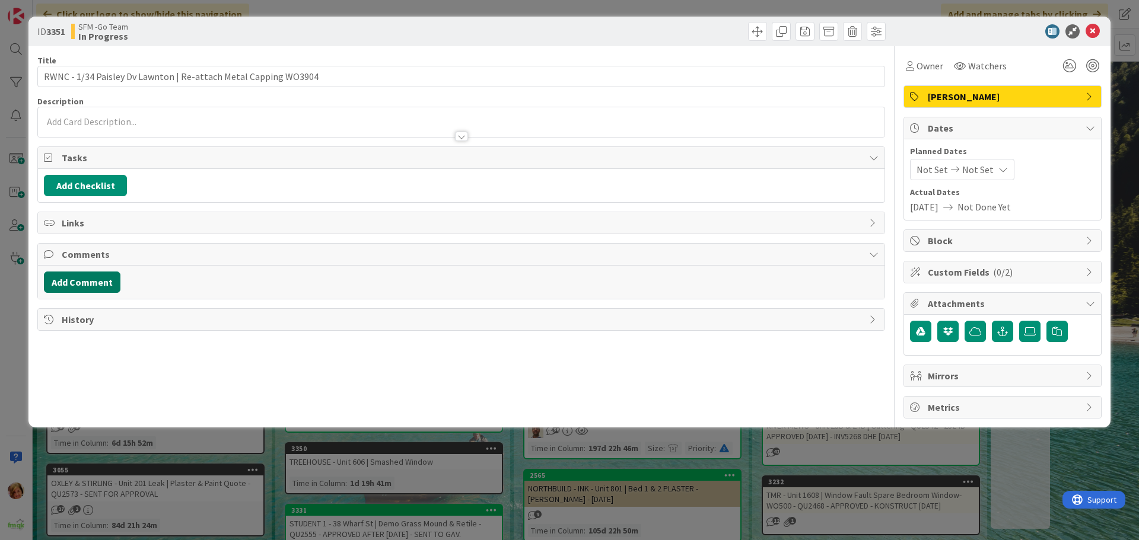
click at [85, 286] on button "Add Comment" at bounding box center [82, 282] width 77 height 21
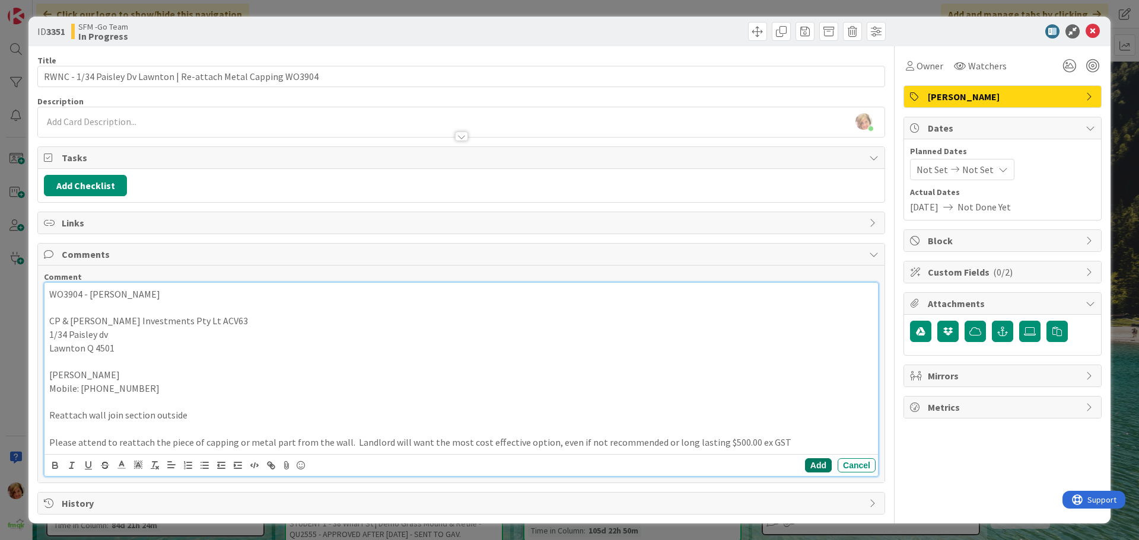
click at [823, 465] on button "Add" at bounding box center [818, 466] width 27 height 14
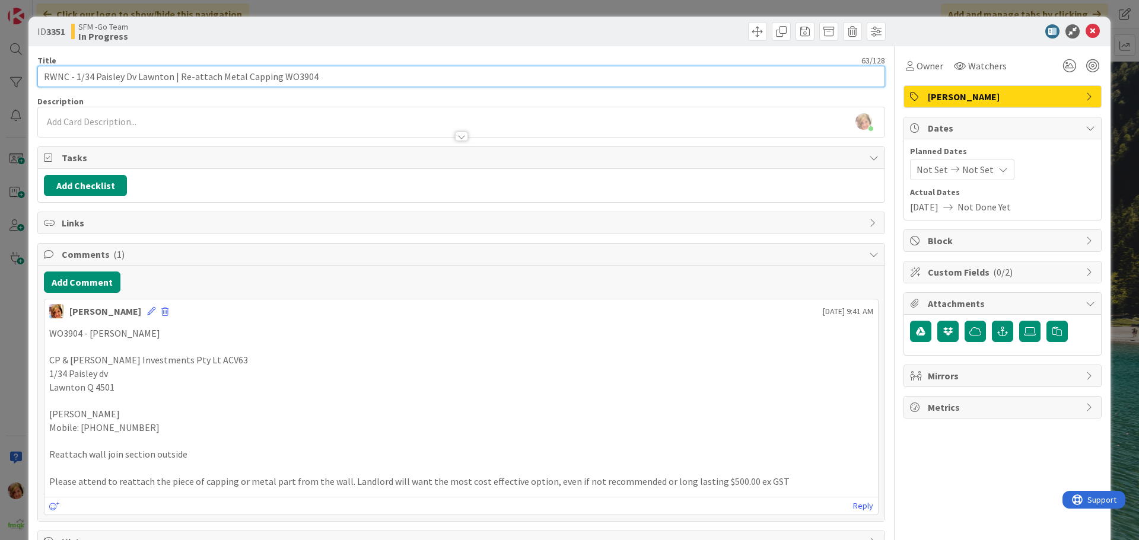
click at [321, 73] on input "RWNC - 1/34 Paisley Dv Lawnton | Re-attach Metal Capping WO3904" at bounding box center [461, 76] width 848 height 21
type input "RWNC - 1/34 Paisley Dv Lawnton | Re-attach Metal Capping WO3904 - DR INV5312"
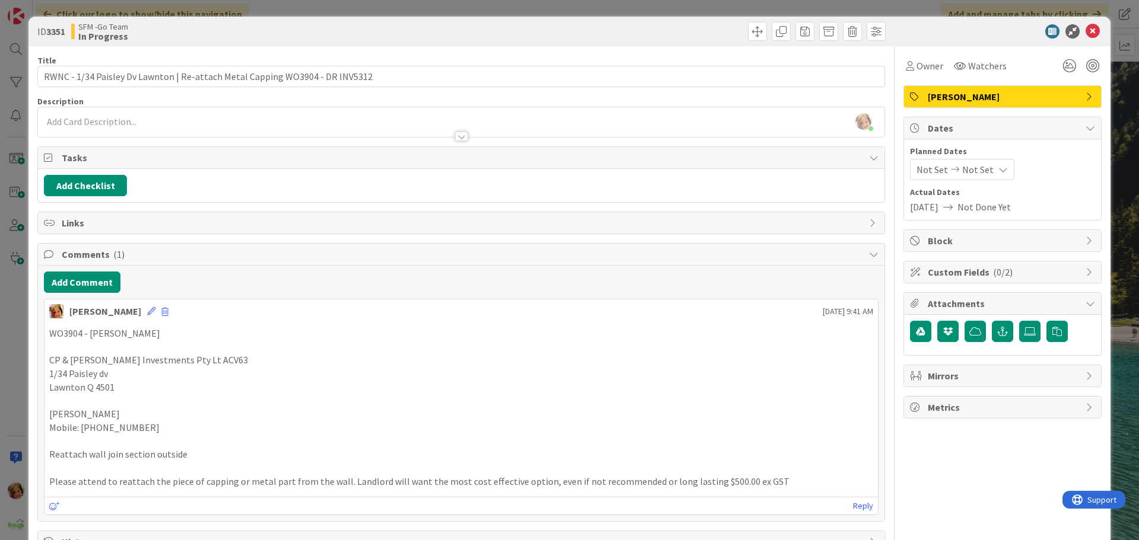
click at [535, 41] on div "ID 3351 SFM -Go Team In Progress" at bounding box center [569, 32] width 1082 height 30
click at [1086, 32] on icon at bounding box center [1093, 31] width 14 height 14
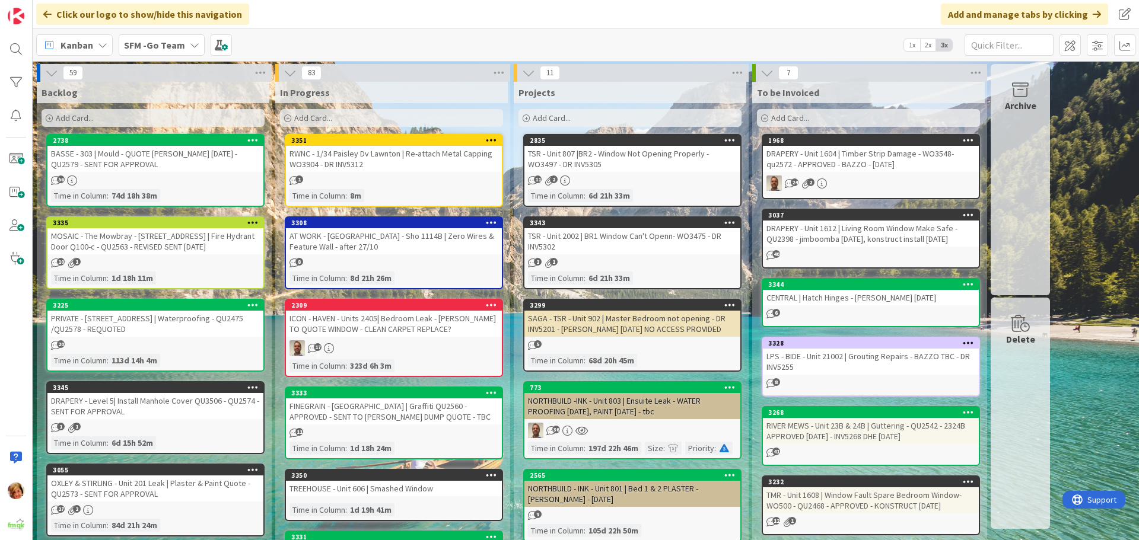
click at [361, 119] on div "Add Card..." at bounding box center [391, 118] width 223 height 18
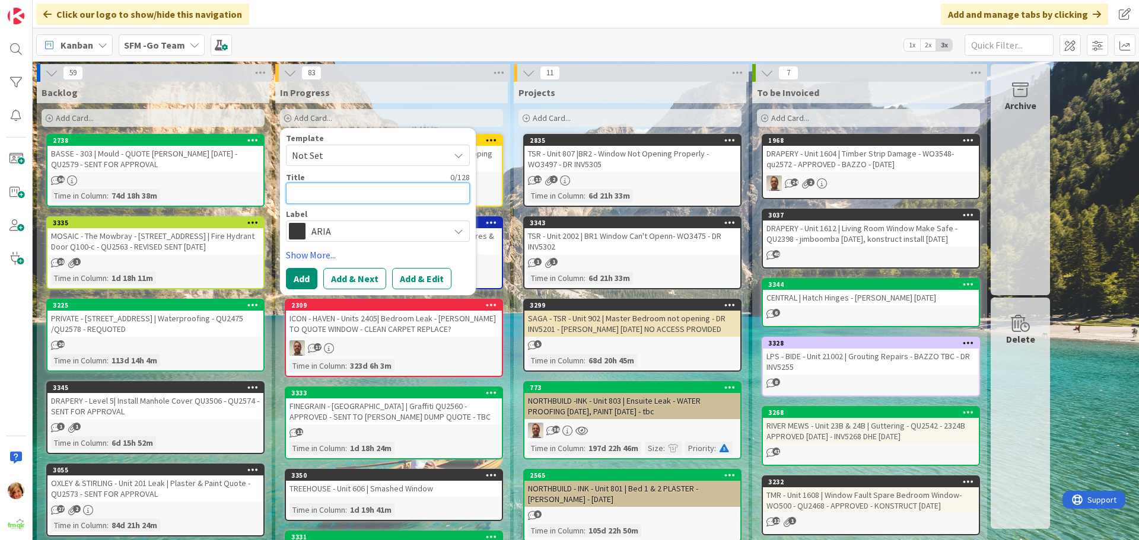
type textarea "F"
type textarea "x"
type textarea "FV"
type textarea "x"
type textarea "FV"
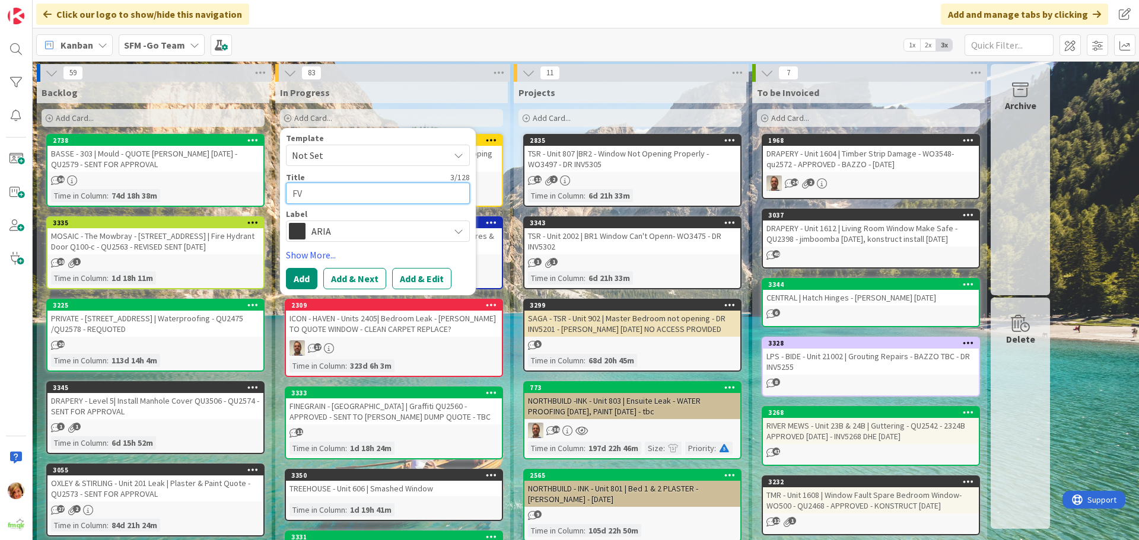
type textarea "x"
type textarea "FV P"
type textarea "x"
type textarea "FV PE"
type textarea "x"
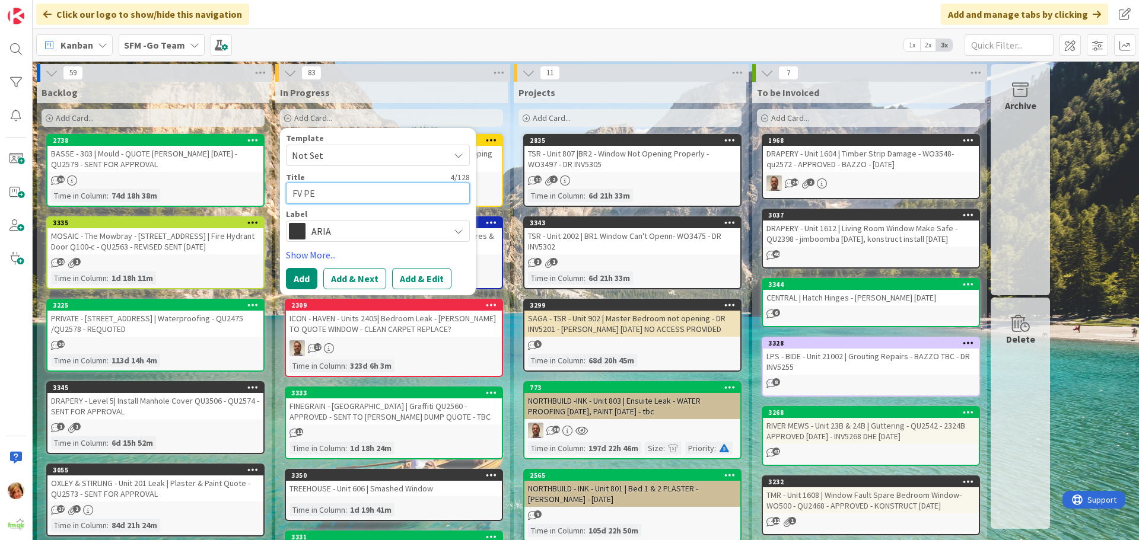
type textarea "FV PEP"
type textarea "x"
type textarea "[PERSON_NAME]"
type textarea "x"
type textarea "[PERSON_NAME]"
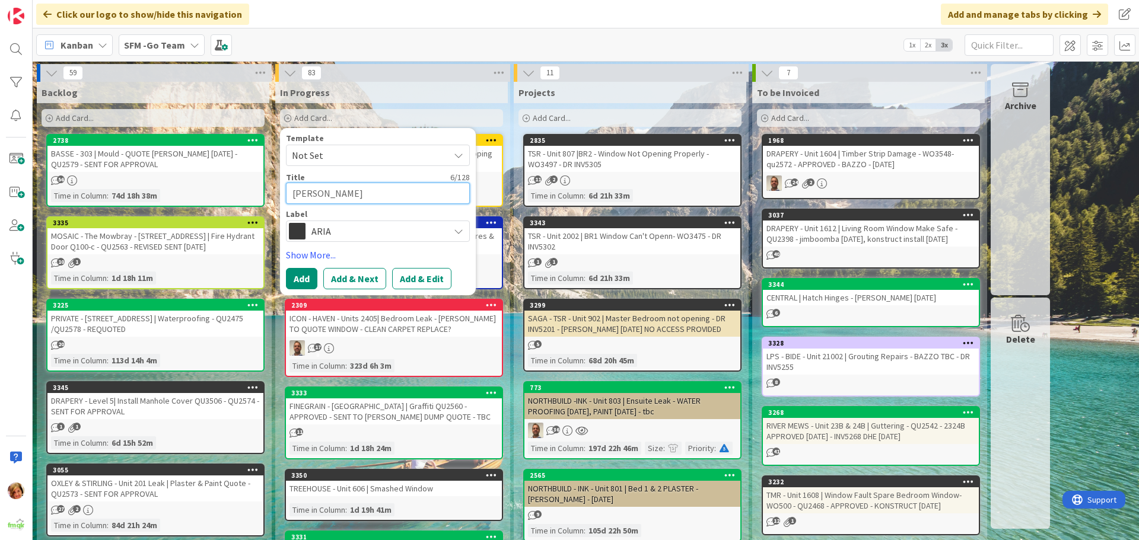
type textarea "x"
type textarea "[PERSON_NAME]"
type textarea "x"
type textarea "[PERSON_NAME]"
type textarea "x"
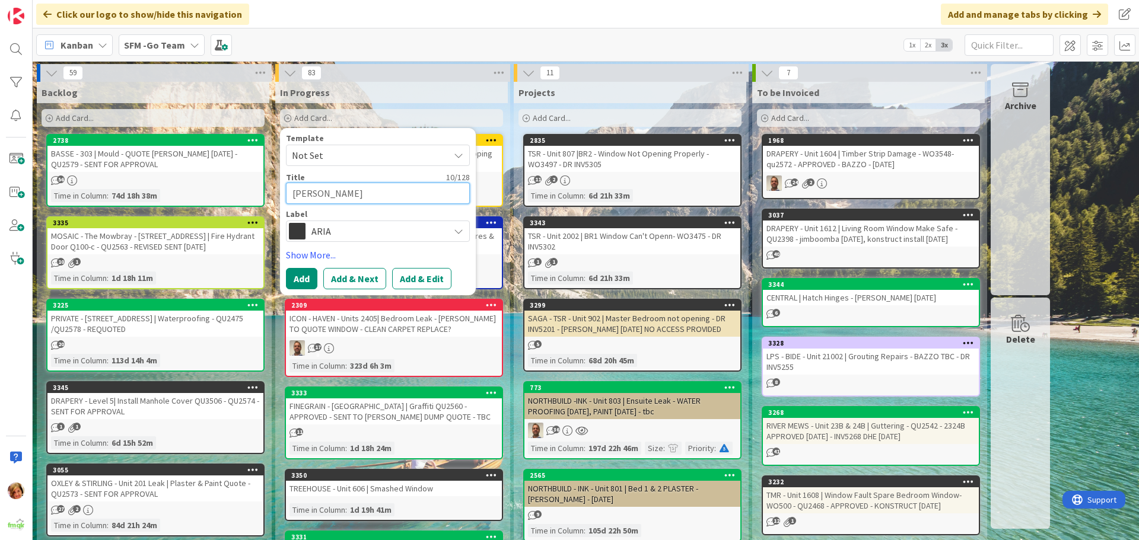
type textarea "[PERSON_NAME] ="
type textarea "x"
type textarea "[PERSON_NAME]"
type textarea "x"
type textarea "[PERSON_NAME] -"
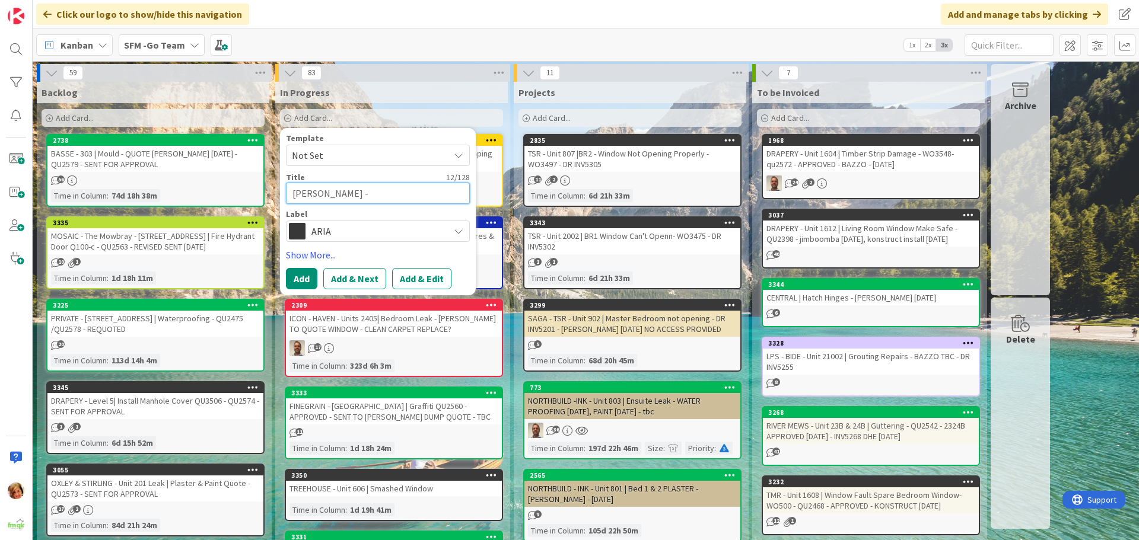
type textarea "x"
type textarea "[PERSON_NAME] -"
type textarea "x"
type textarea "[PERSON_NAME] - F"
type textarea "x"
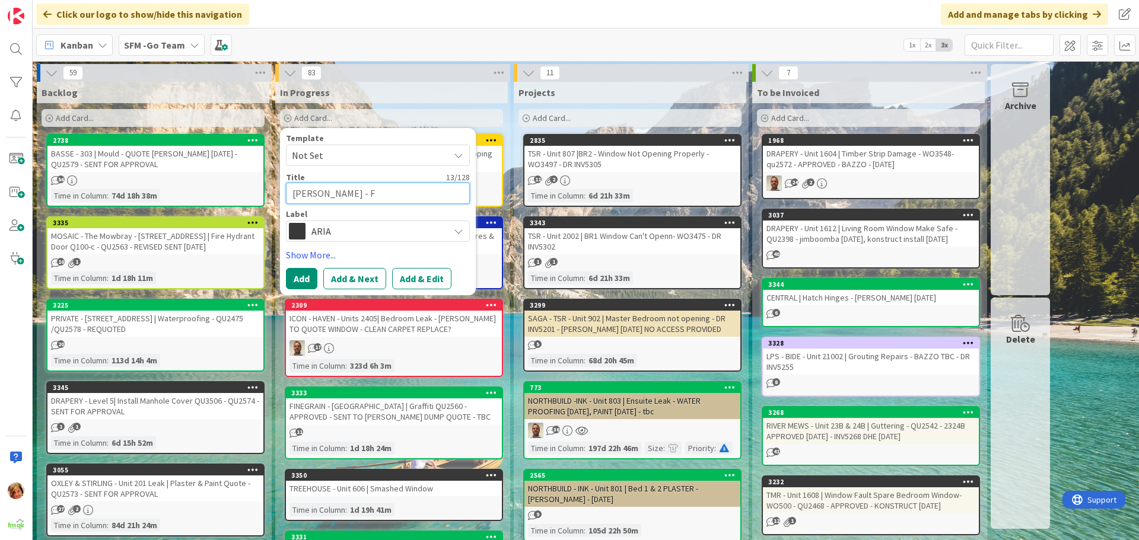
type textarea "[PERSON_NAME] - Fo"
type textarea "x"
type textarea "[PERSON_NAME]"
type textarea "x"
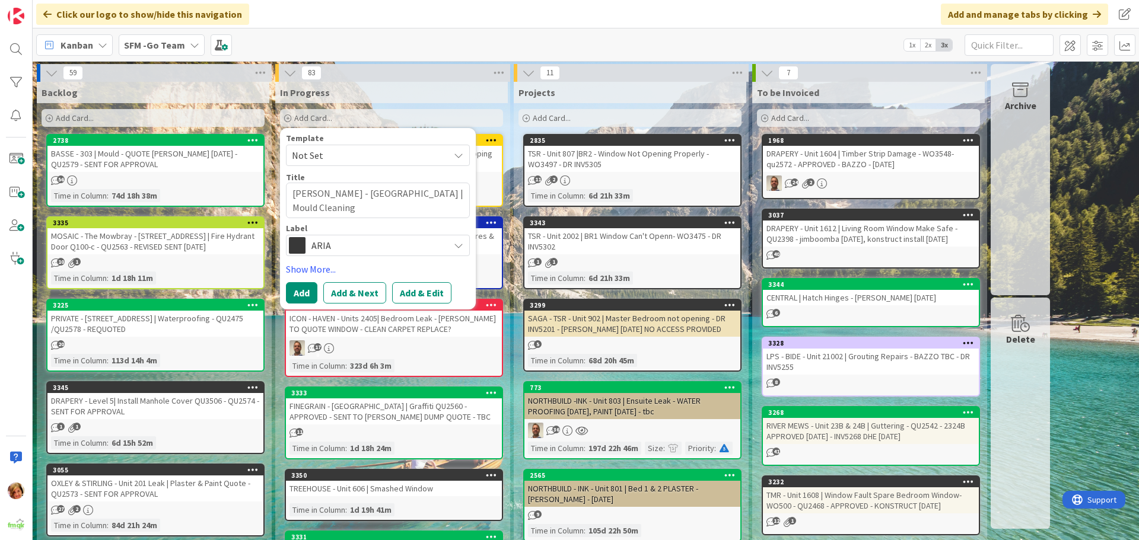
click at [370, 249] on span "ARIA" at bounding box center [377, 245] width 132 height 17
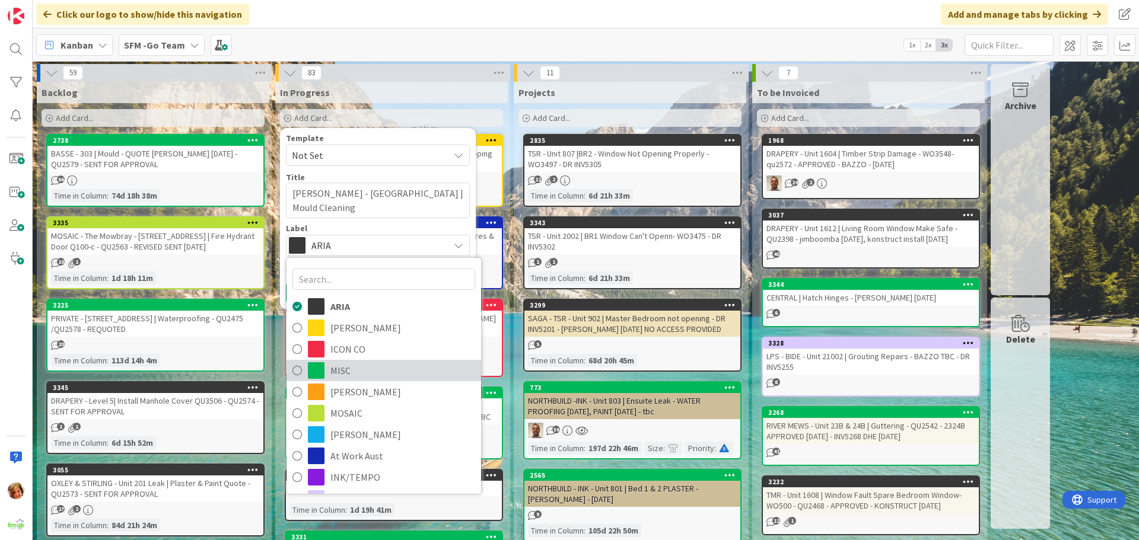
click at [346, 368] on span "MISC" at bounding box center [402, 371] width 145 height 18
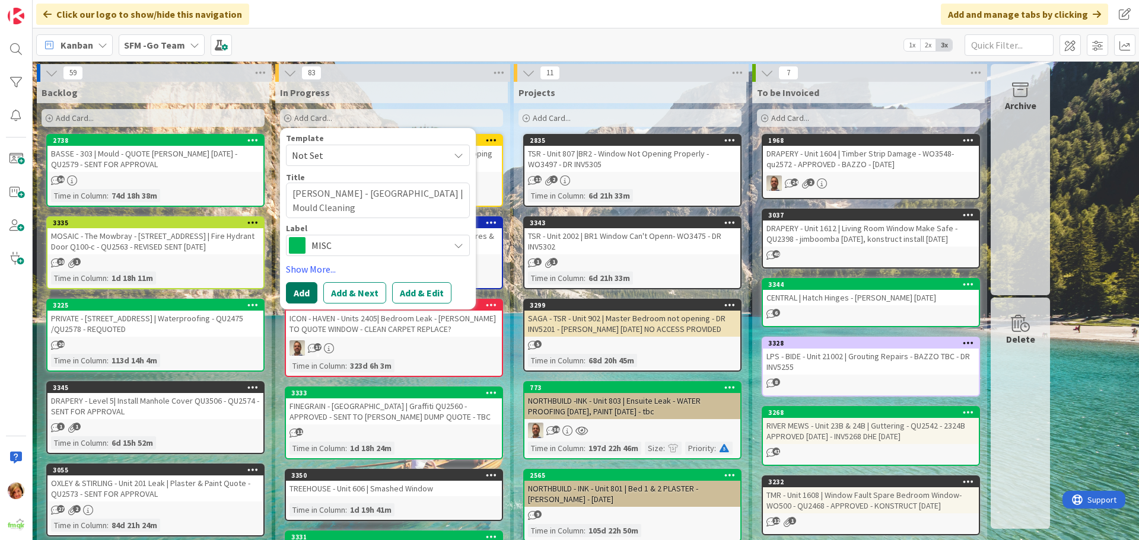
click at [306, 291] on button "Add" at bounding box center [301, 292] width 31 height 21
